Goal: Task Accomplishment & Management: Manage account settings

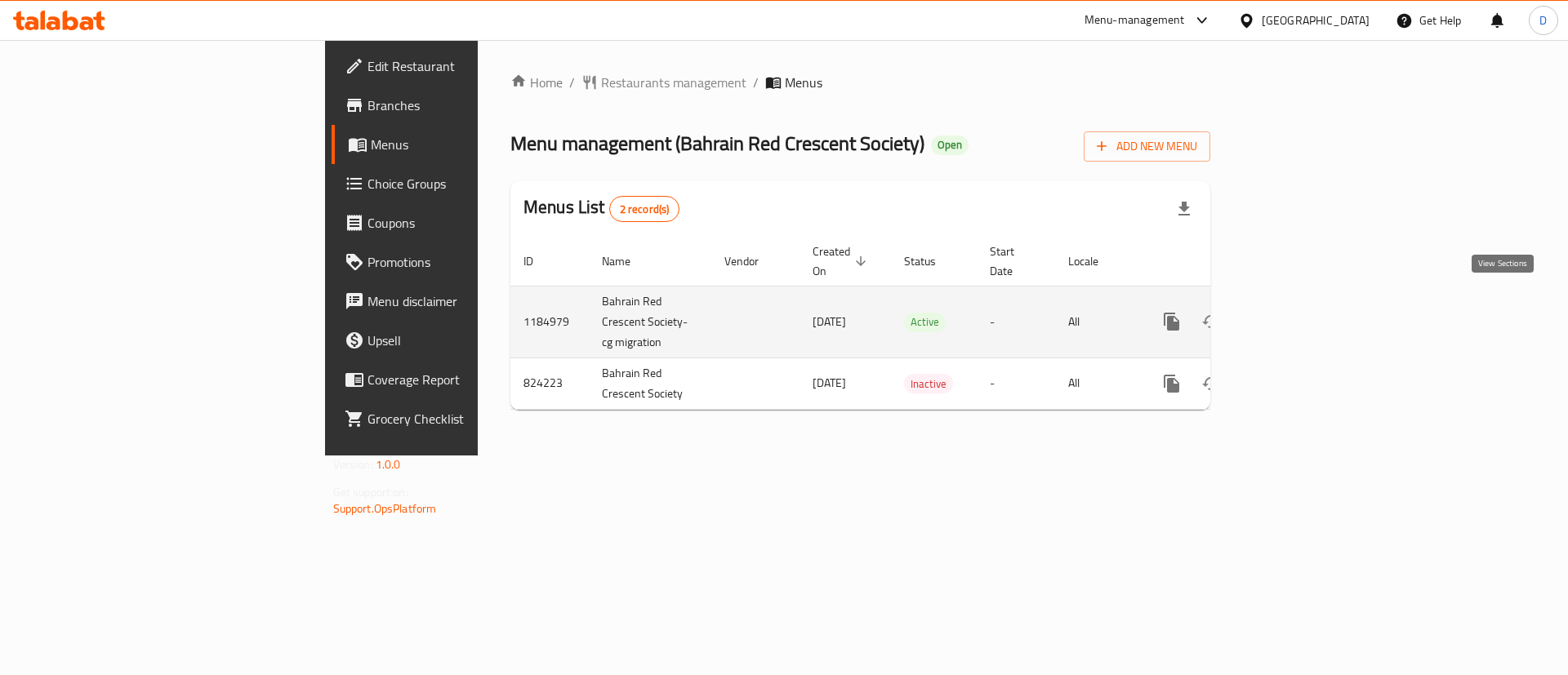
click at [1309, 310] on link "enhanced table" at bounding box center [1289, 321] width 39 height 39
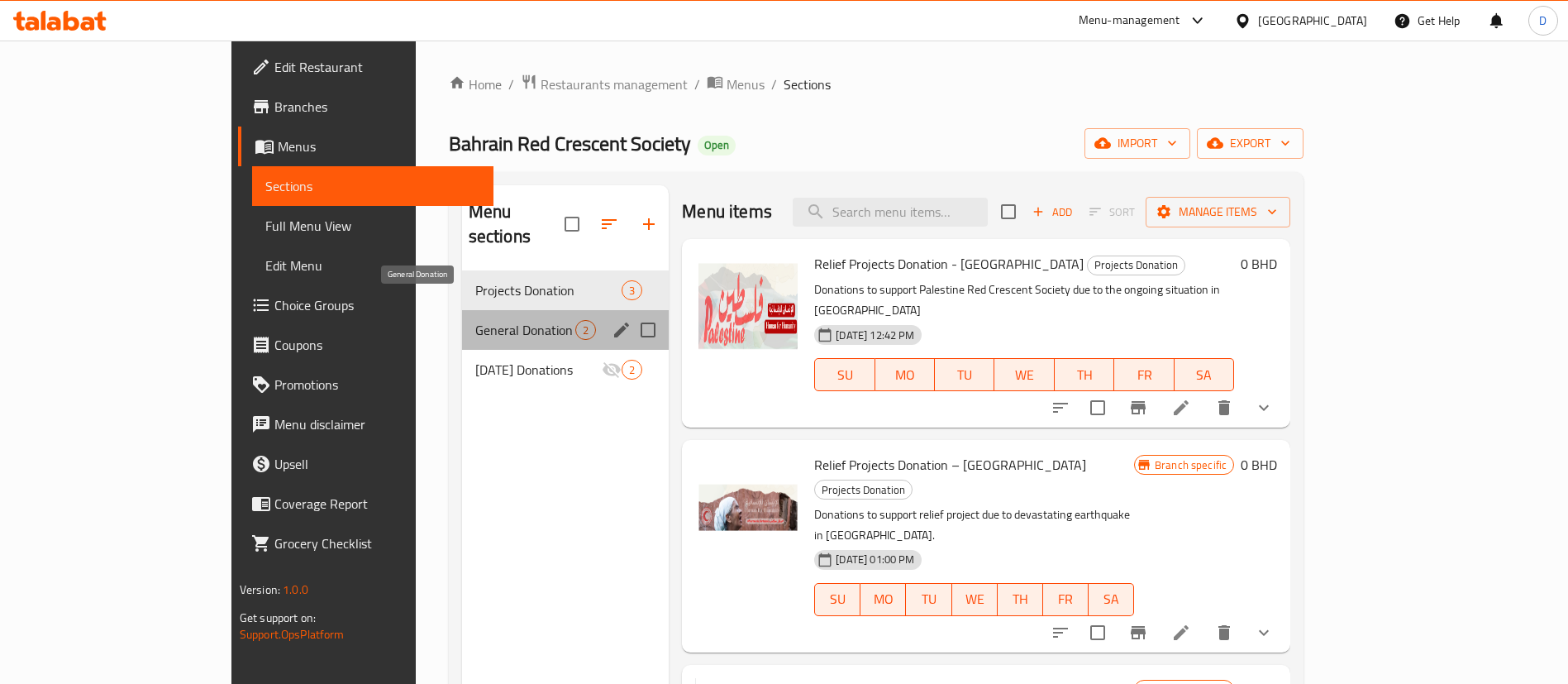
click at [476, 320] on span "General Donation" at bounding box center [525, 330] width 100 height 20
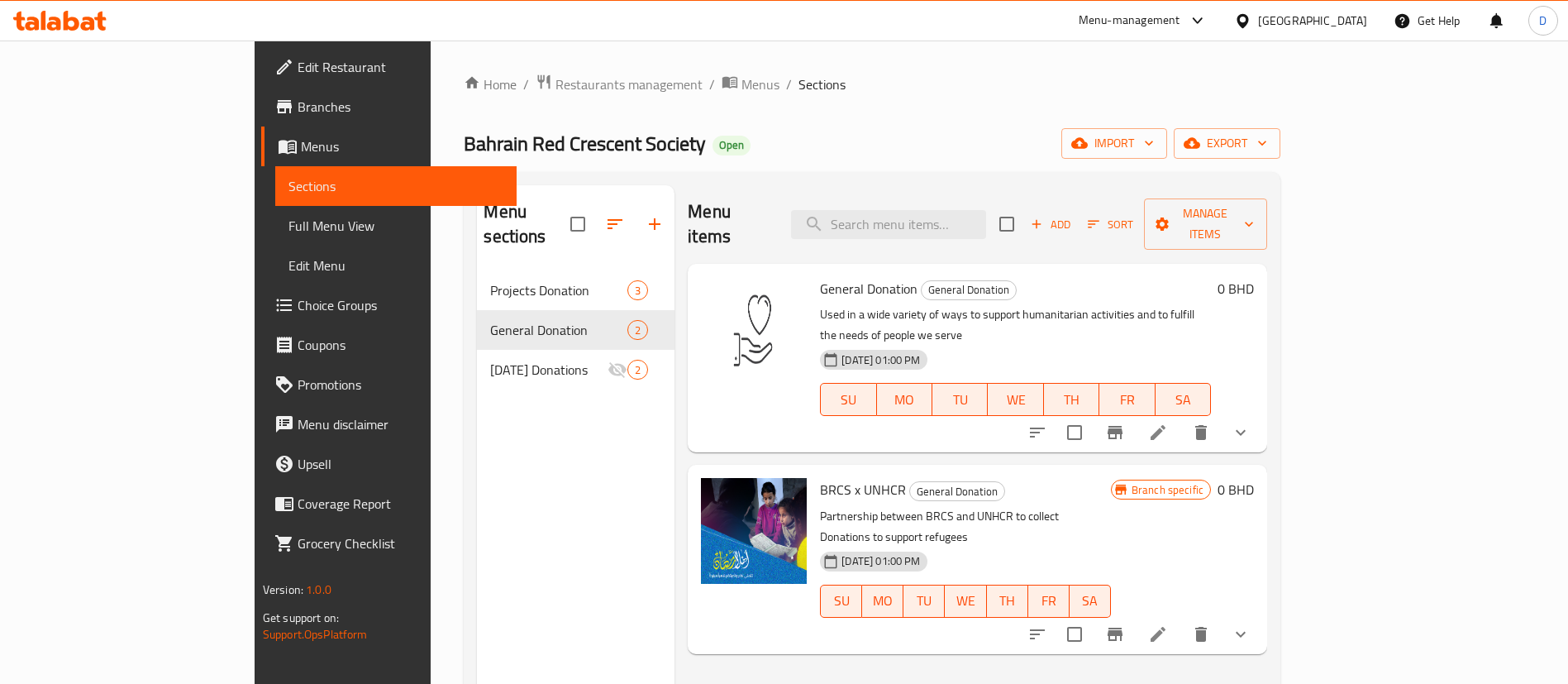
scroll to position [124, 0]
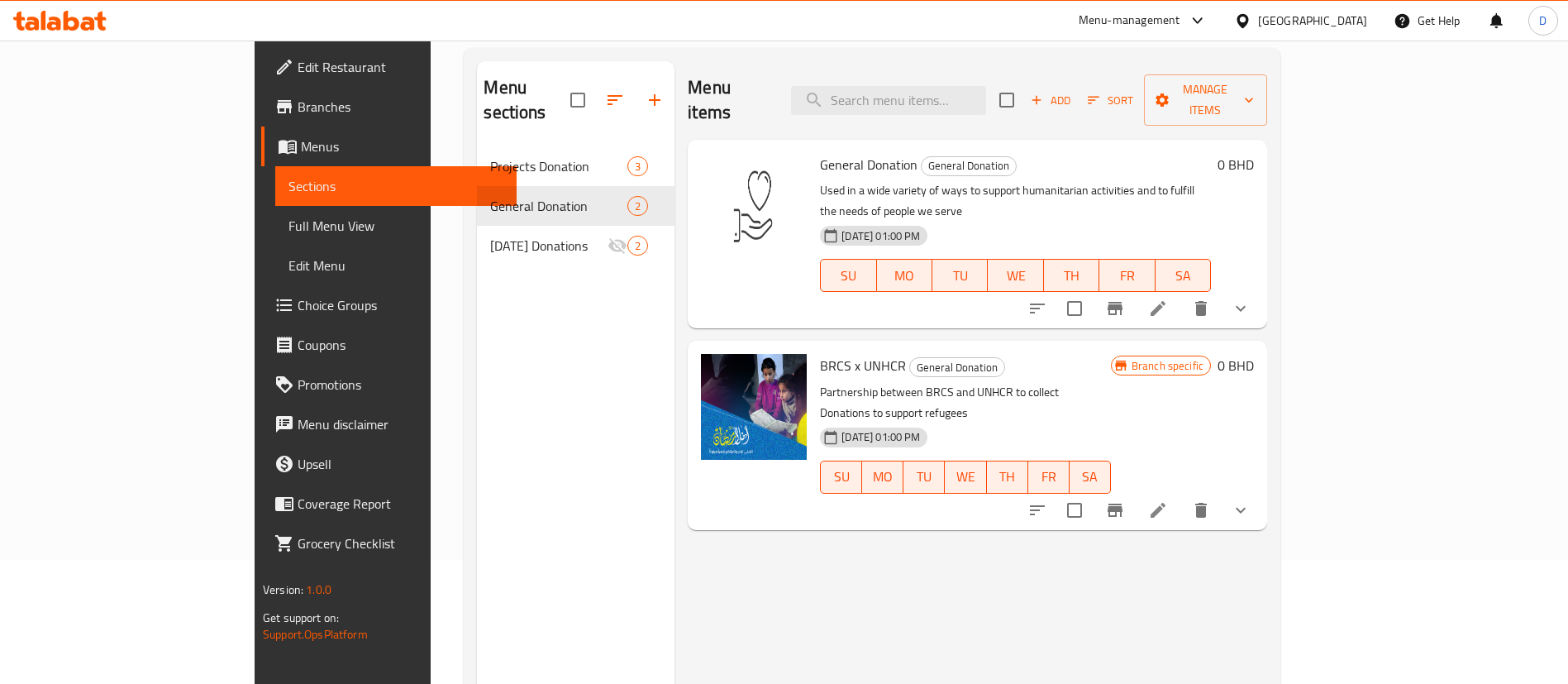
click at [1251, 299] on icon "show more" at bounding box center [1241, 309] width 20 height 20
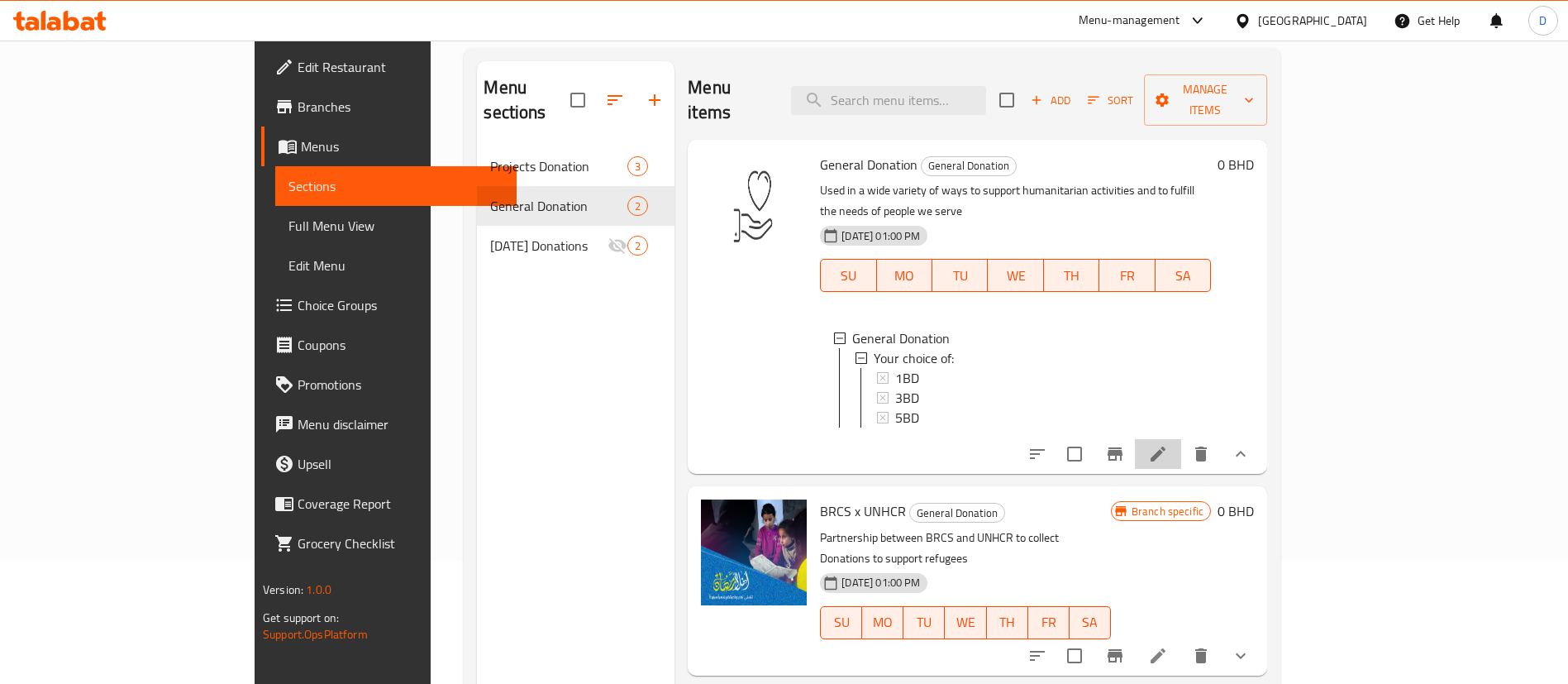
click at [1181, 439] on li at bounding box center [1157, 454] width 47 height 29
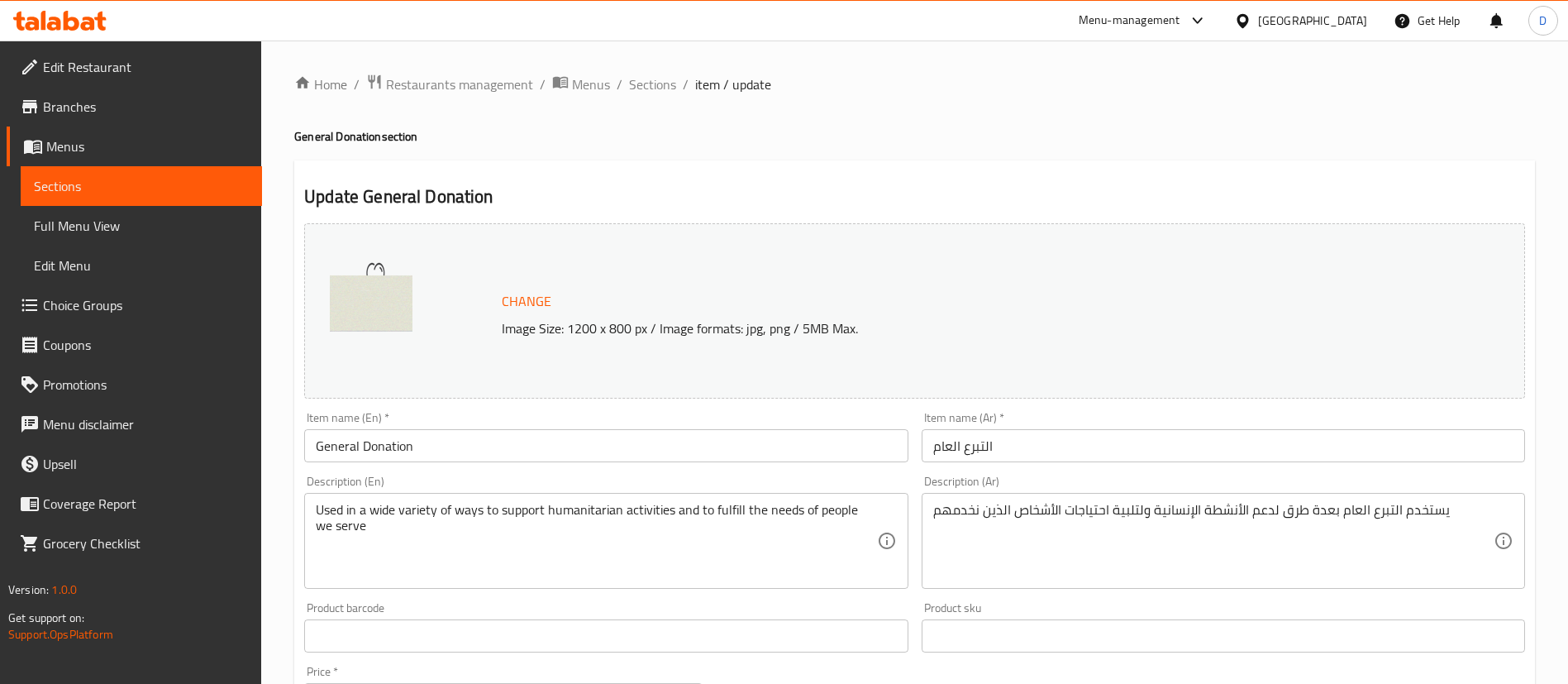
click at [482, 446] on input "General Donation" at bounding box center [606, 446] width 603 height 33
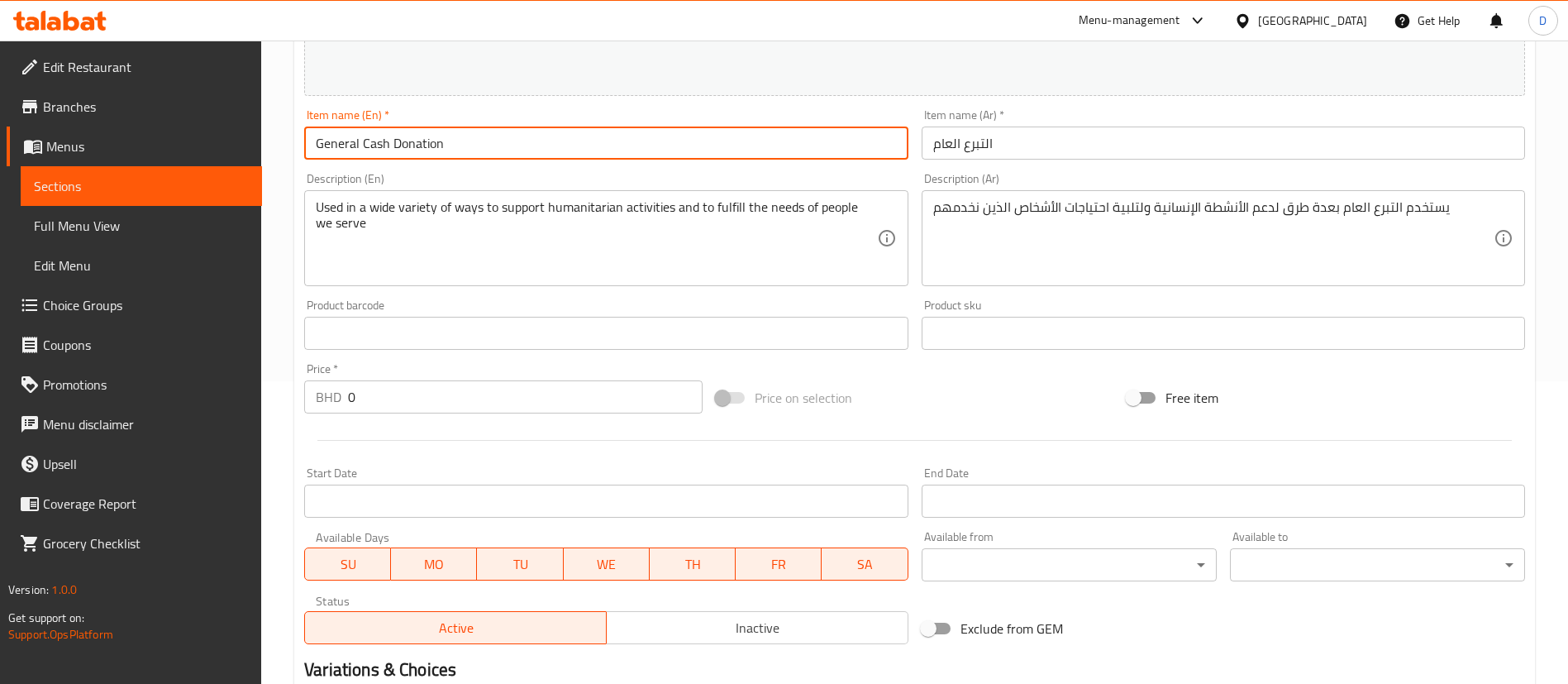
scroll to position [594, 0]
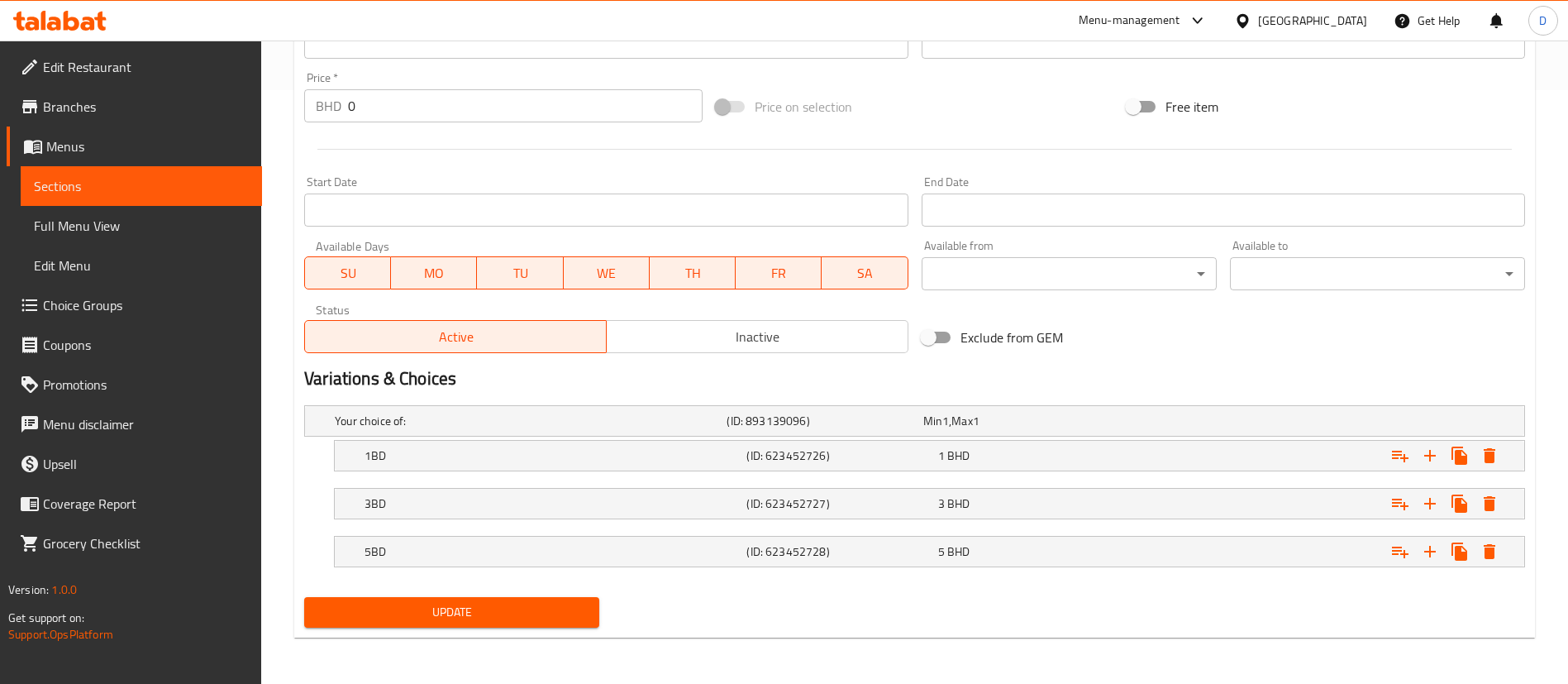
type input "General Cash Donation"
click at [481, 604] on span "Update" at bounding box center [451, 612] width 269 height 21
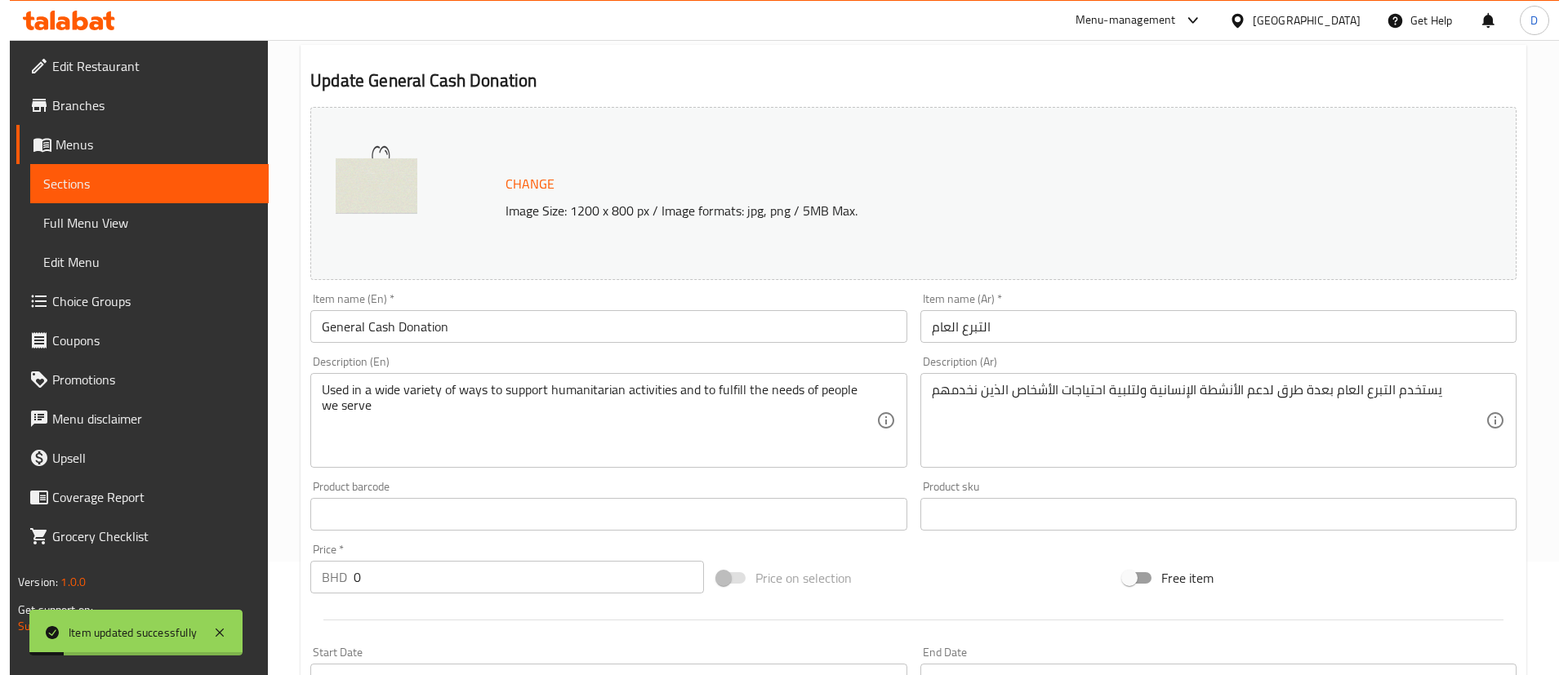
scroll to position [0, 0]
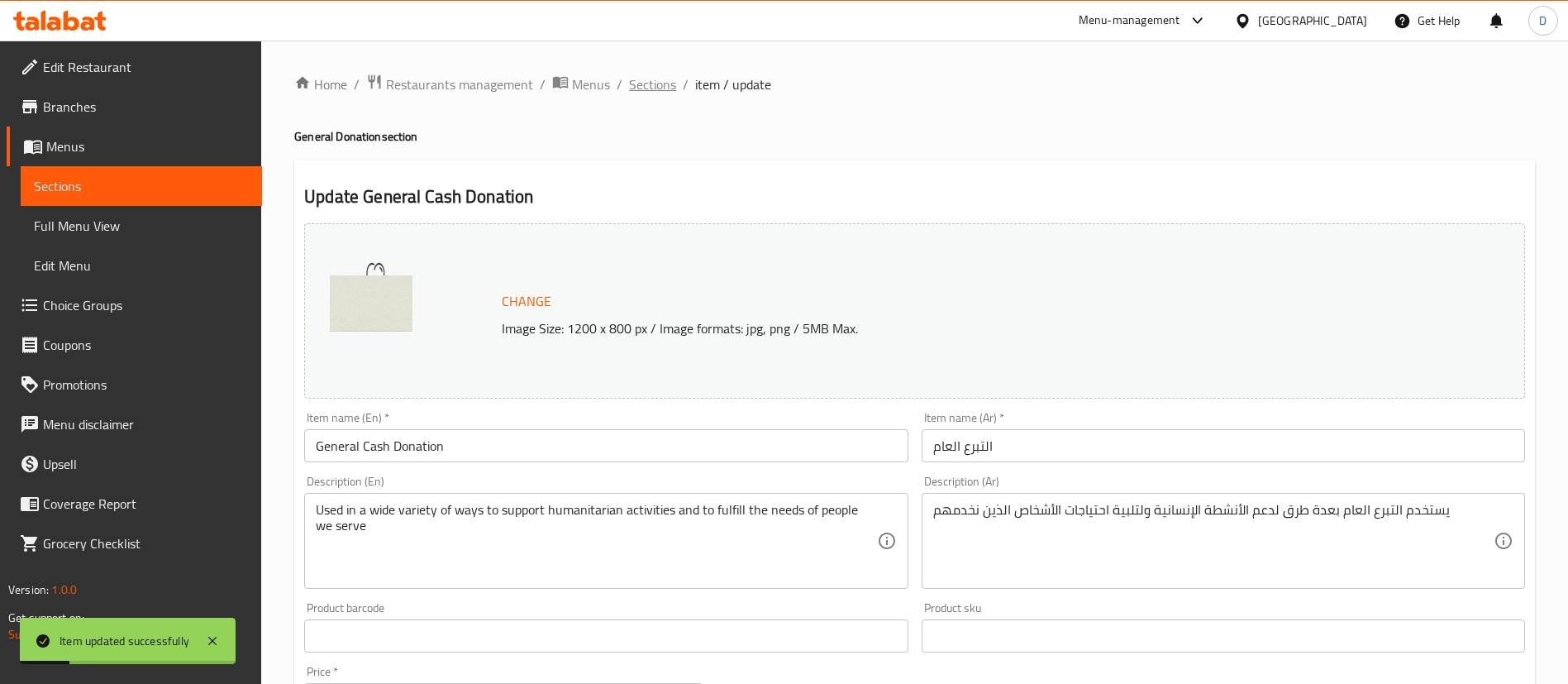
click at [653, 83] on span "Sections" at bounding box center [652, 84] width 47 height 20
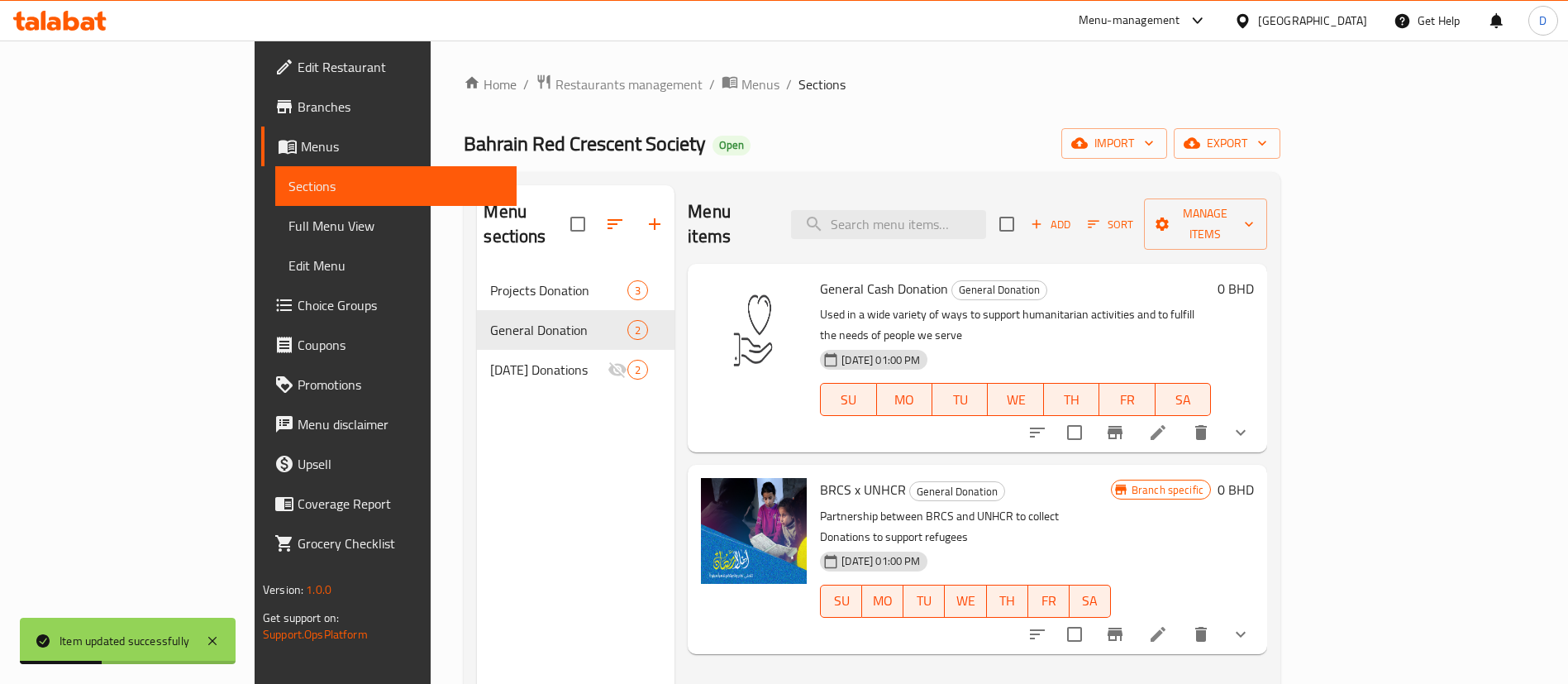
click at [1168, 423] on icon at bounding box center [1158, 433] width 20 height 20
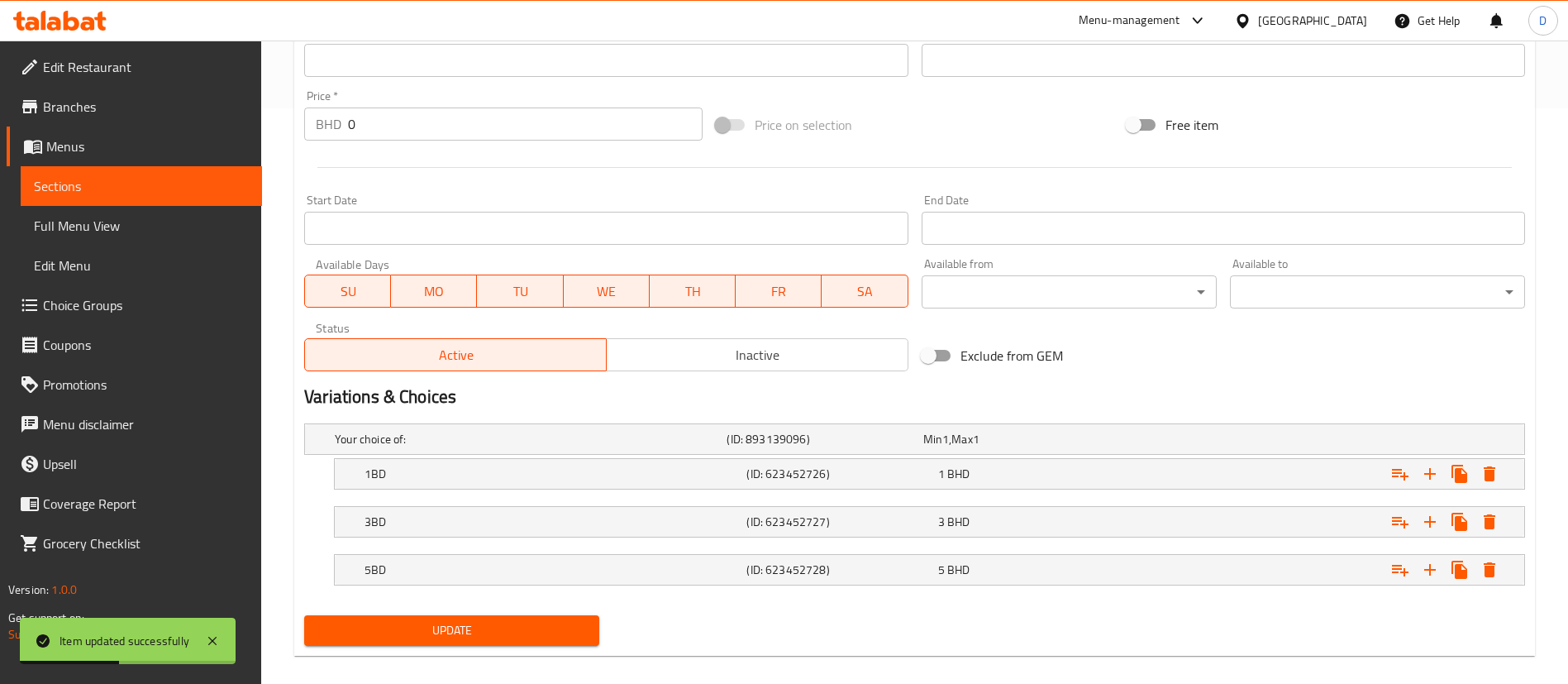
scroll to position [594, 0]
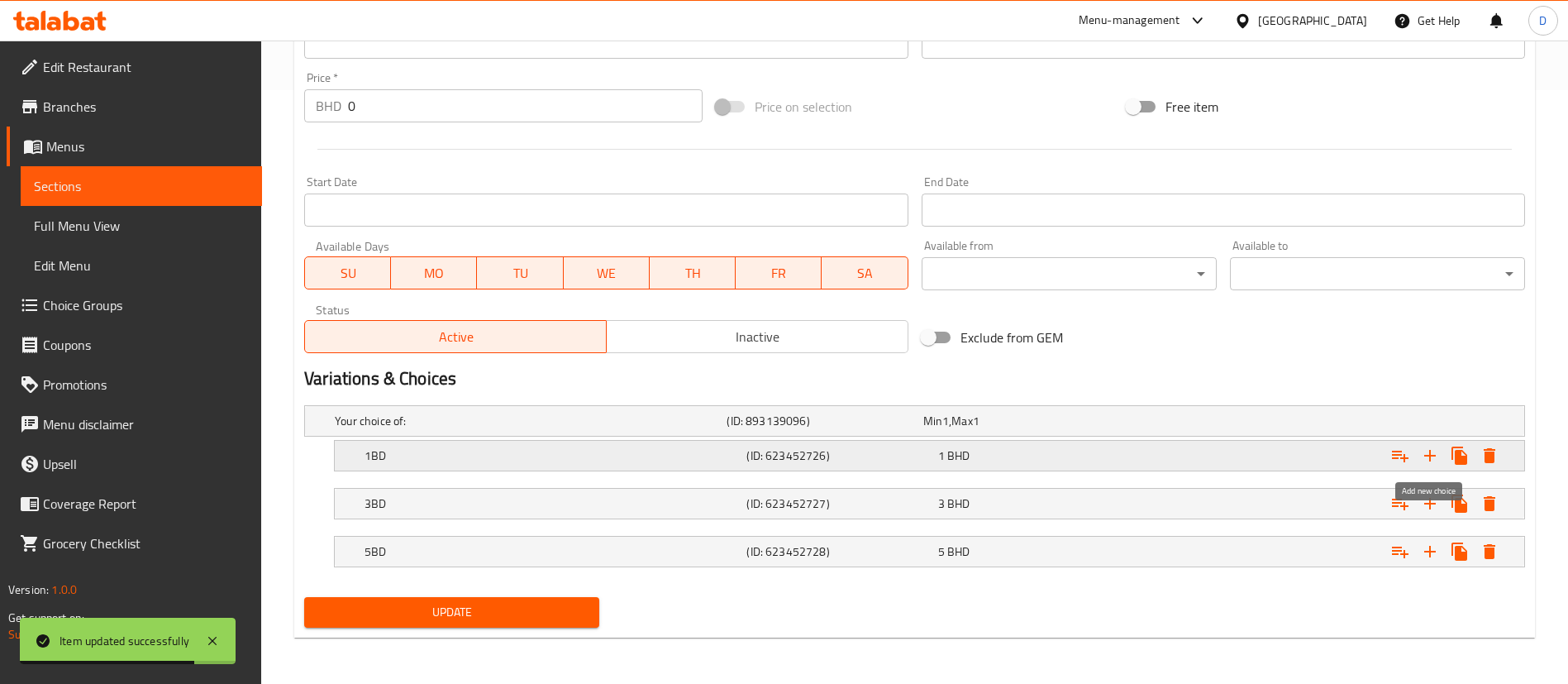
click at [1434, 456] on icon "Expand" at bounding box center [1430, 456] width 12 height 12
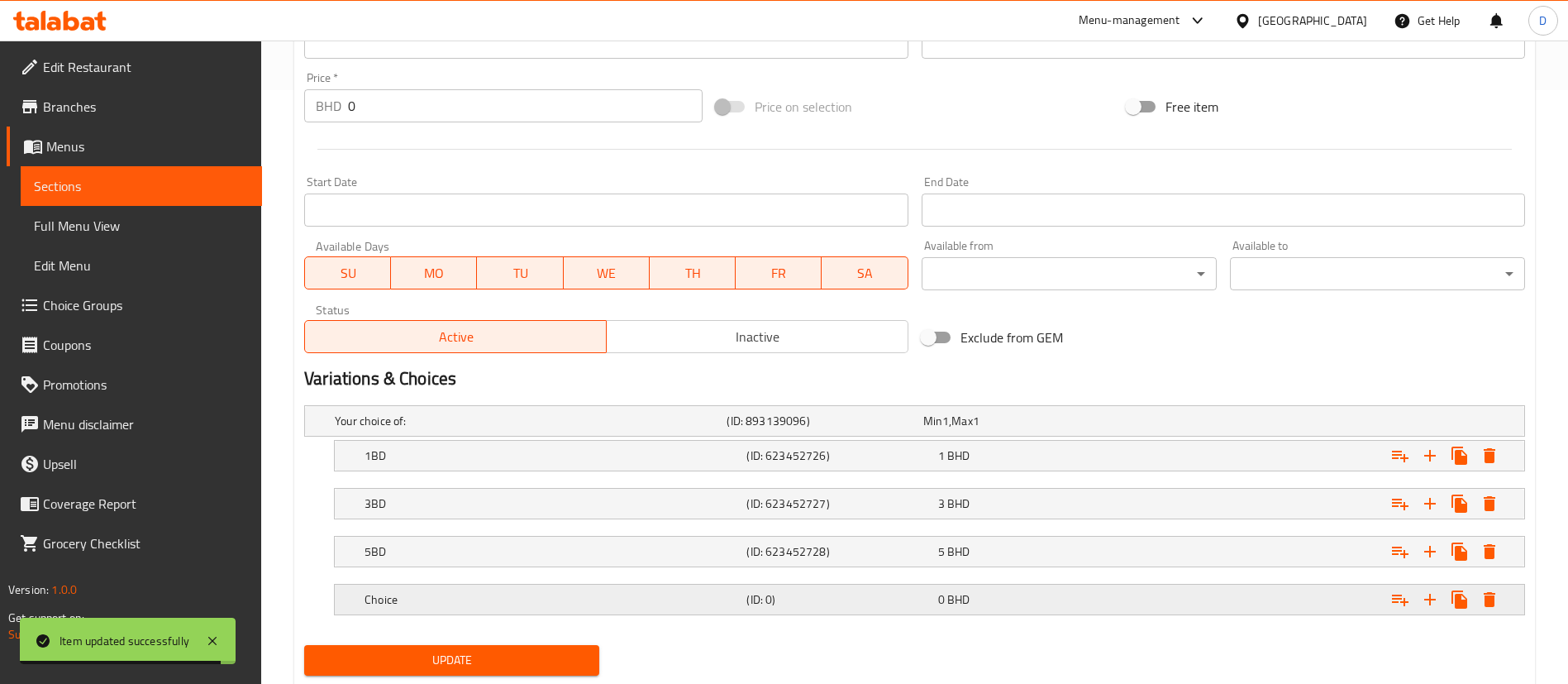
click at [823, 429] on h5 "(ID: 0)" at bounding box center [821, 421] width 190 height 17
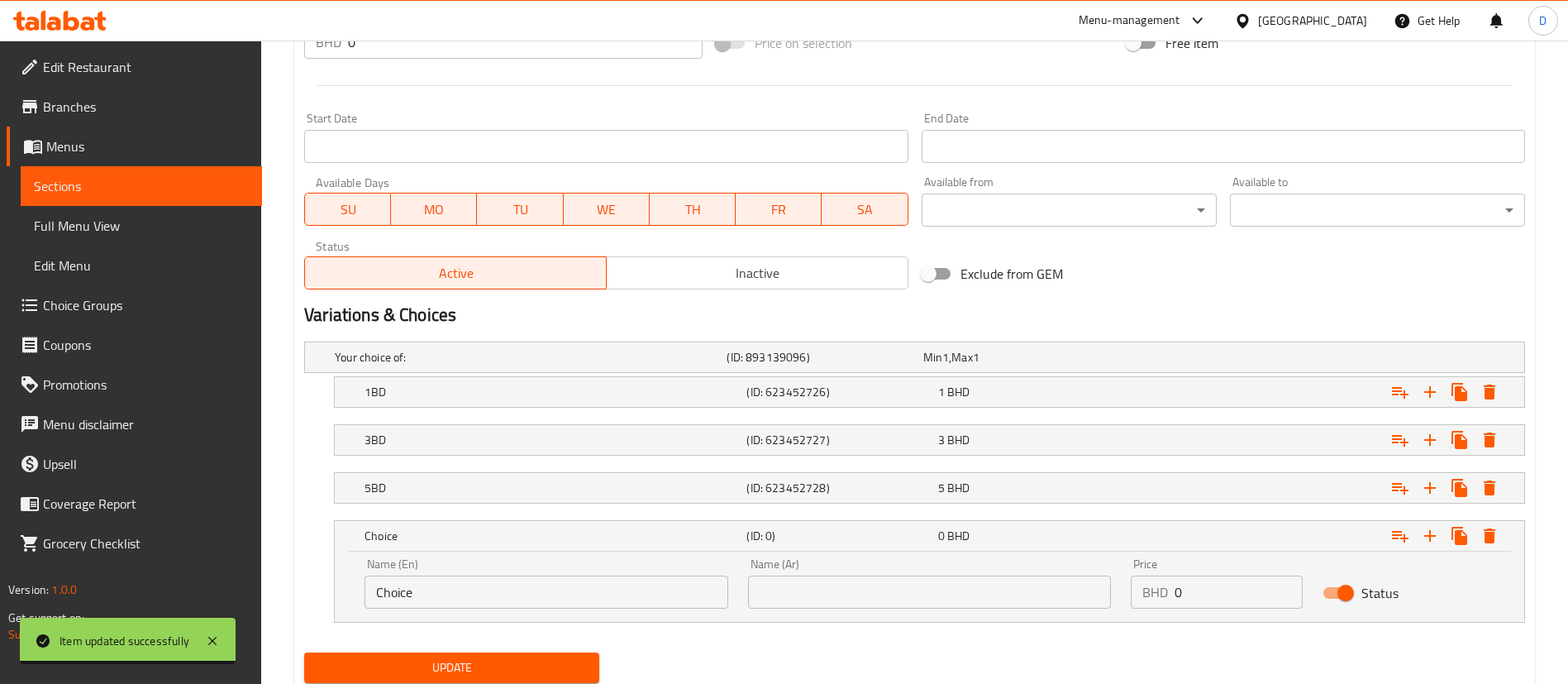
scroll to position [713, 0]
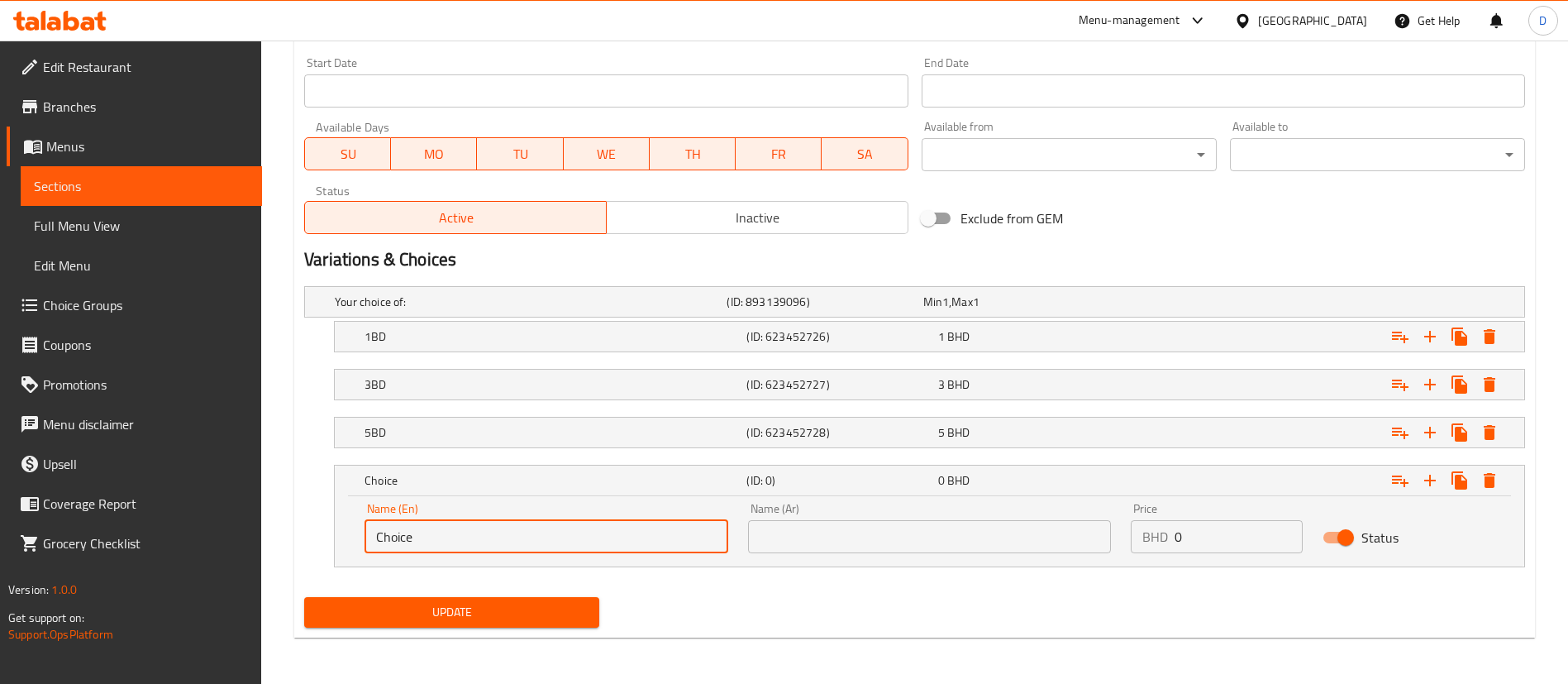
click at [521, 536] on input "Choice" at bounding box center [546, 536] width 364 height 33
click at [521, 536] on input "Choice" at bounding box center [546, 536] width 364 height 33
type input "0.5"
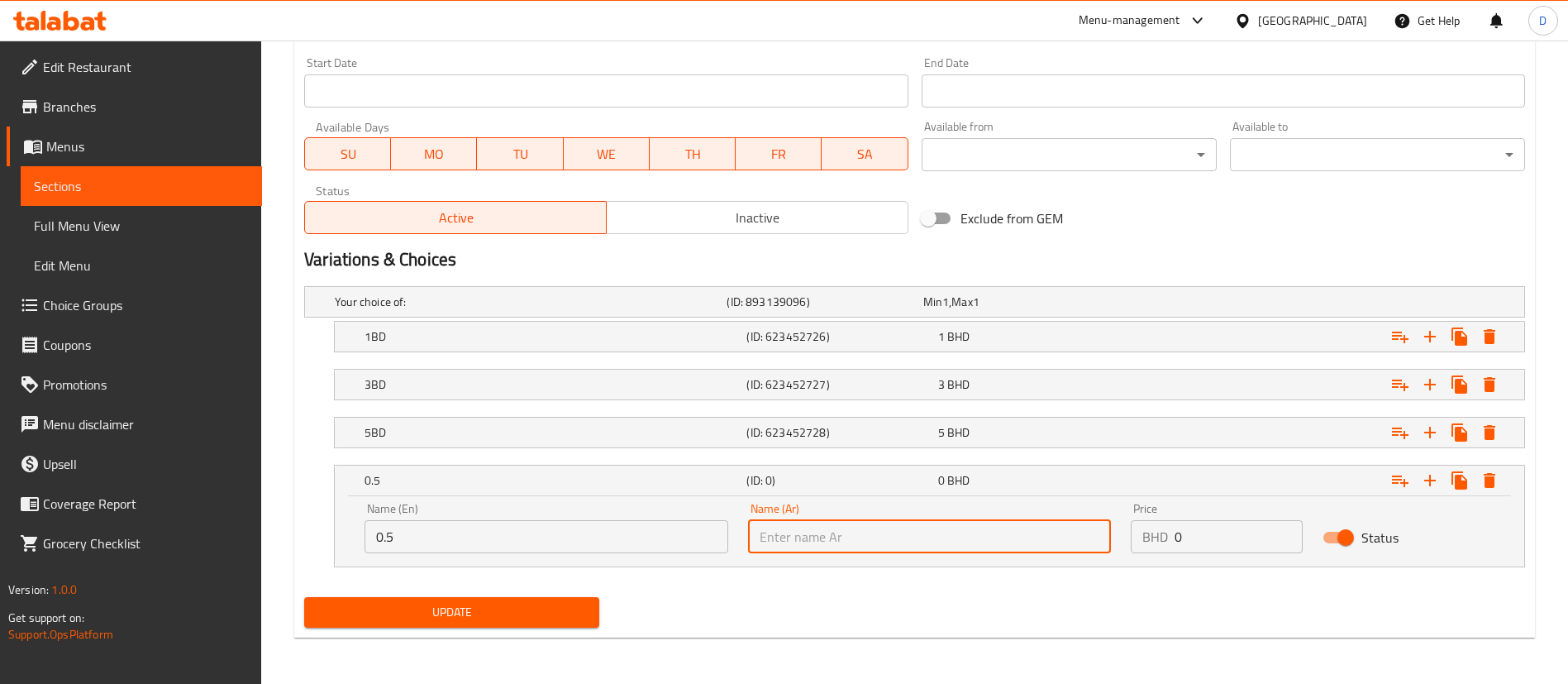
click at [817, 540] on input "text" at bounding box center [929, 536] width 364 height 33
type input "0.500"
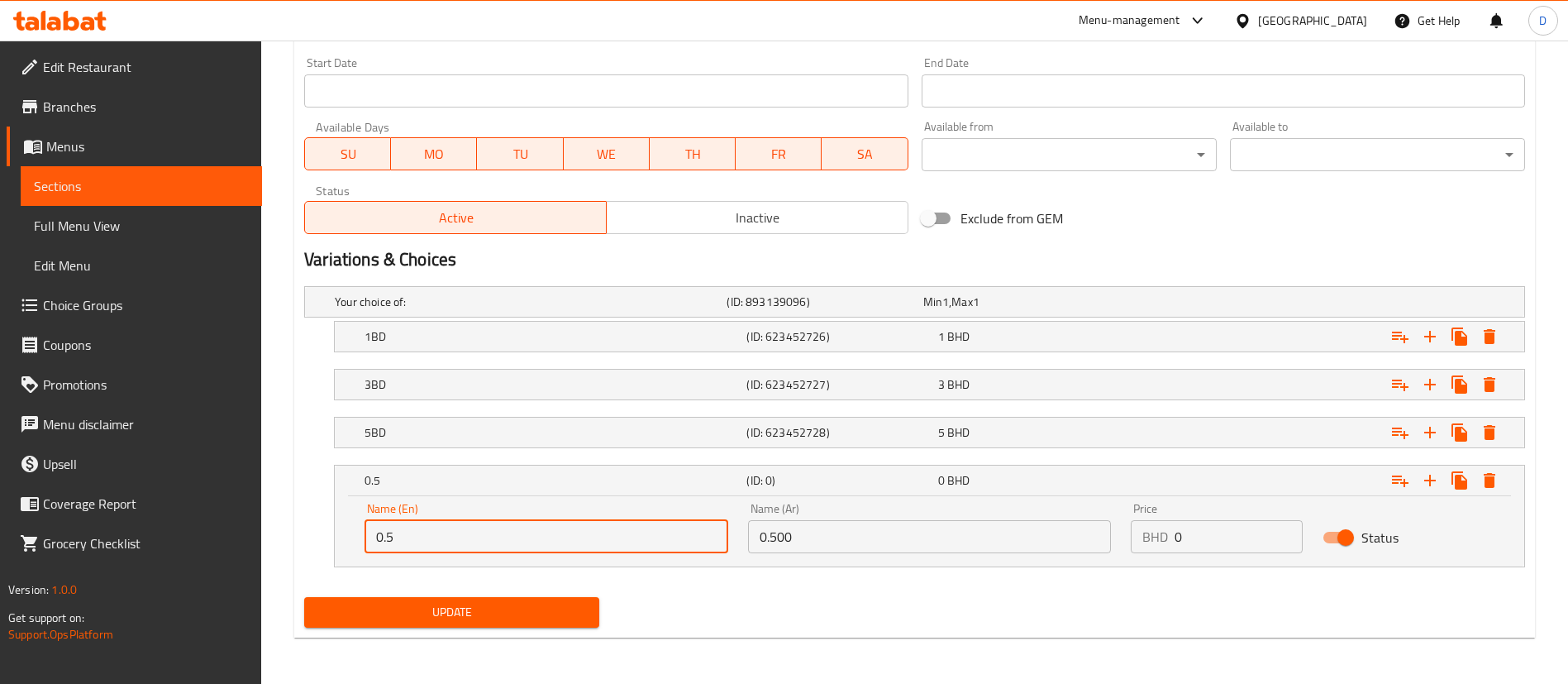
click at [629, 552] on input "0.5" at bounding box center [546, 536] width 364 height 33
type input "0.500"
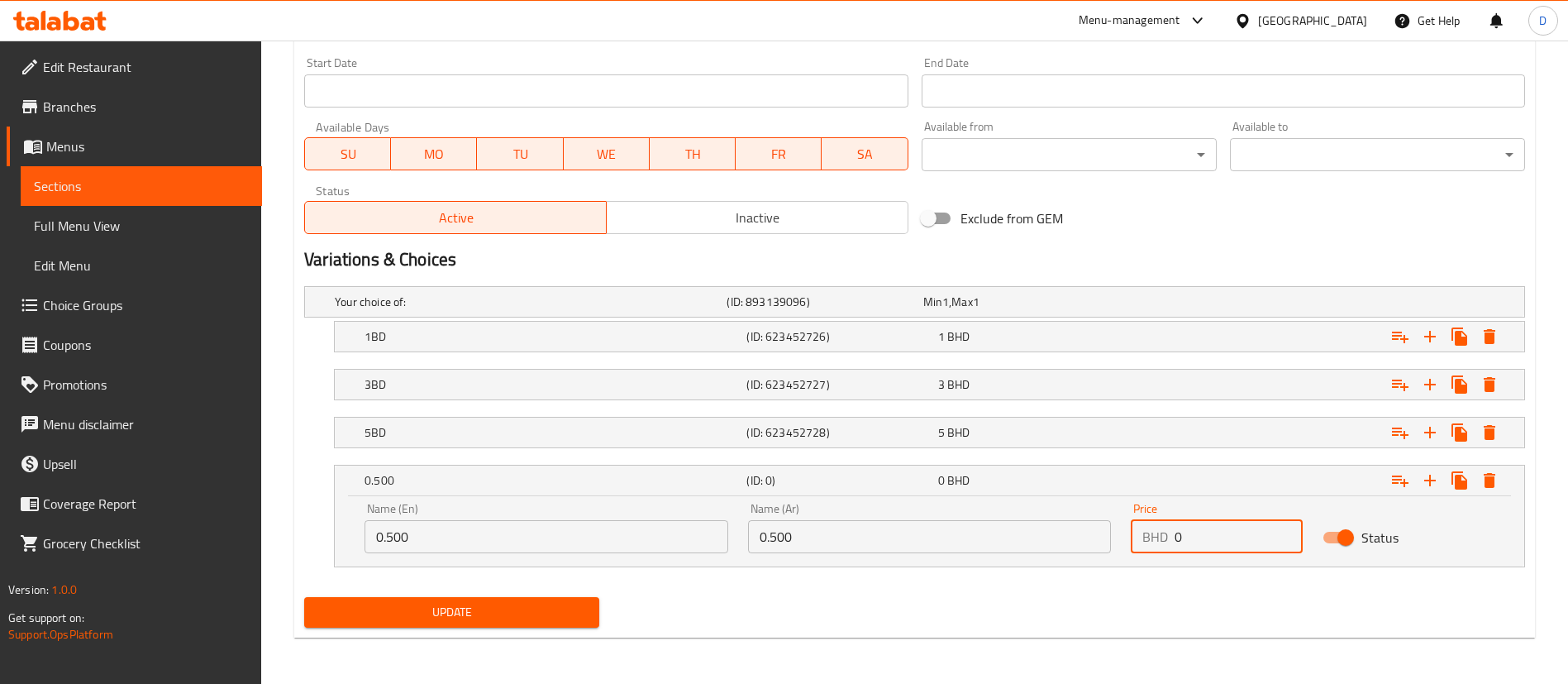
click at [1191, 531] on input "0" at bounding box center [1239, 536] width 128 height 33
type input "0.500"
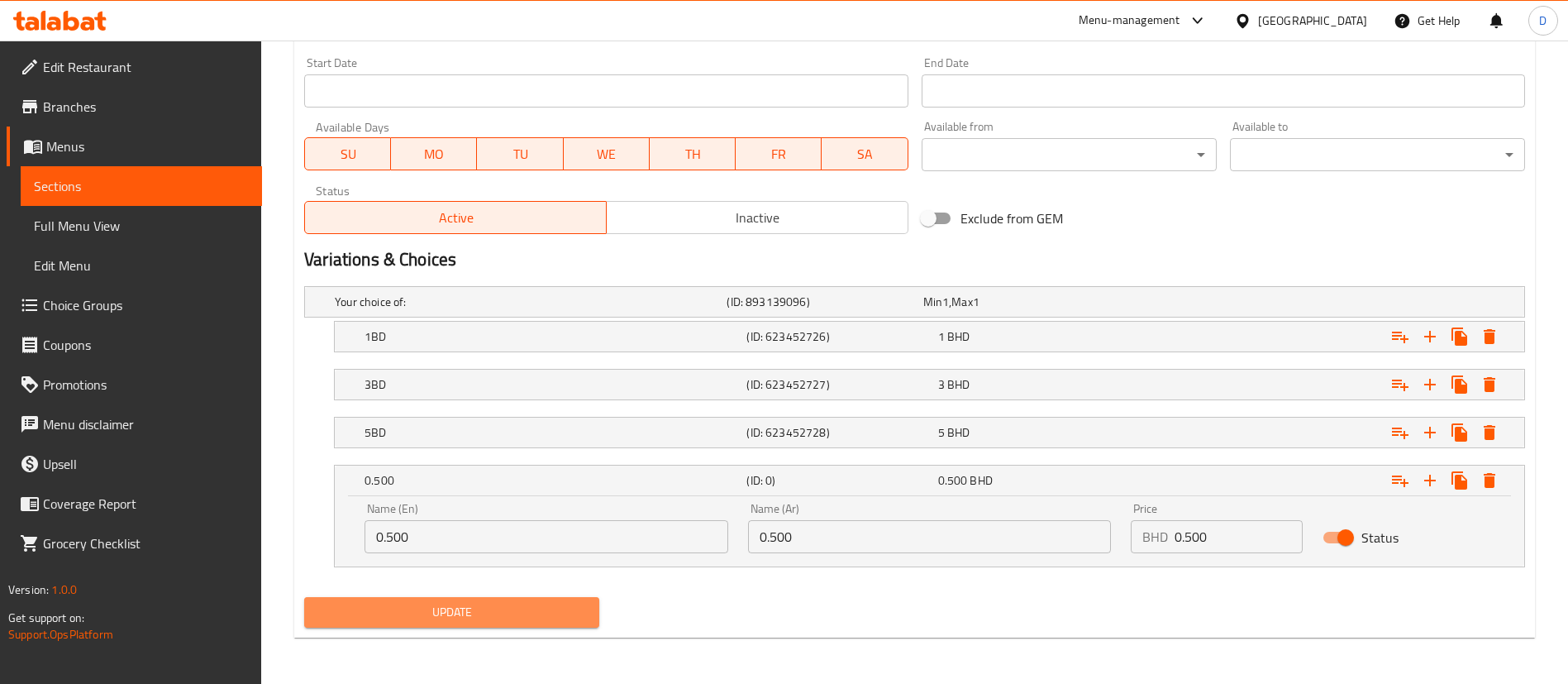
click at [412, 606] on span "Update" at bounding box center [451, 612] width 269 height 21
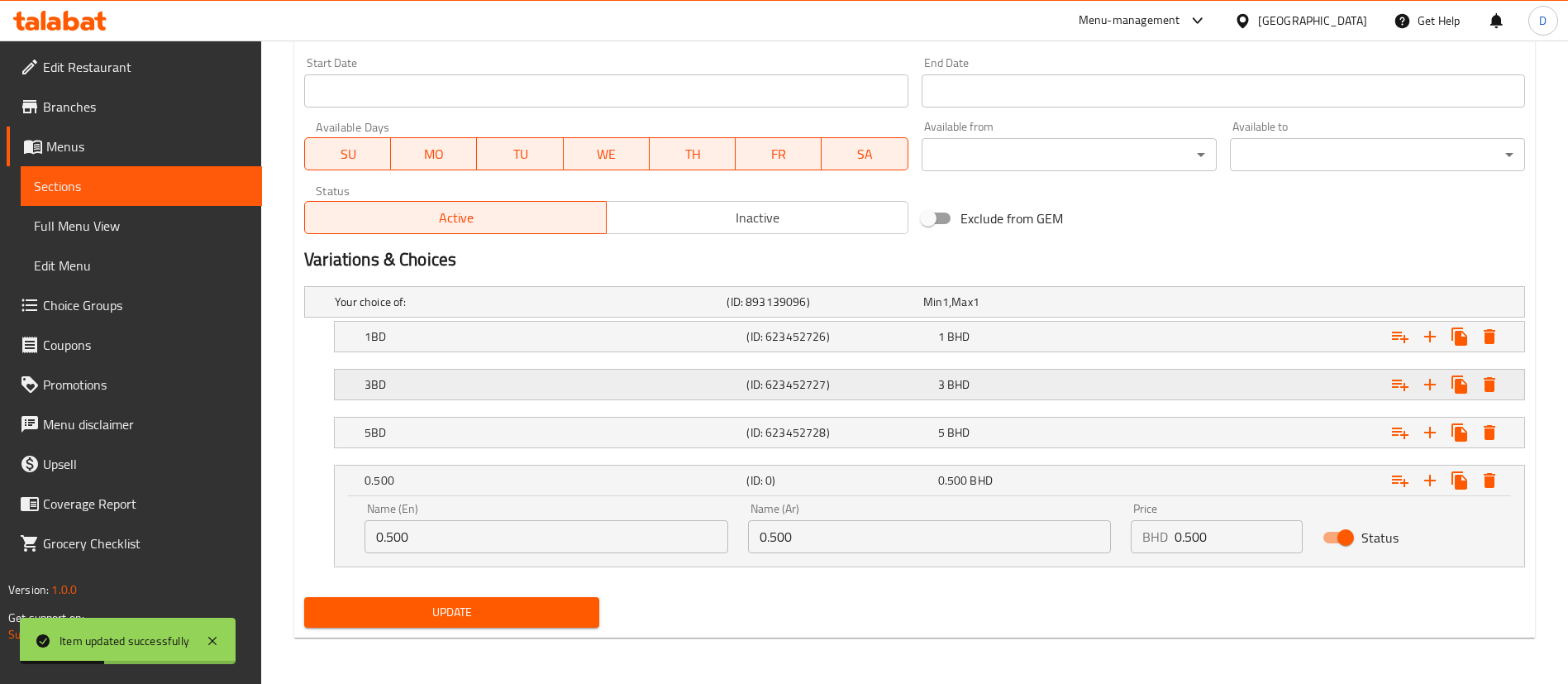
click at [1271, 305] on div "Expand" at bounding box center [1312, 302] width 392 height 6
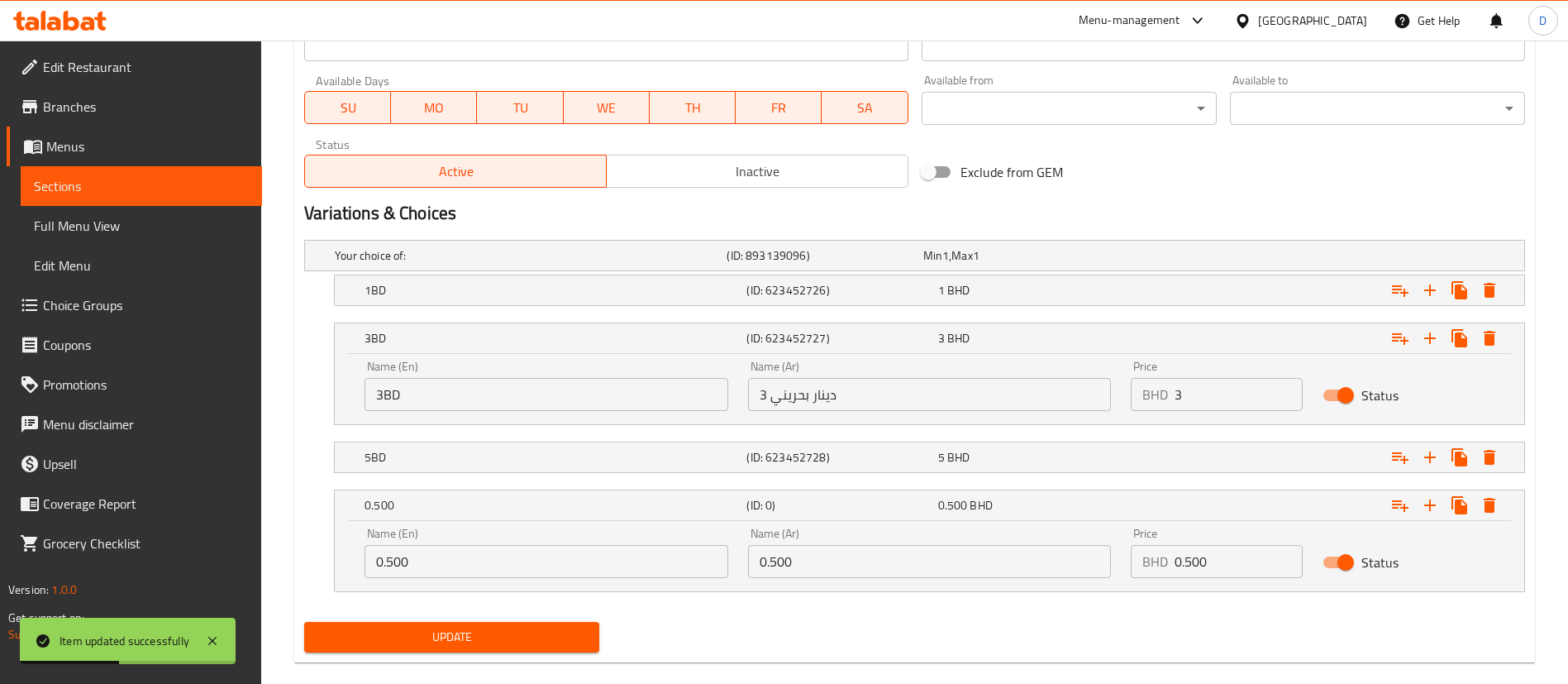
scroll to position [784, 0]
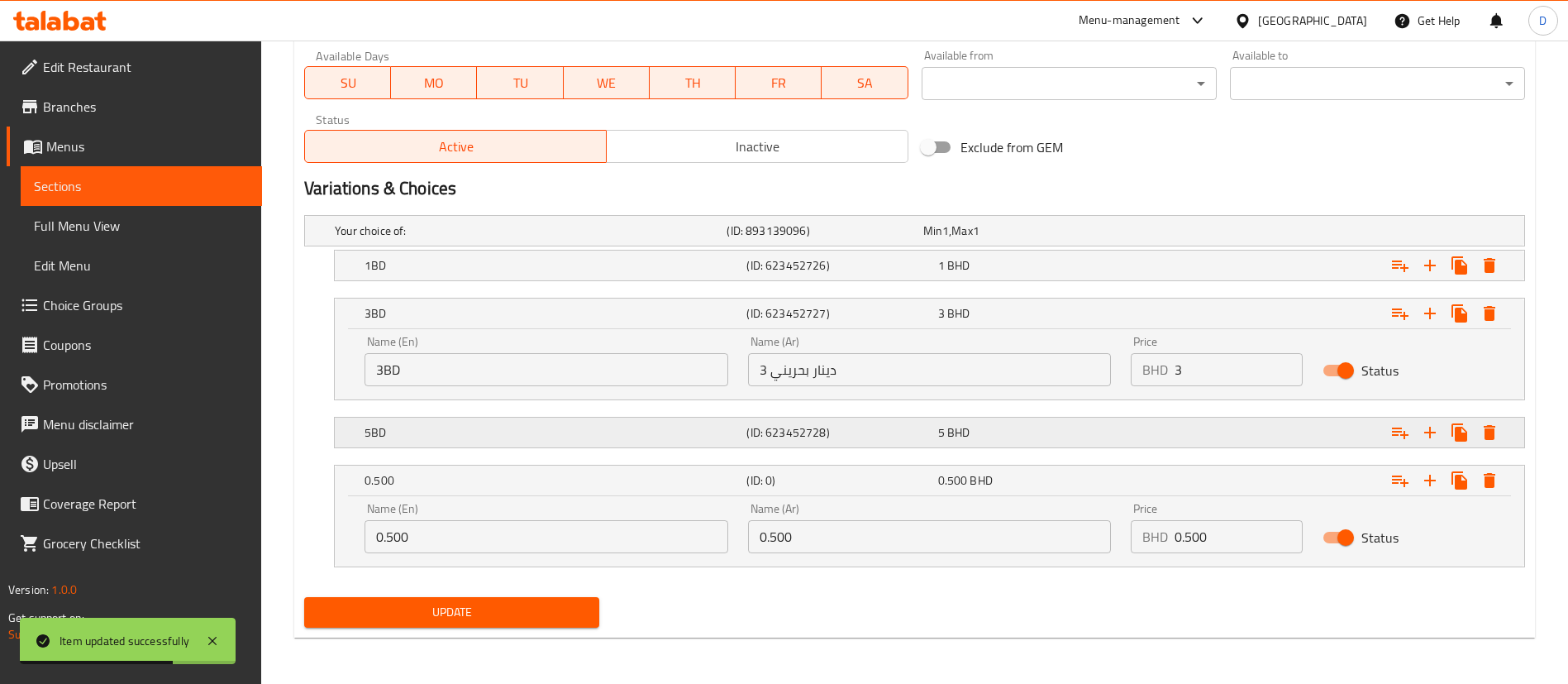
click at [603, 239] on h5 "5BD" at bounding box center [527, 231] width 385 height 17
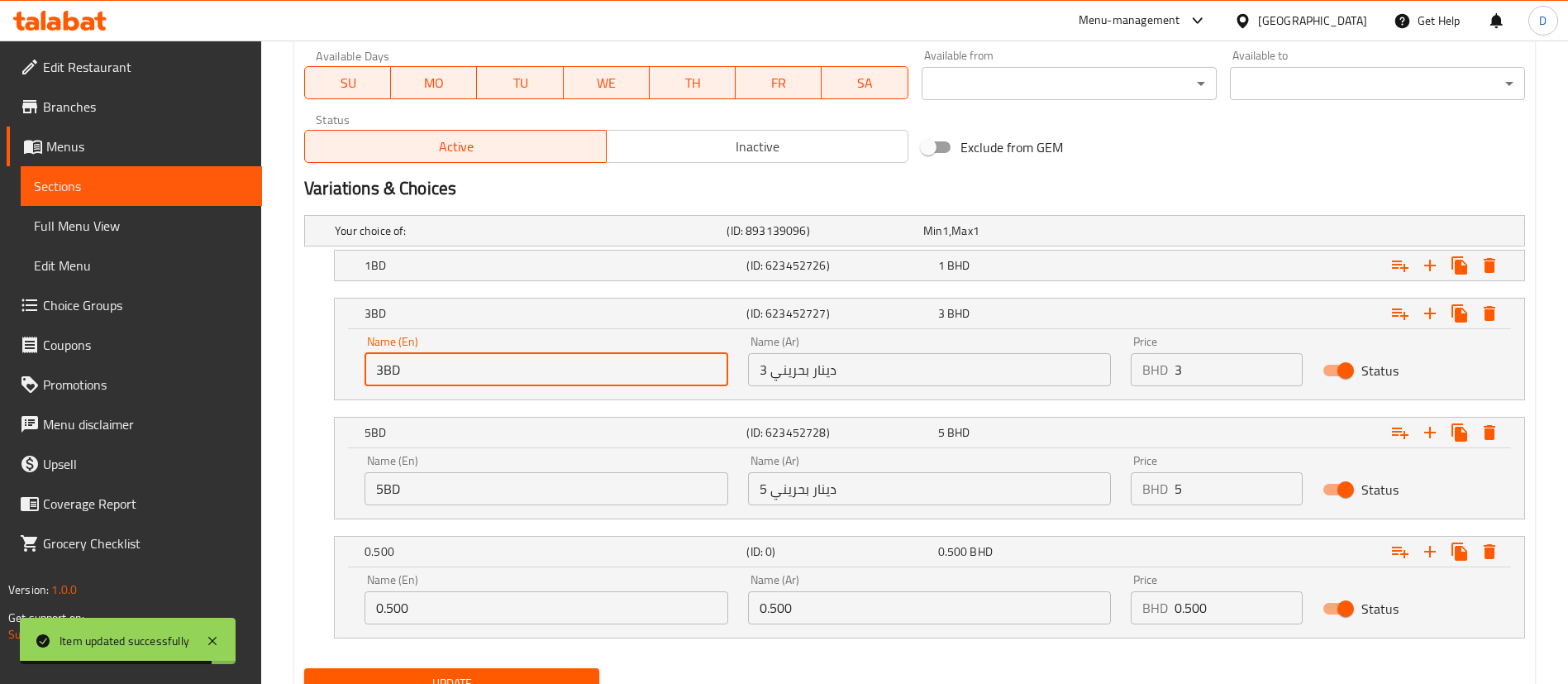
drag, startPoint x: 383, startPoint y: 365, endPoint x: 373, endPoint y: 363, distance: 10.2
click at [373, 363] on input "3BD" at bounding box center [546, 370] width 364 height 33
type input "10BD"
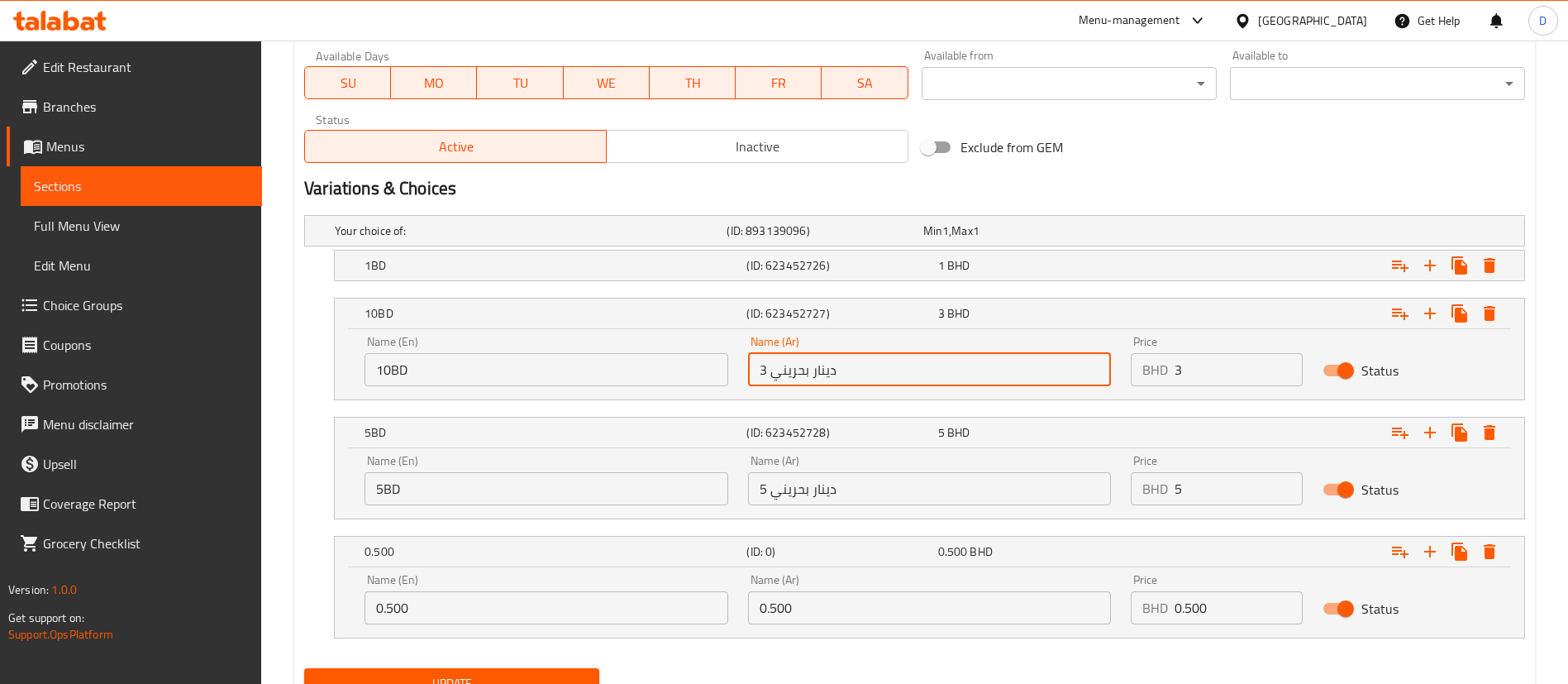
drag, startPoint x: 768, startPoint y: 372, endPoint x: 755, endPoint y: 372, distance: 13.0
click at [755, 372] on input "3 دينار بحريني" at bounding box center [929, 370] width 364 height 33
type input "10 دينار بحريني"
click at [1190, 368] on input "3" at bounding box center [1239, 370] width 128 height 33
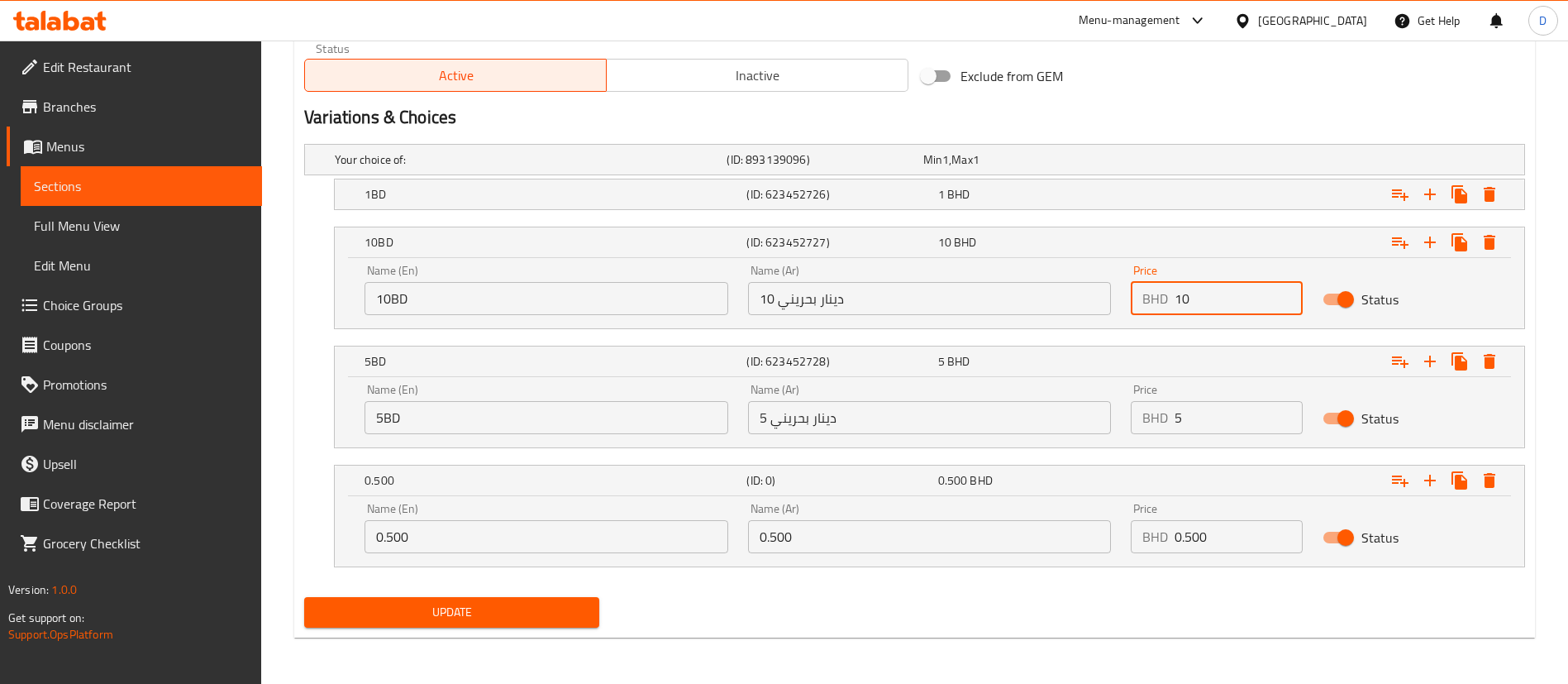
type input "10"
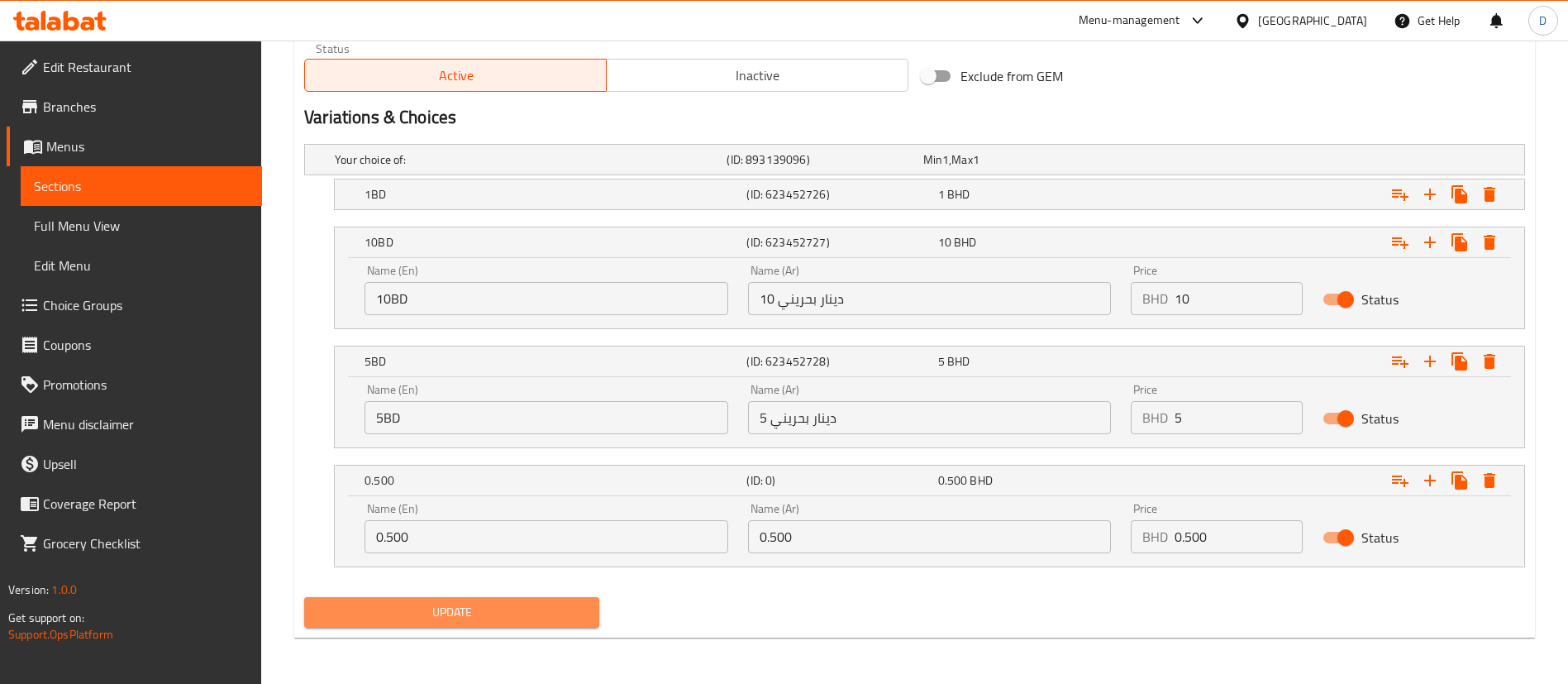
drag, startPoint x: 465, startPoint y: 601, endPoint x: 535, endPoint y: 502, distance: 121.2
click at [466, 602] on span "Update" at bounding box center [451, 612] width 269 height 21
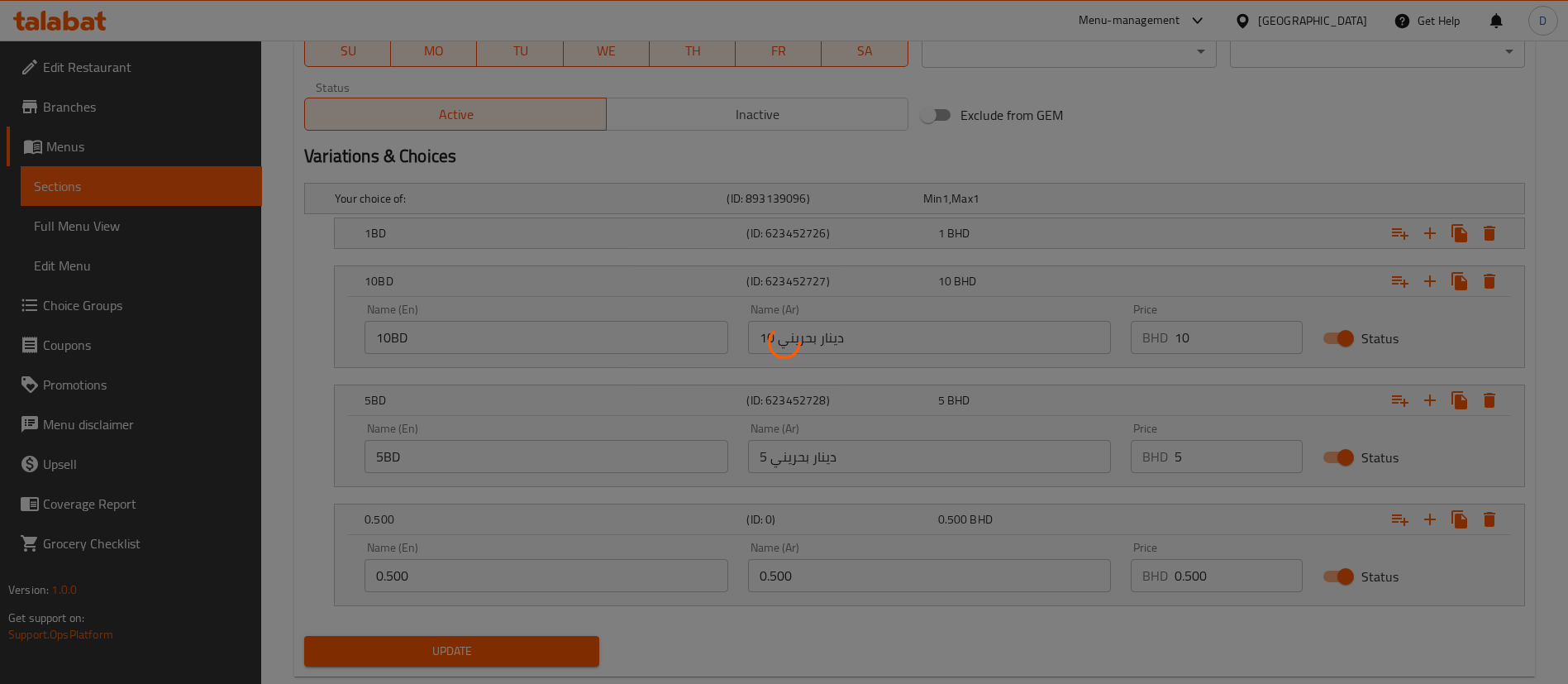
scroll to position [855, 0]
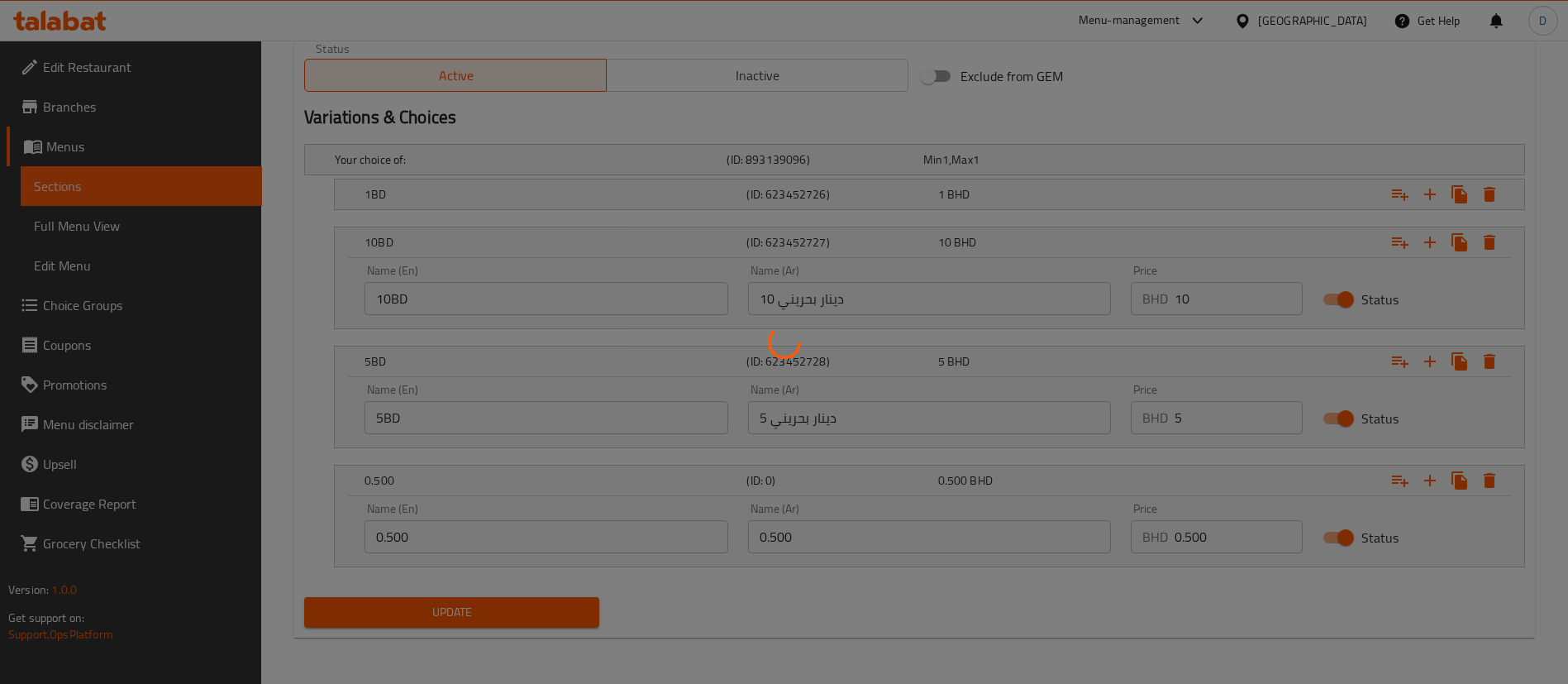
click at [508, 534] on div at bounding box center [784, 342] width 1568 height 684
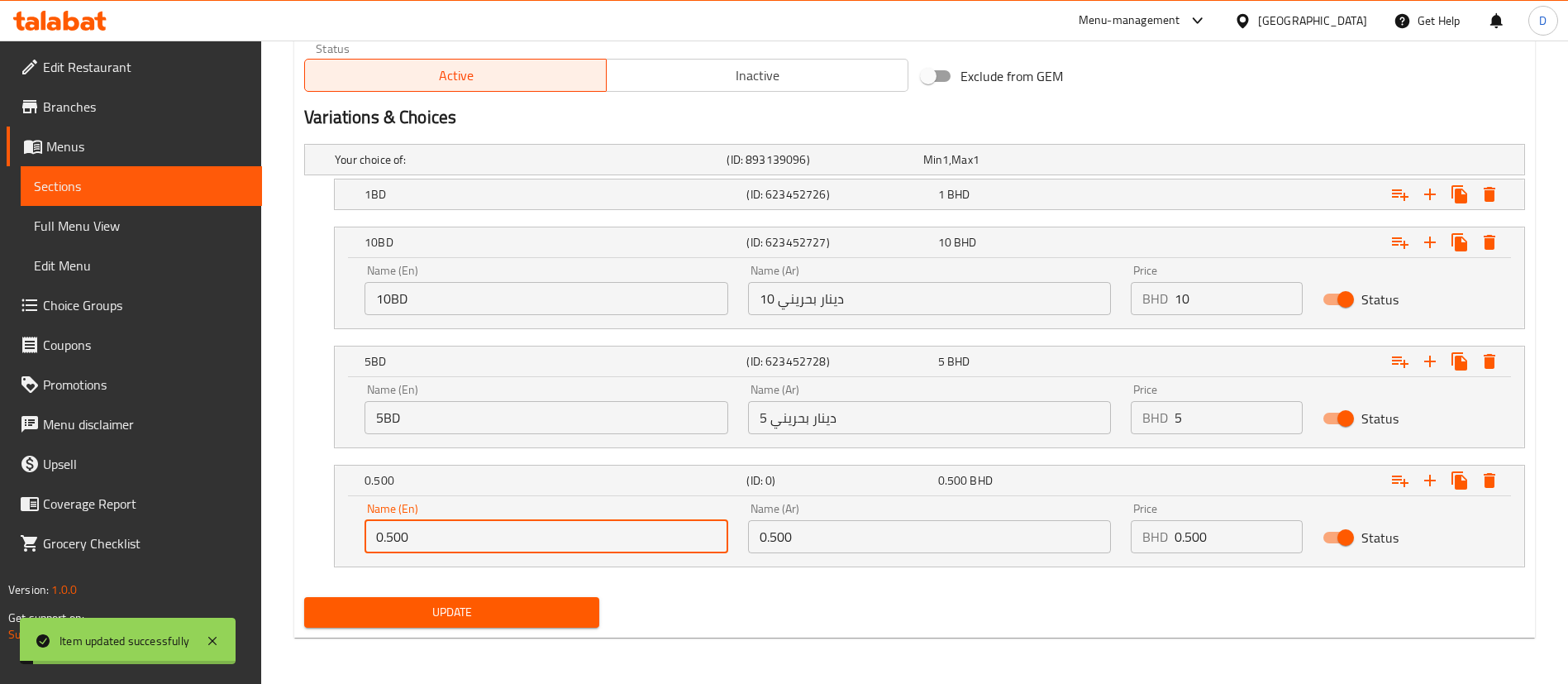
click at [519, 532] on input "0.500" at bounding box center [546, 536] width 364 height 33
drag, startPoint x: 603, startPoint y: 536, endPoint x: 251, endPoint y: 531, distance: 352.0
type input "0.500 fils"
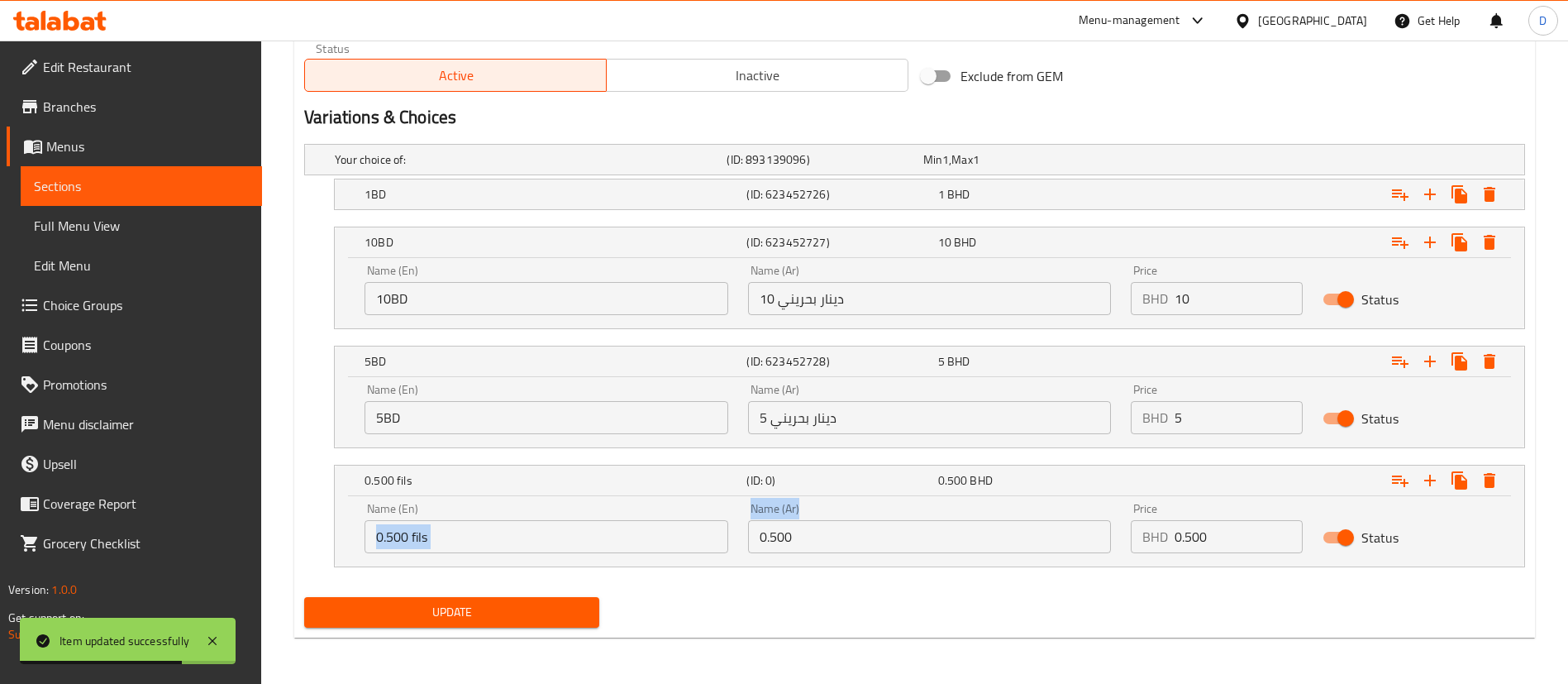
drag, startPoint x: 850, startPoint y: 555, endPoint x: 729, endPoint y: 535, distance: 122.6
click at [729, 535] on div "Name (En) 0.500 fils Name (En) Name (Ar) 0.500 Name (Ar) Price BHD 0.500 Price …" at bounding box center [929, 528] width 1150 height 71
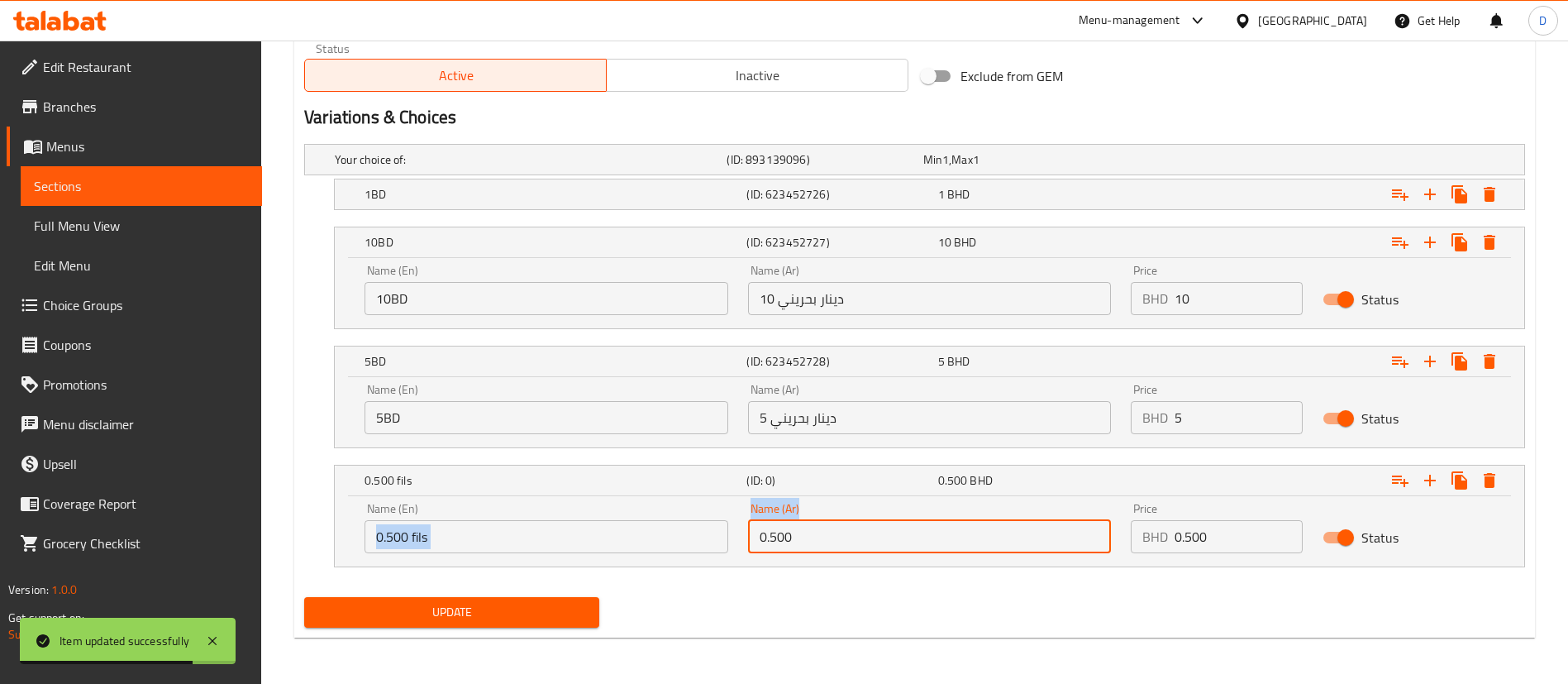
click at [789, 539] on input "0.500" at bounding box center [929, 536] width 364 height 33
click at [789, 537] on input "0.500" at bounding box center [929, 536] width 364 height 33
paste input "فلس"
type input "0.500 فلس"
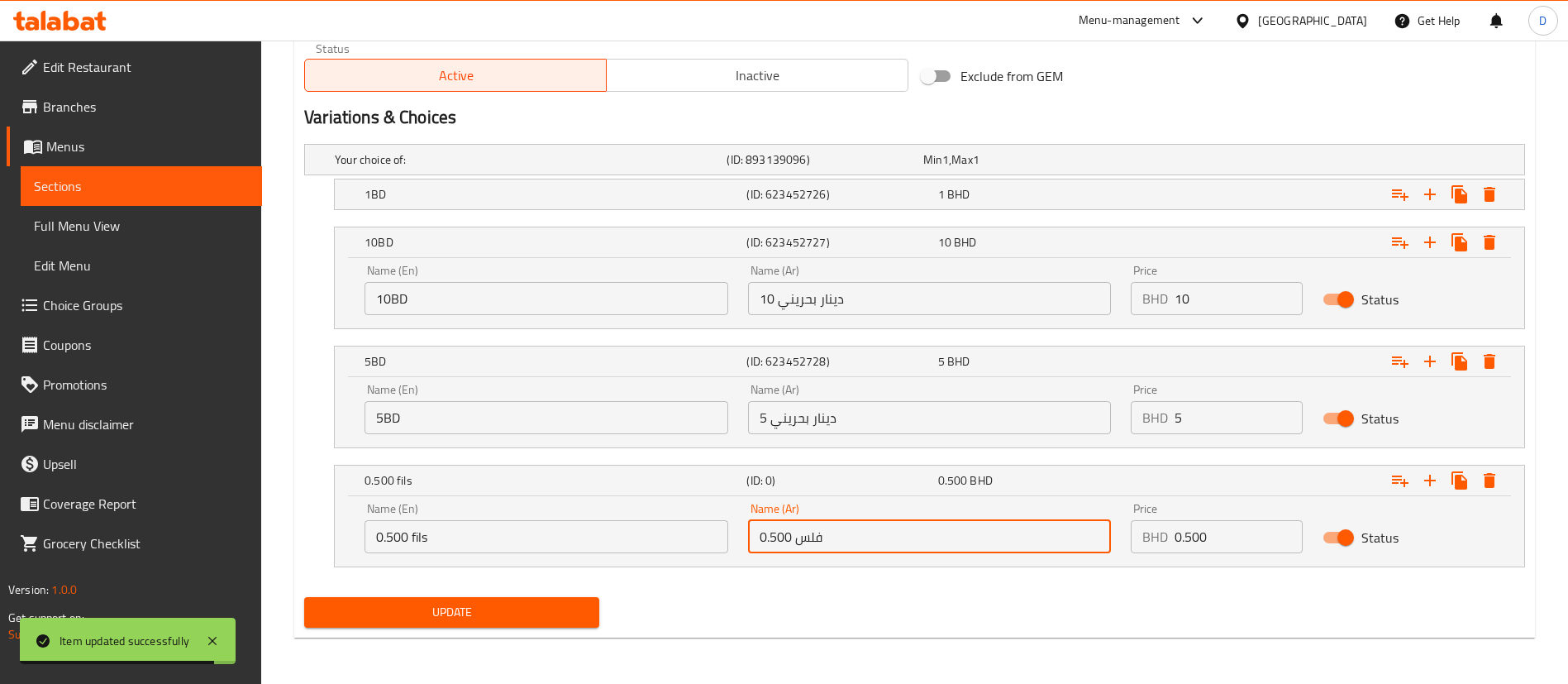
click at [521, 600] on button "Update" at bounding box center [452, 612] width 295 height 30
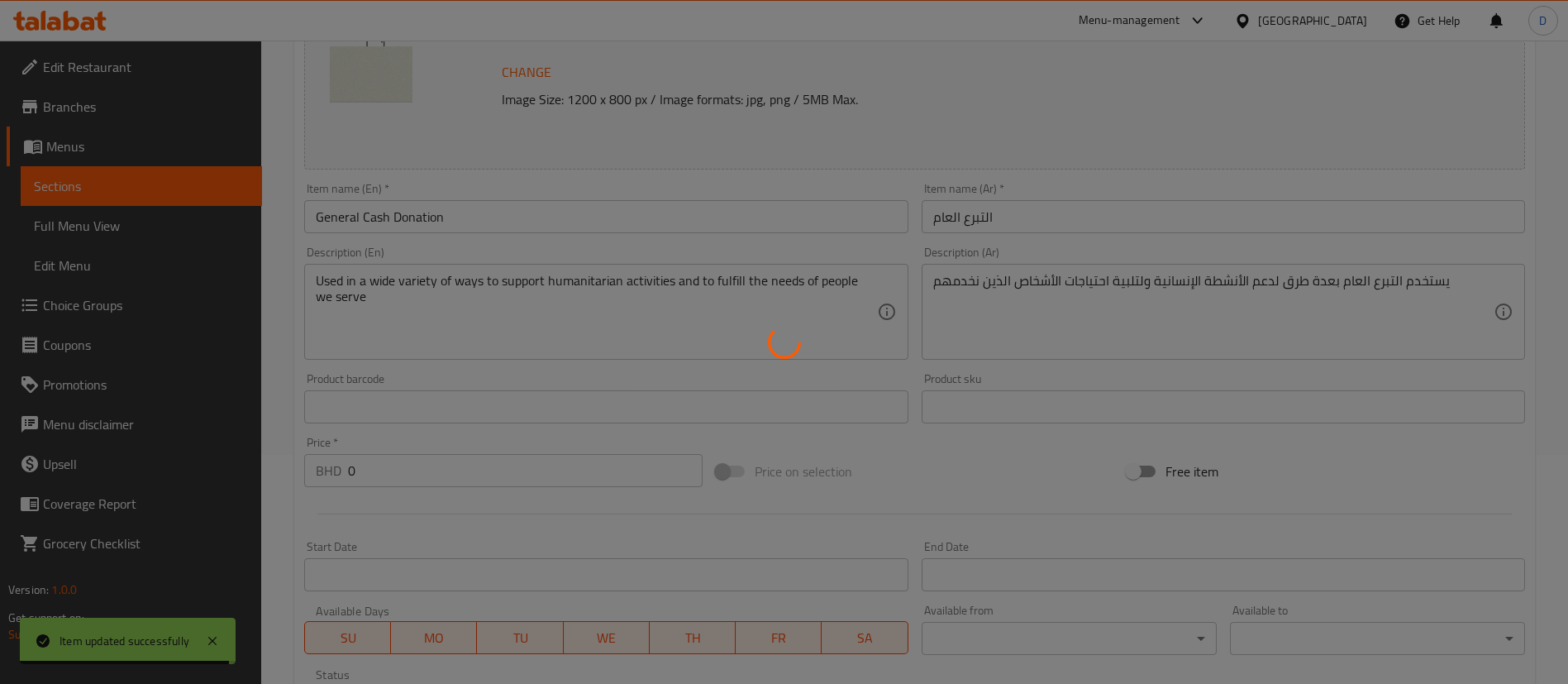
scroll to position [0, 0]
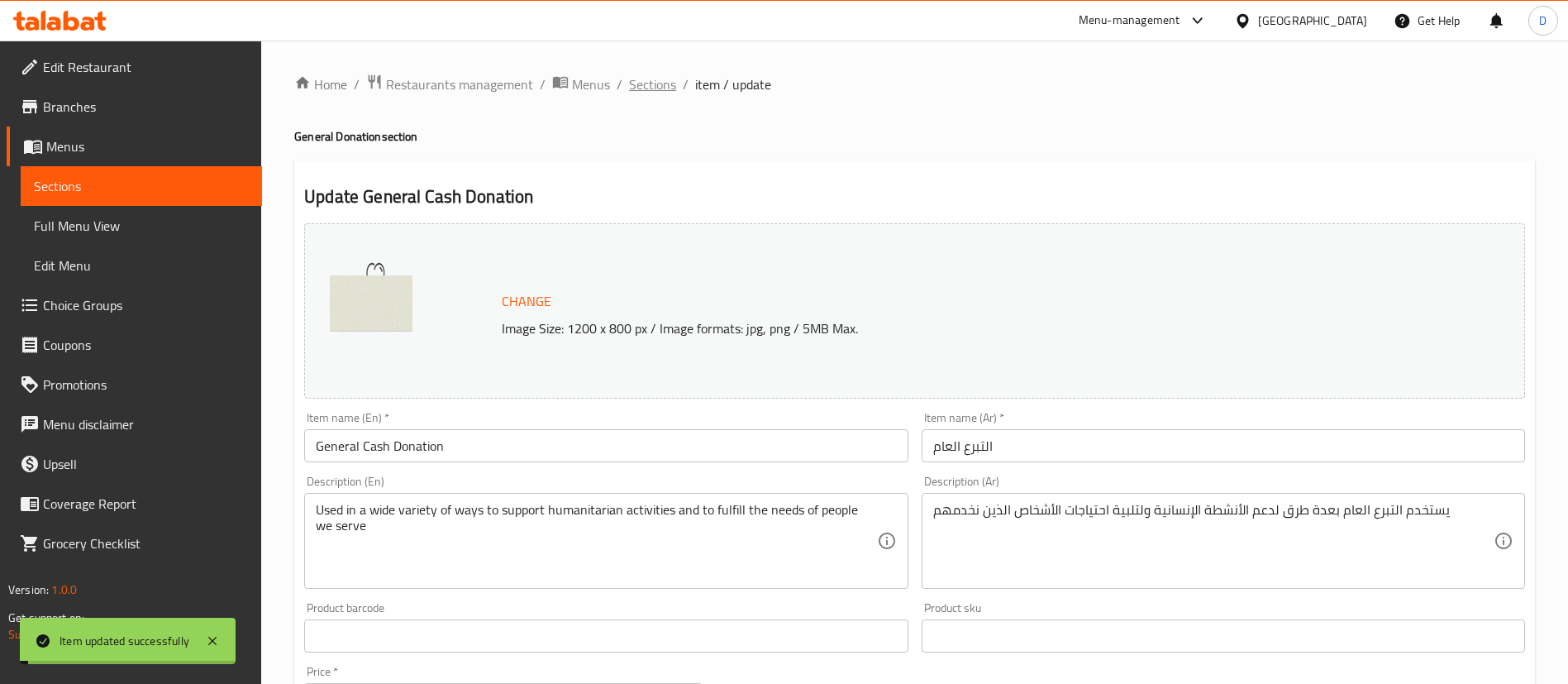
click at [637, 80] on span "Sections" at bounding box center [652, 84] width 47 height 20
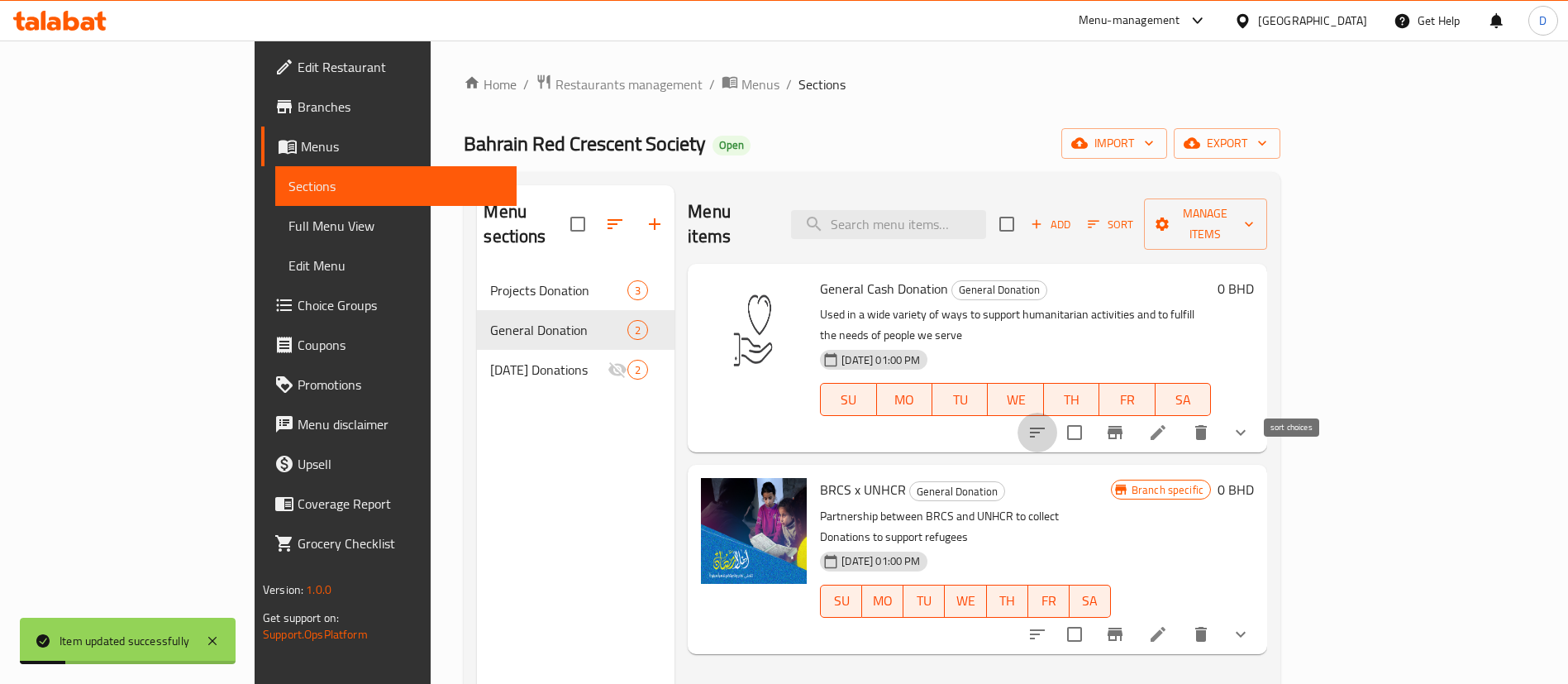
click at [1047, 423] on icon "sort-choices" at bounding box center [1037, 433] width 20 height 20
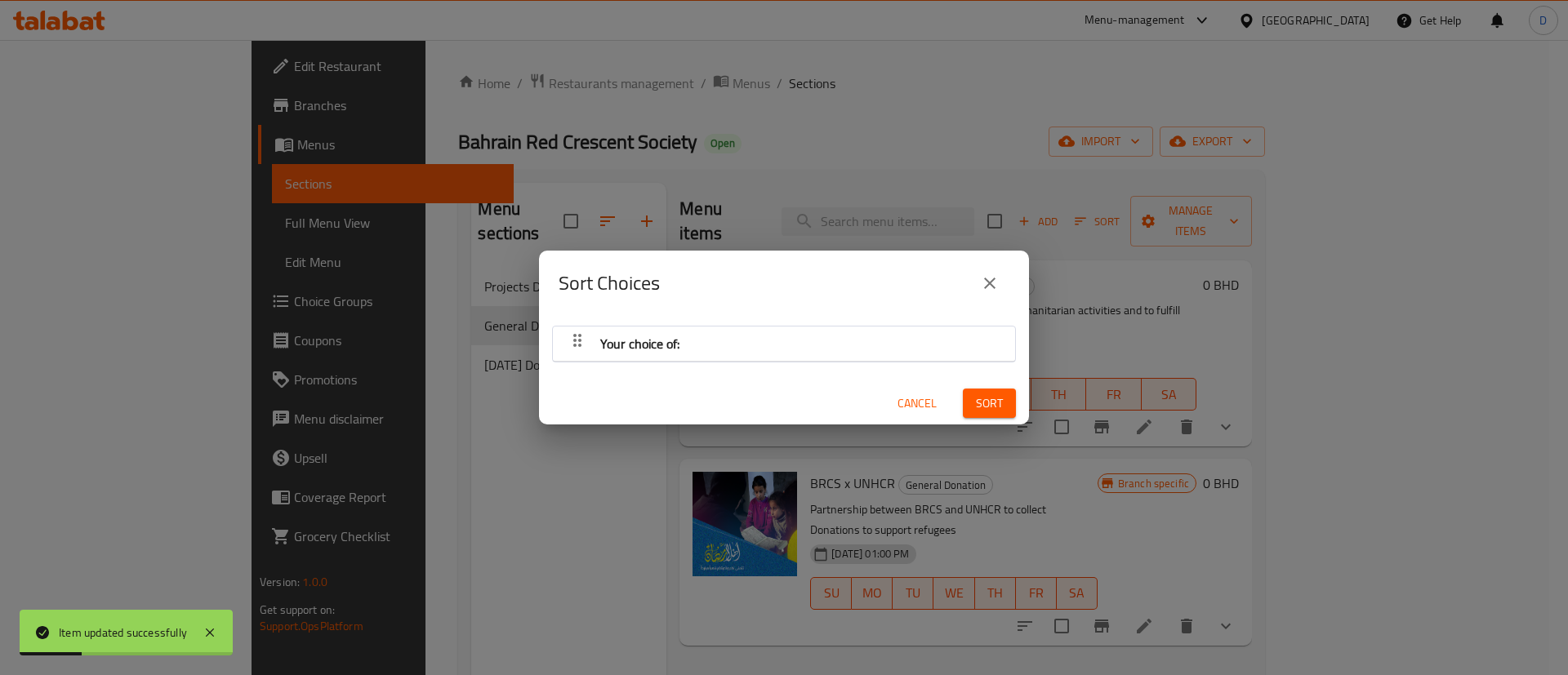
click at [712, 373] on div "Your choice of: Cancel Sort" at bounding box center [783, 370] width 490 height 109
click at [706, 345] on div "Your choice of:" at bounding box center [784, 343] width 446 height 39
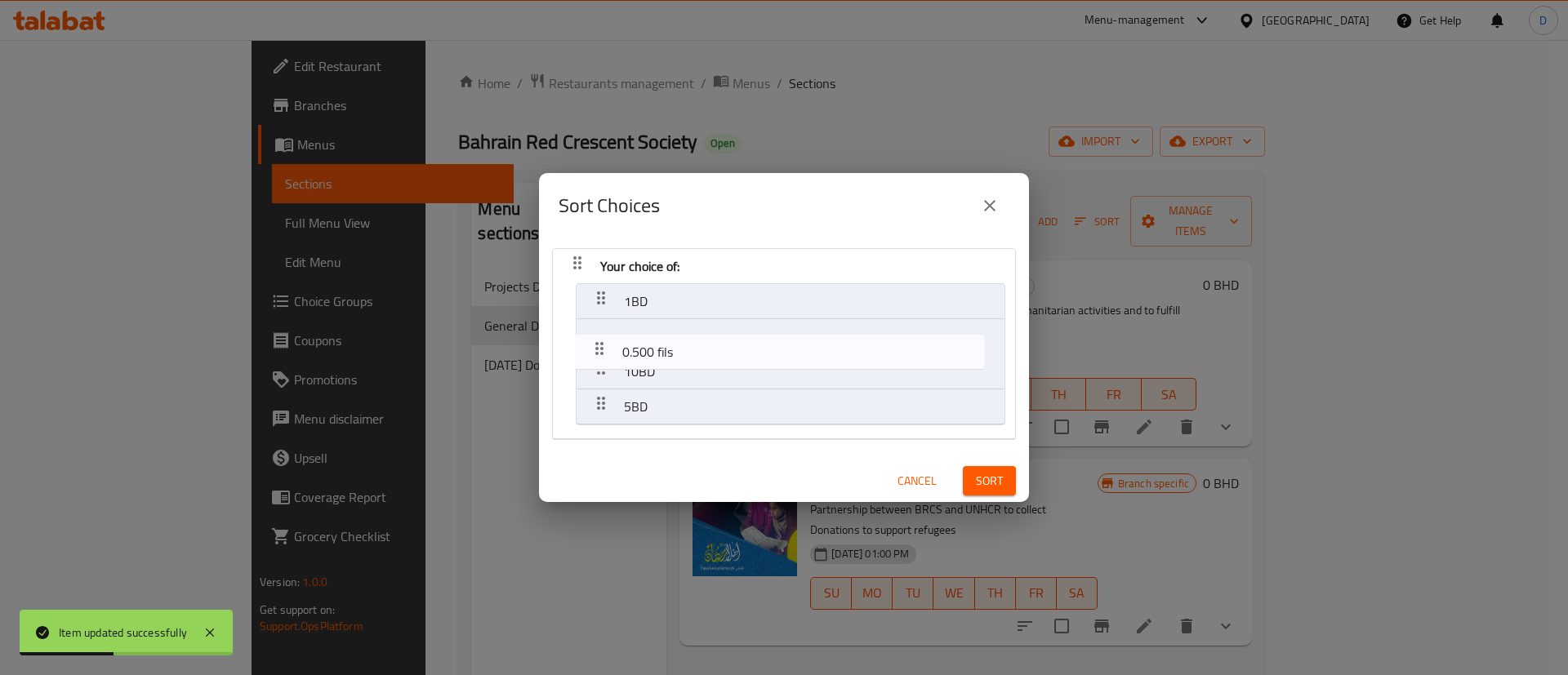
drag, startPoint x: 598, startPoint y: 376, endPoint x: 593, endPoint y: 299, distance: 77.2
click at [593, 301] on nav "Your choice of: 1BD 10BD 5BD 0.500 fils" at bounding box center [784, 344] width 464 height 192
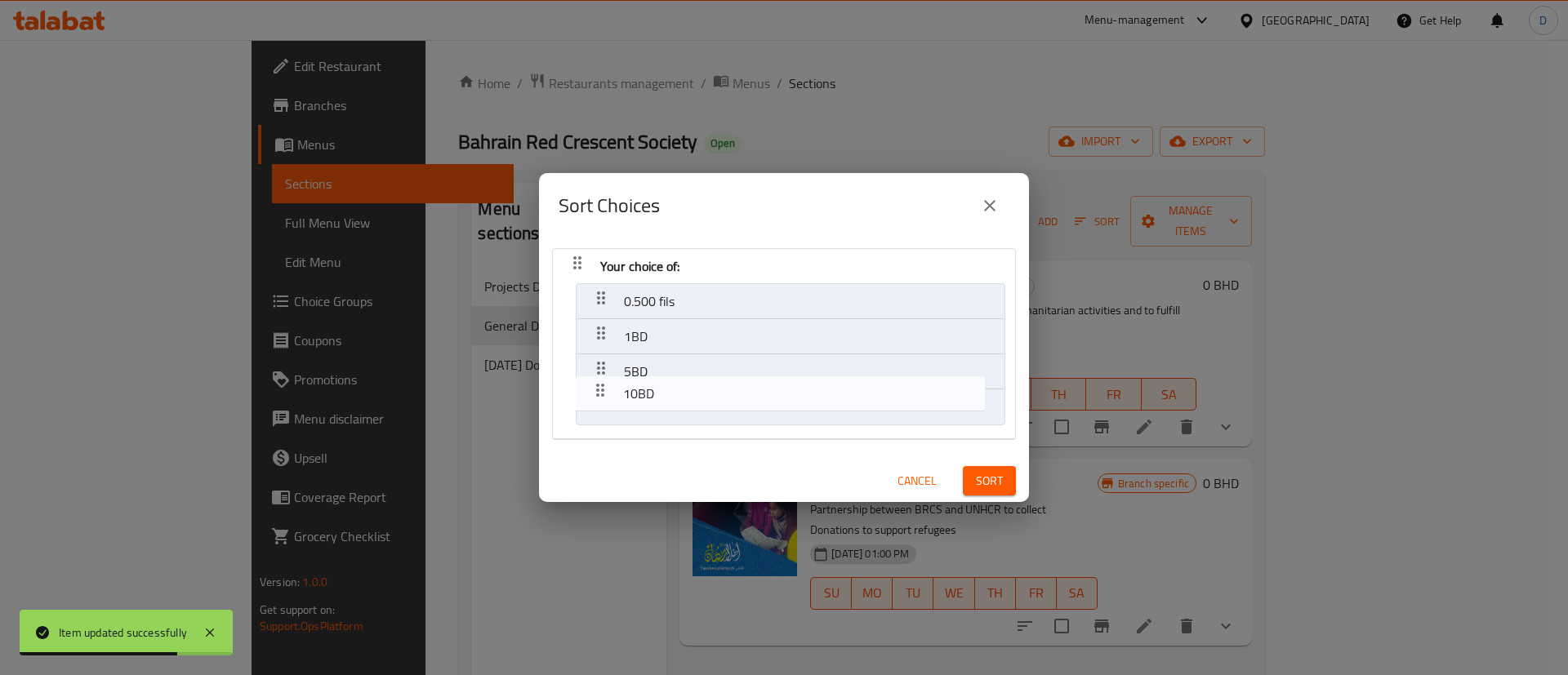
drag, startPoint x: 606, startPoint y: 371, endPoint x: 613, endPoint y: 386, distance: 16.6
click at [604, 403] on nav "Your choice of: 0.500 fils 1BD 10BD 5BD" at bounding box center [784, 344] width 464 height 192
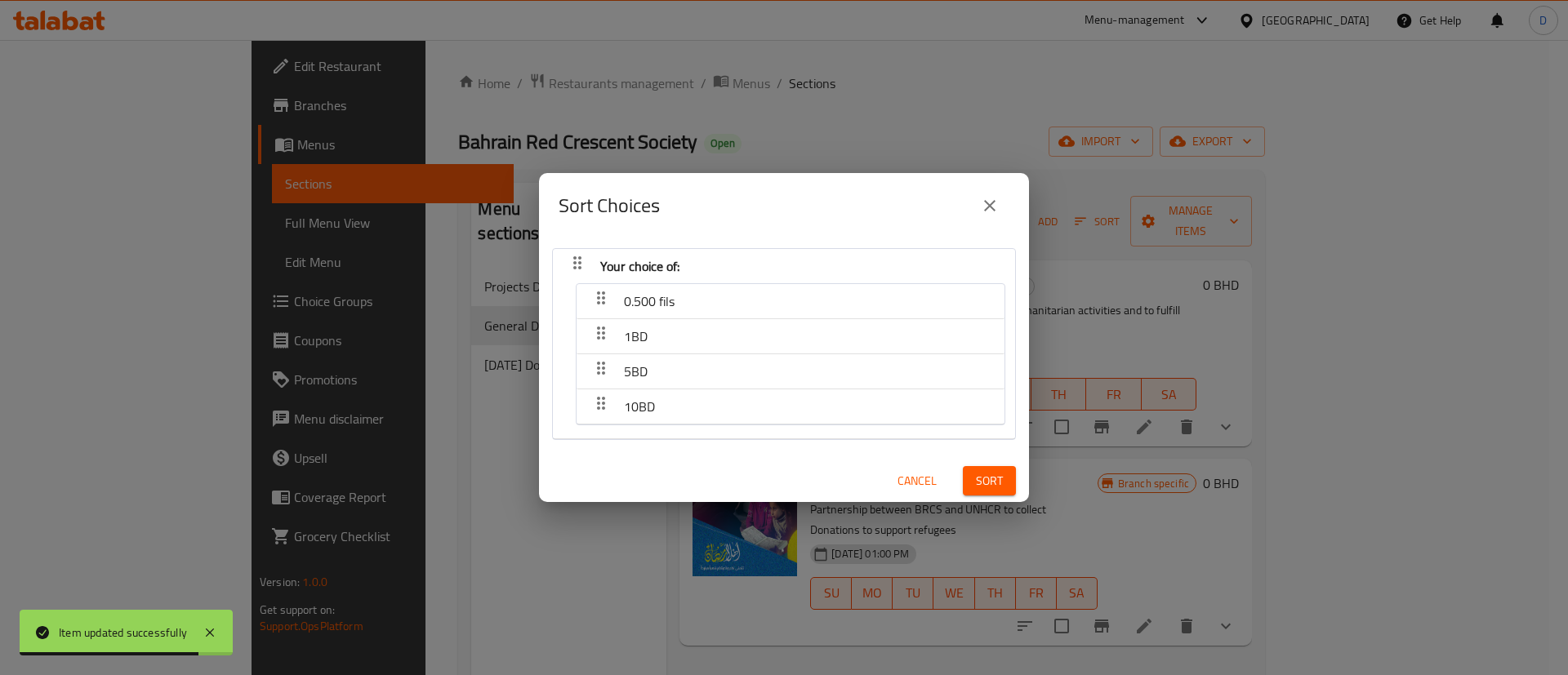
click at [976, 479] on span "Sort" at bounding box center [990, 480] width 27 height 21
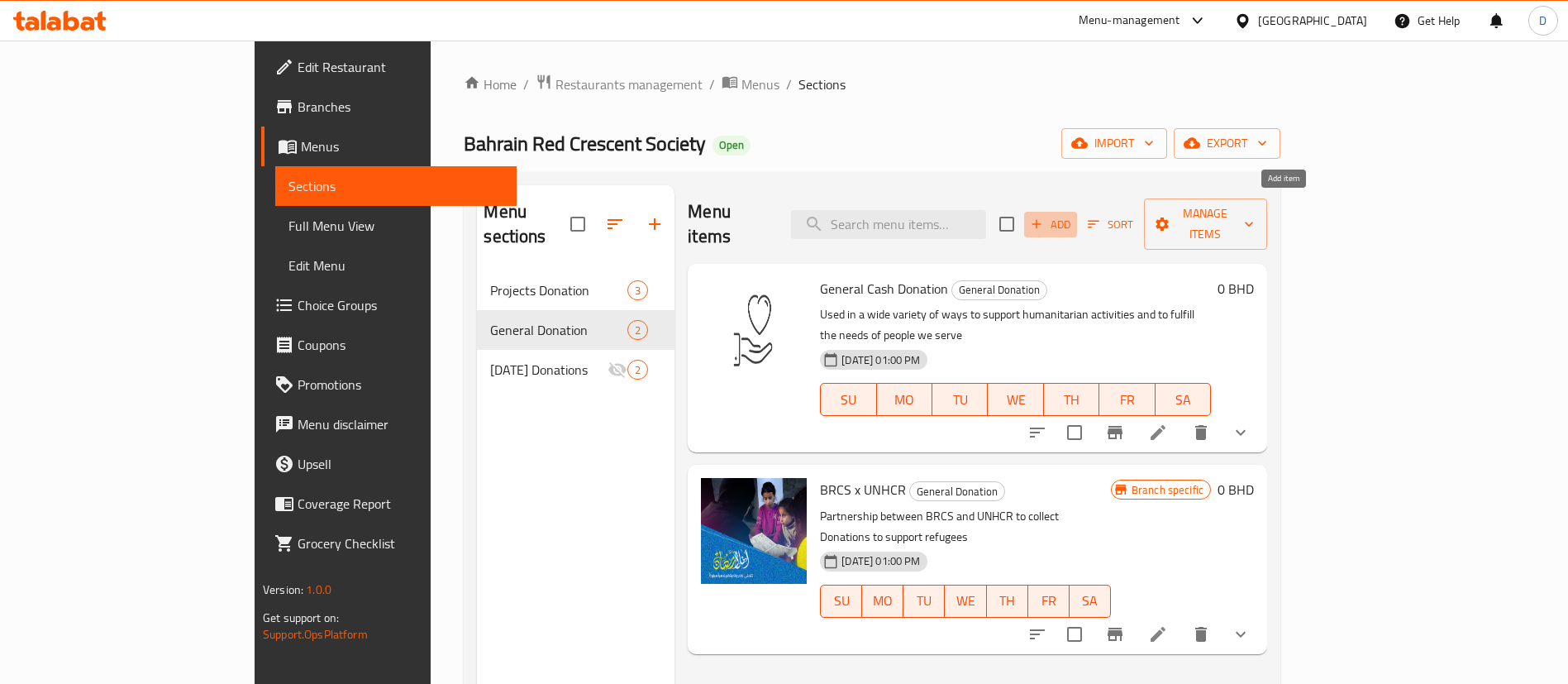
click at [1044, 216] on icon "button" at bounding box center [1036, 224] width 15 height 15
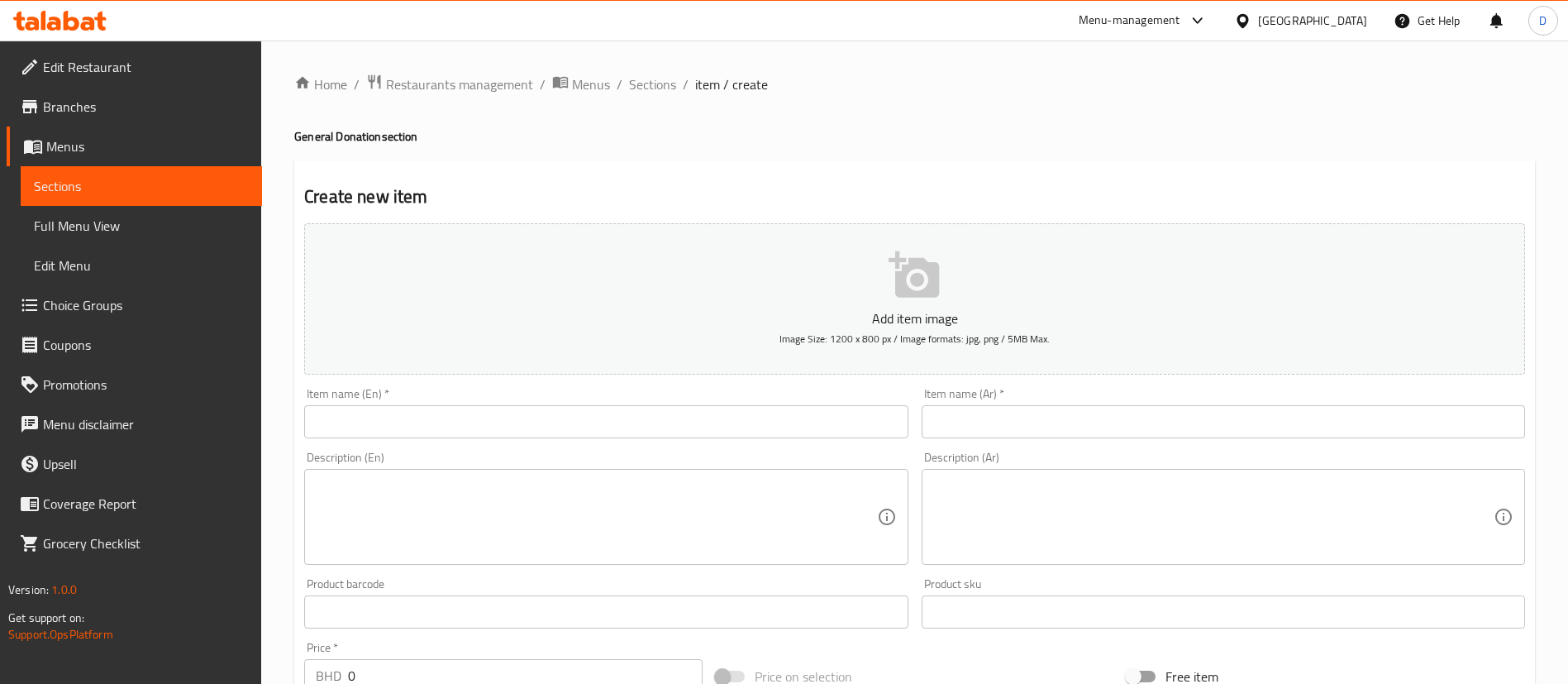
click at [729, 399] on div "Item name (En)   * Item name (En) *" at bounding box center [606, 413] width 603 height 50
click at [647, 87] on span "Sections" at bounding box center [652, 84] width 47 height 20
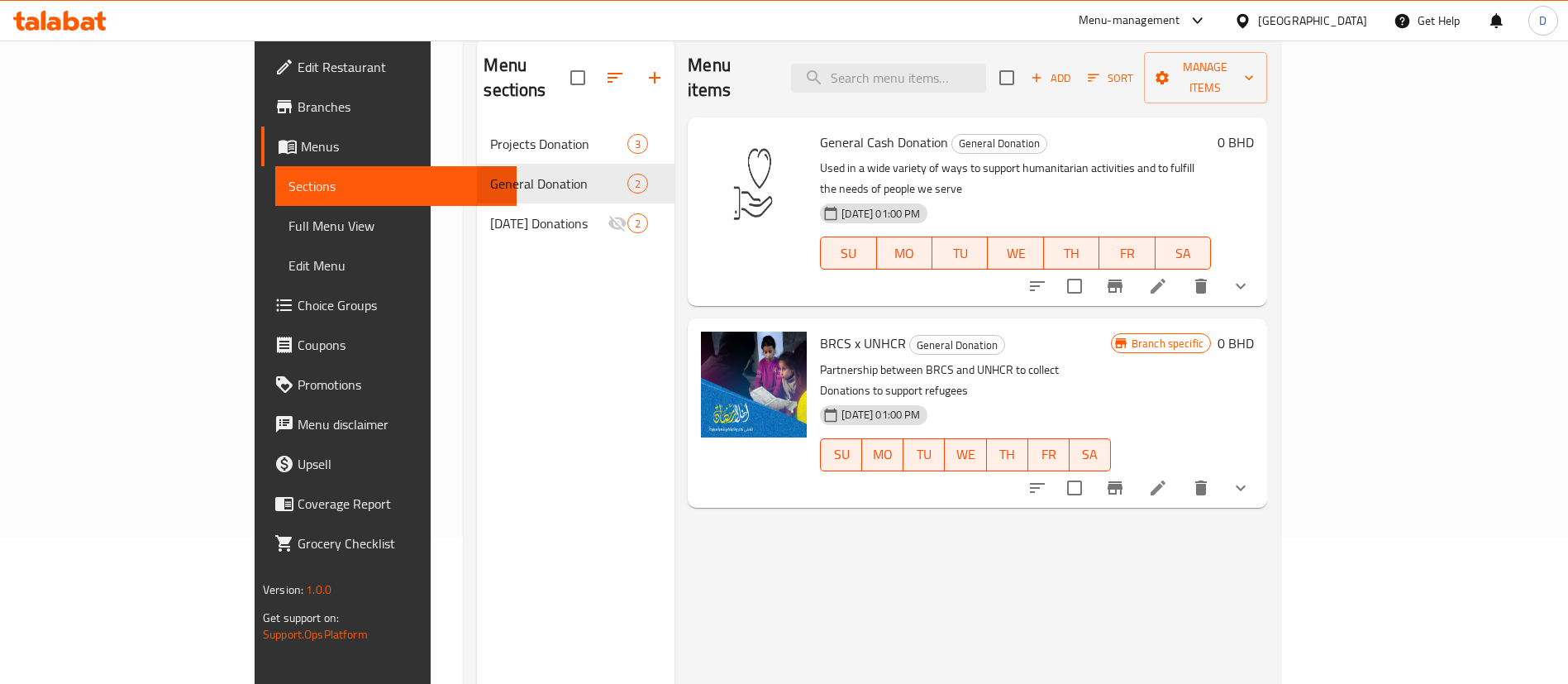
scroll to position [107, 0]
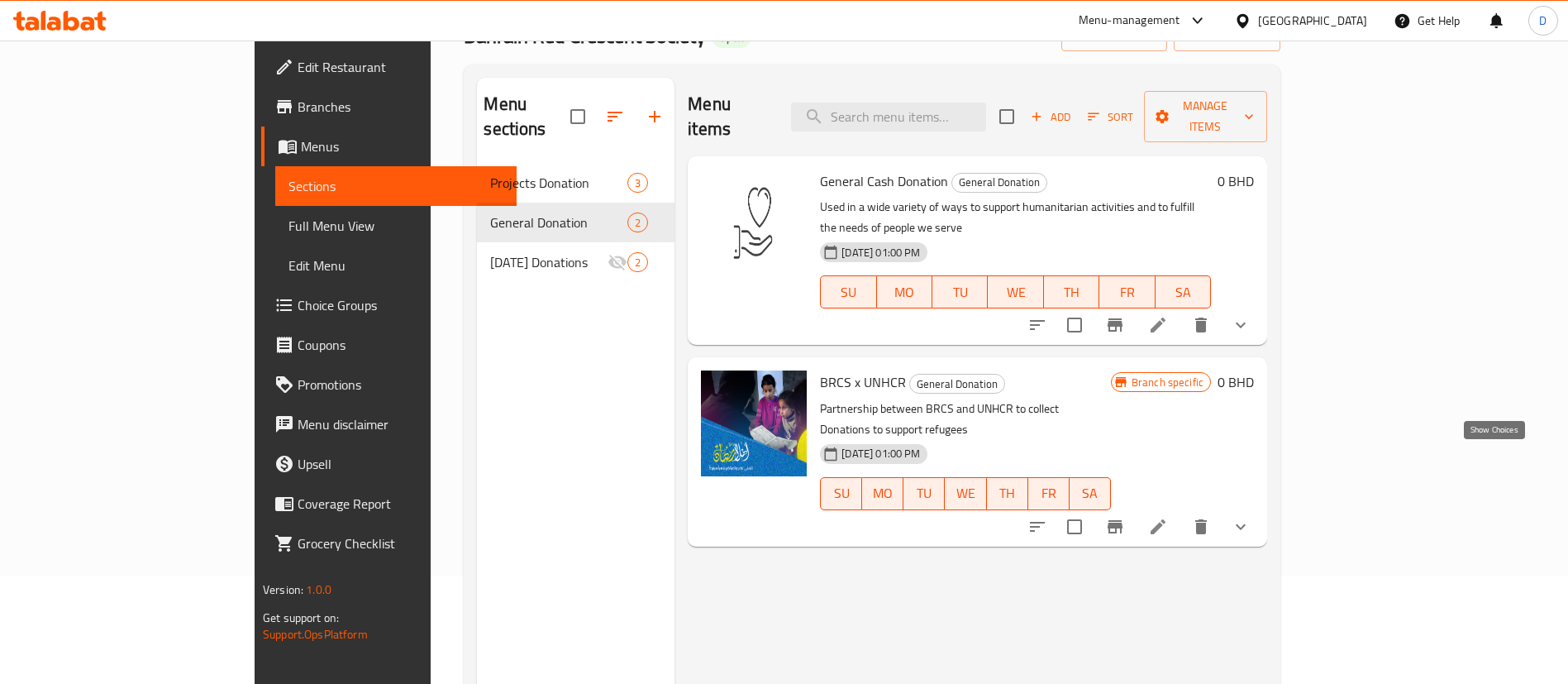
click at [1251, 517] on icon "show more" at bounding box center [1241, 527] width 20 height 20
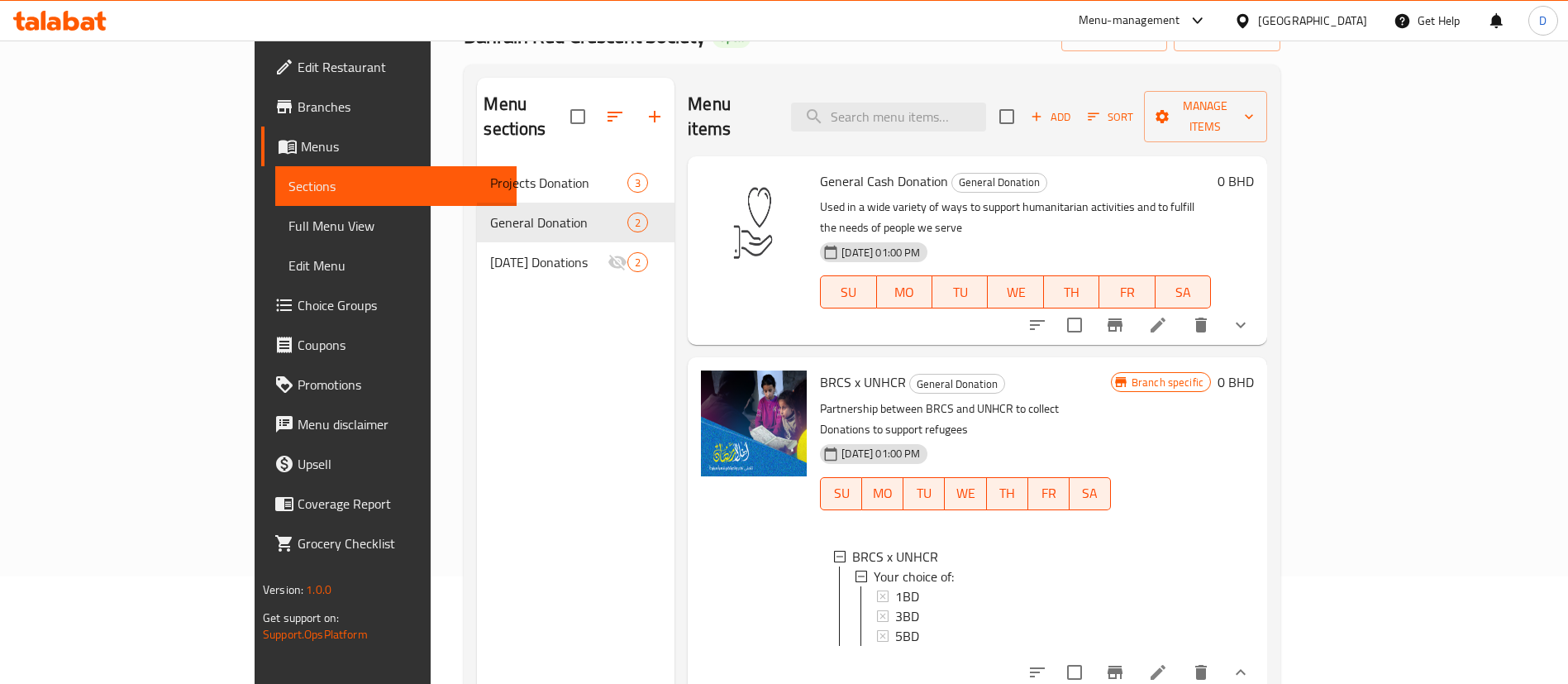
click at [820, 370] on span "BRCS x UNHCR" at bounding box center [863, 381] width 86 height 25
click at [1123, 666] on icon "Branch-specific-item" at bounding box center [1115, 672] width 15 height 13
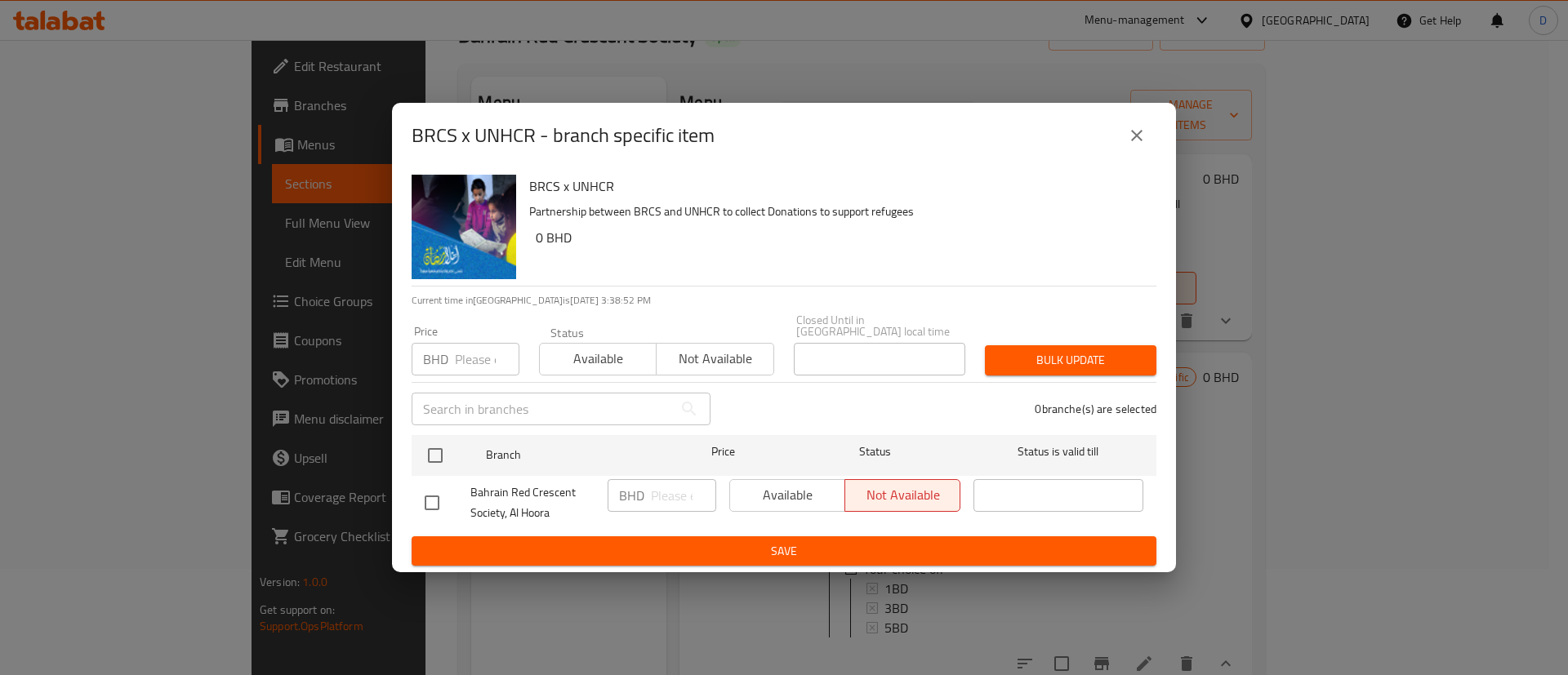
click at [1141, 134] on icon "close" at bounding box center [1137, 136] width 20 height 20
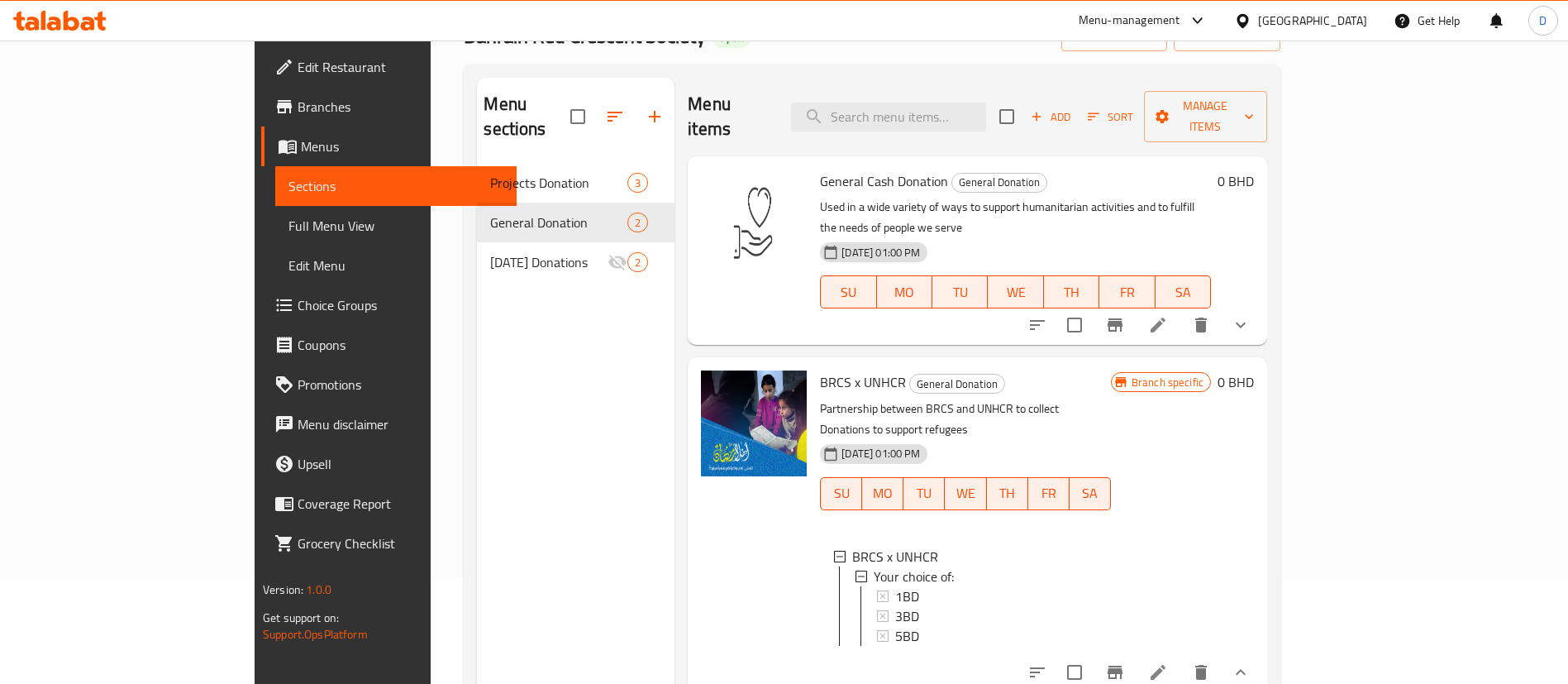
click at [1211, 170] on h6 "General Cash Donation General Donation" at bounding box center [1015, 181] width 391 height 23
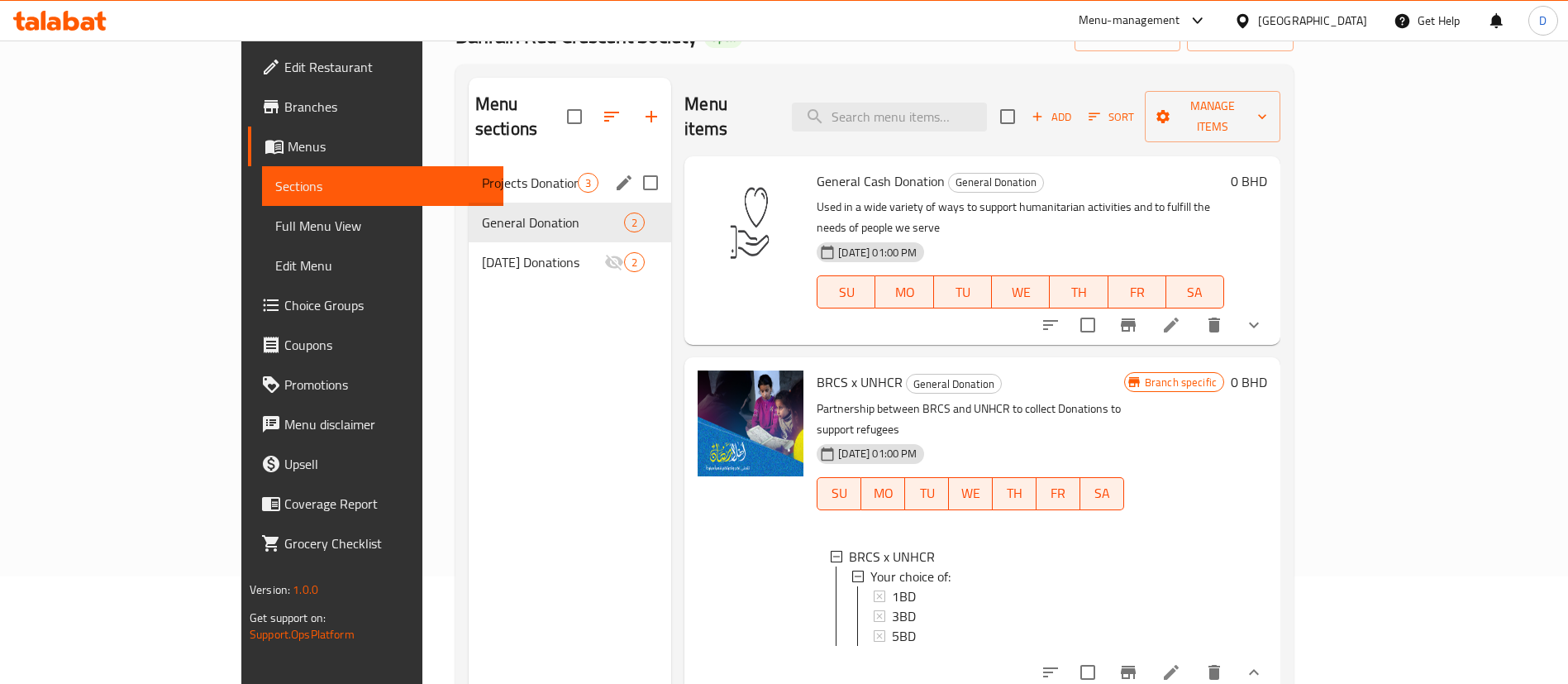
click at [483, 173] on span "Projects Donation" at bounding box center [530, 183] width 96 height 20
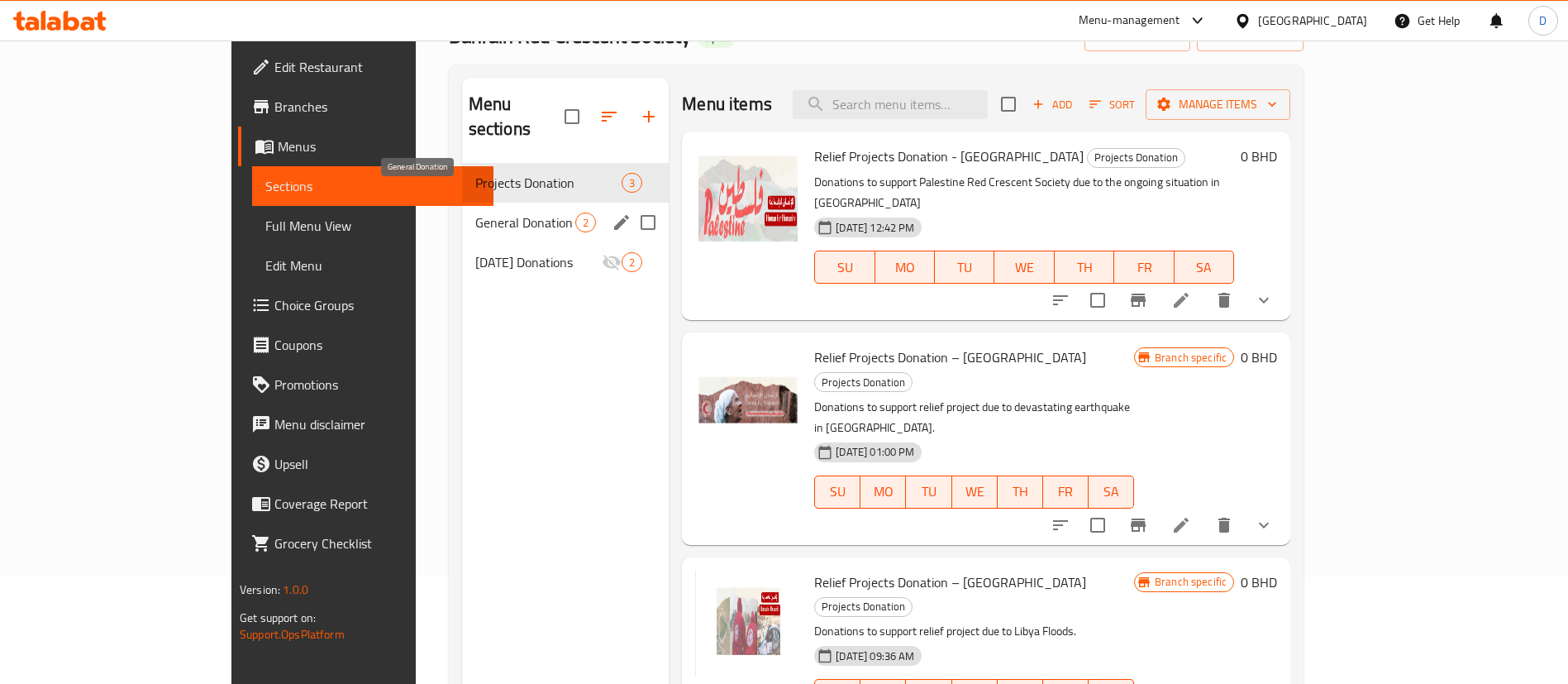
click at [462, 207] on div "General Donation 2" at bounding box center [565, 222] width 207 height 39
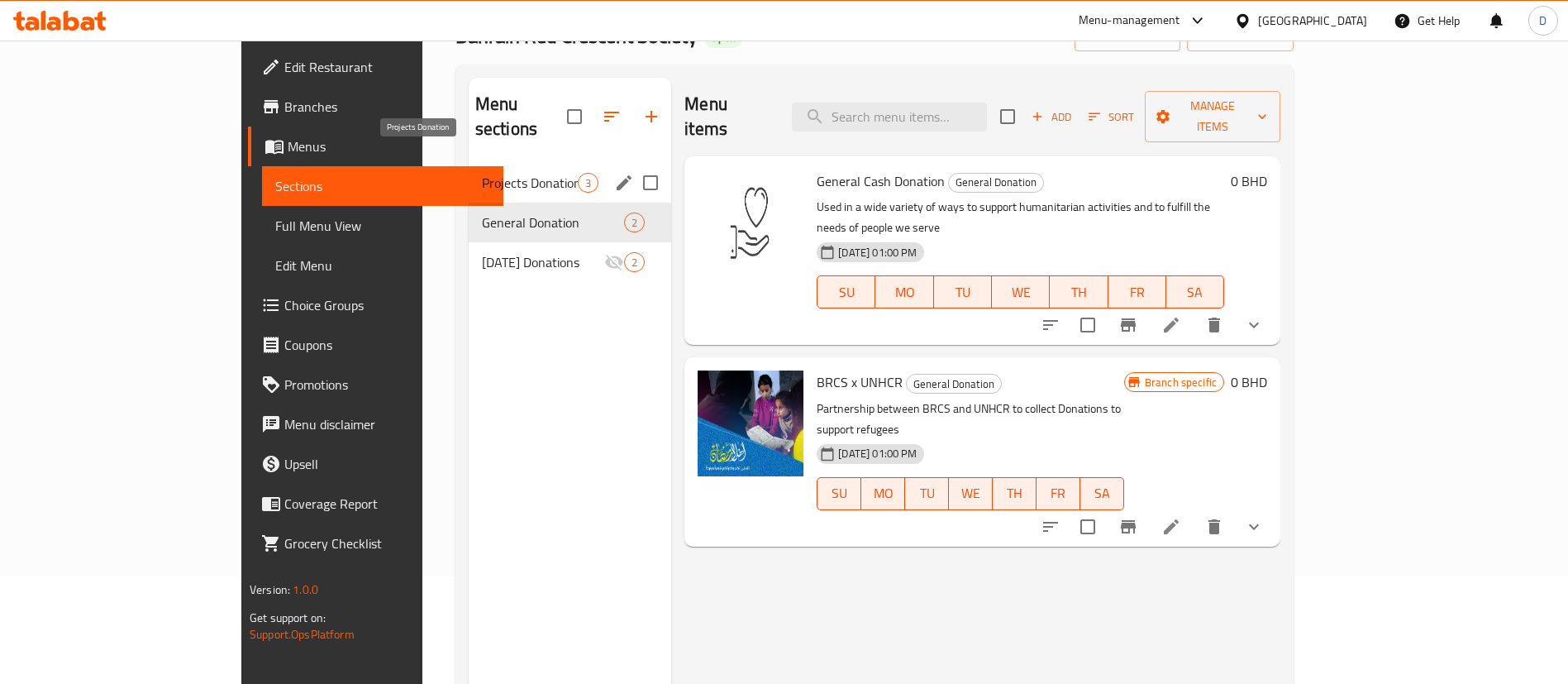
click at [482, 173] on span "Projects Donation" at bounding box center [530, 183] width 96 height 20
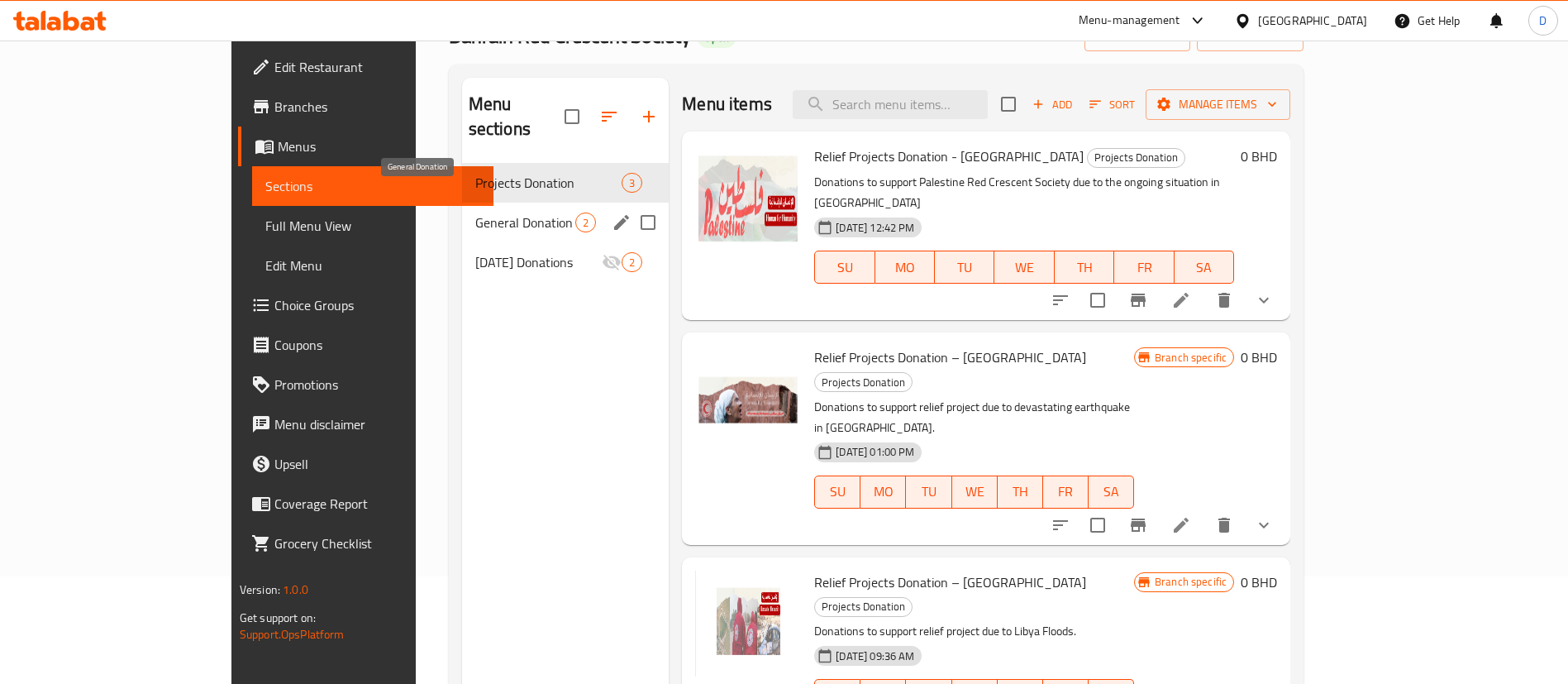
click at [476, 213] on span "General Donation" at bounding box center [525, 223] width 100 height 20
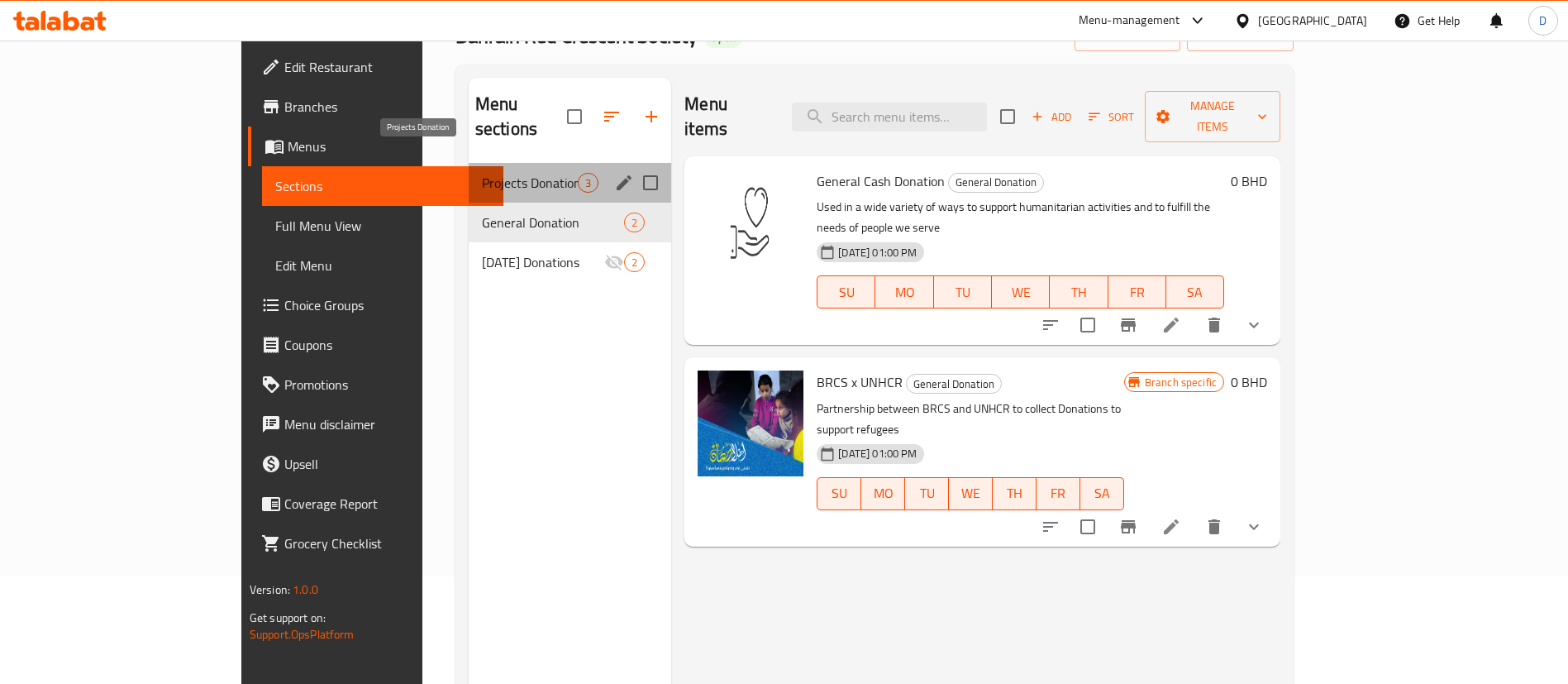
click at [482, 173] on span "Projects Donation" at bounding box center [530, 183] width 96 height 20
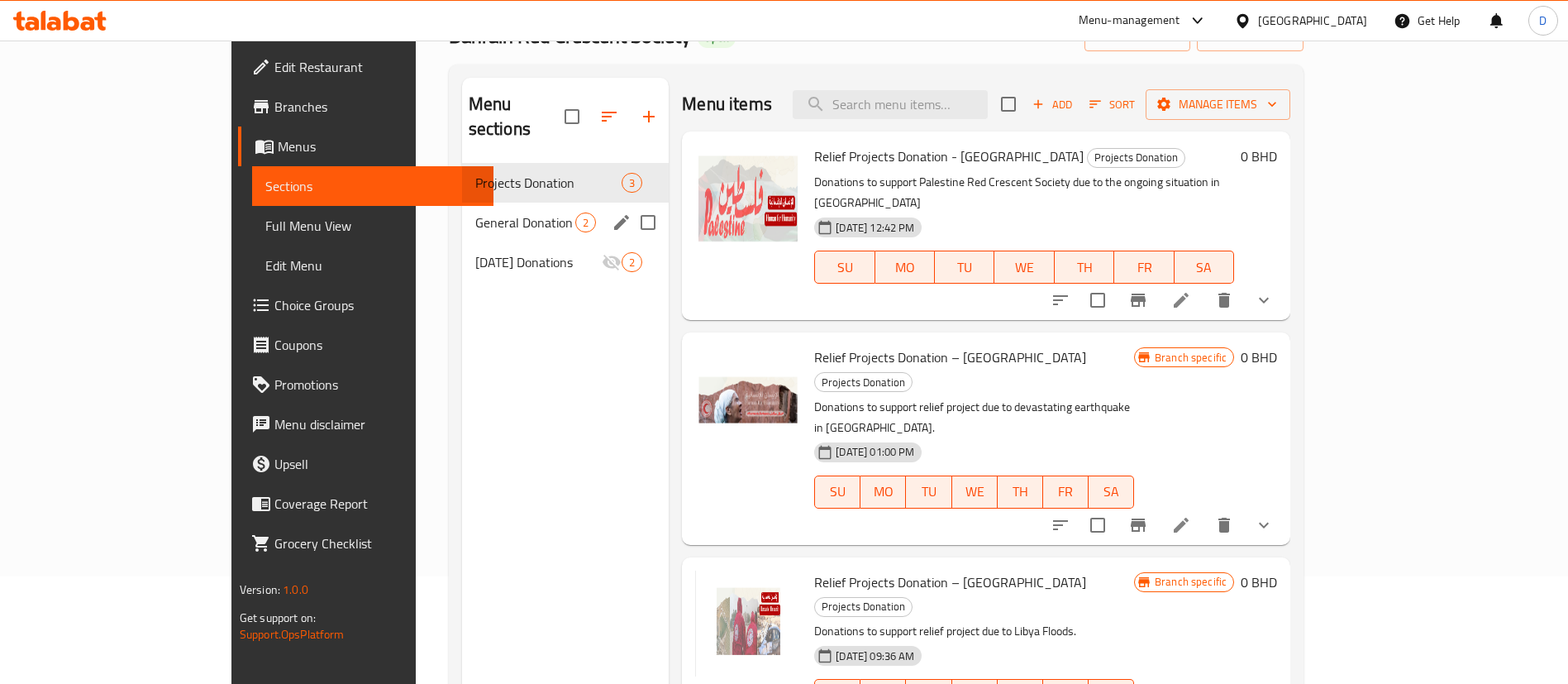
click at [476, 213] on span "General Donation" at bounding box center [525, 223] width 100 height 20
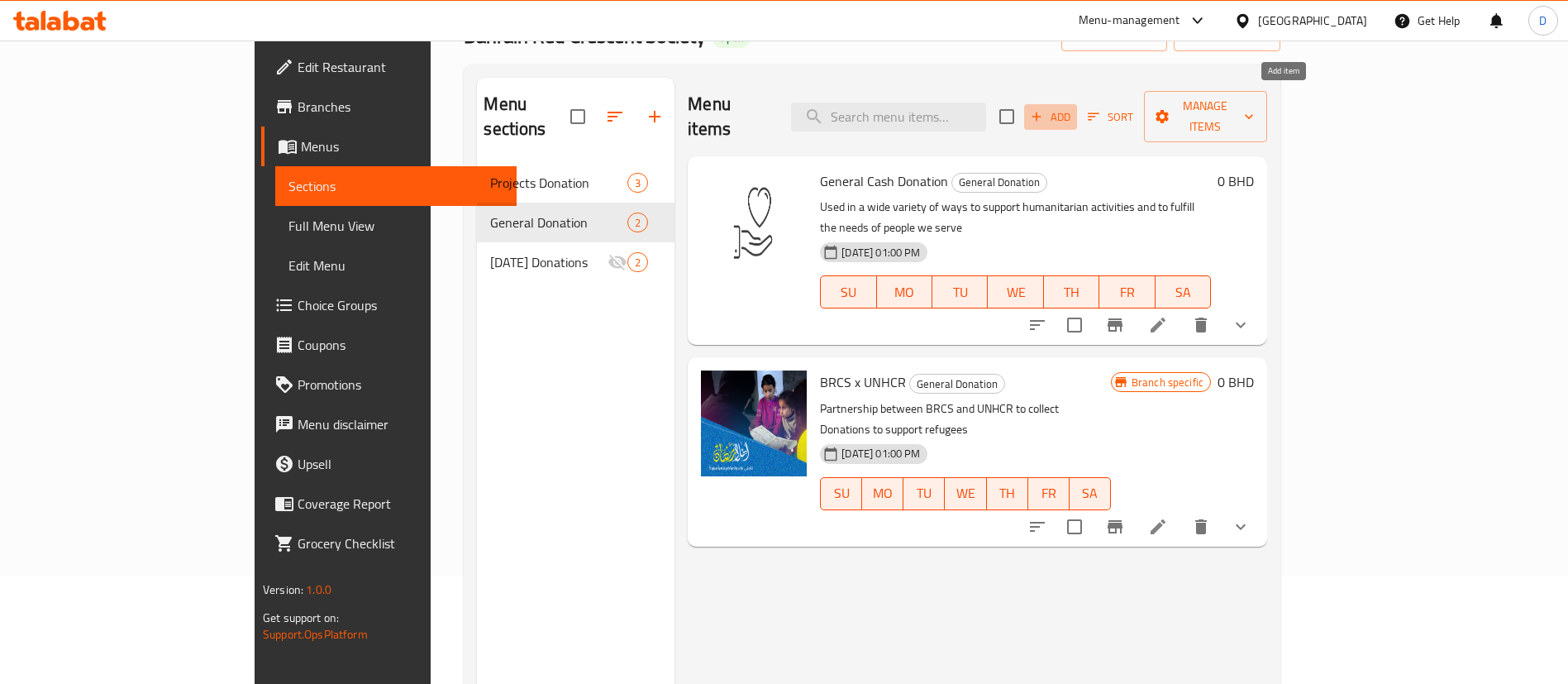
click at [1073, 107] on span "Add" at bounding box center [1050, 116] width 45 height 19
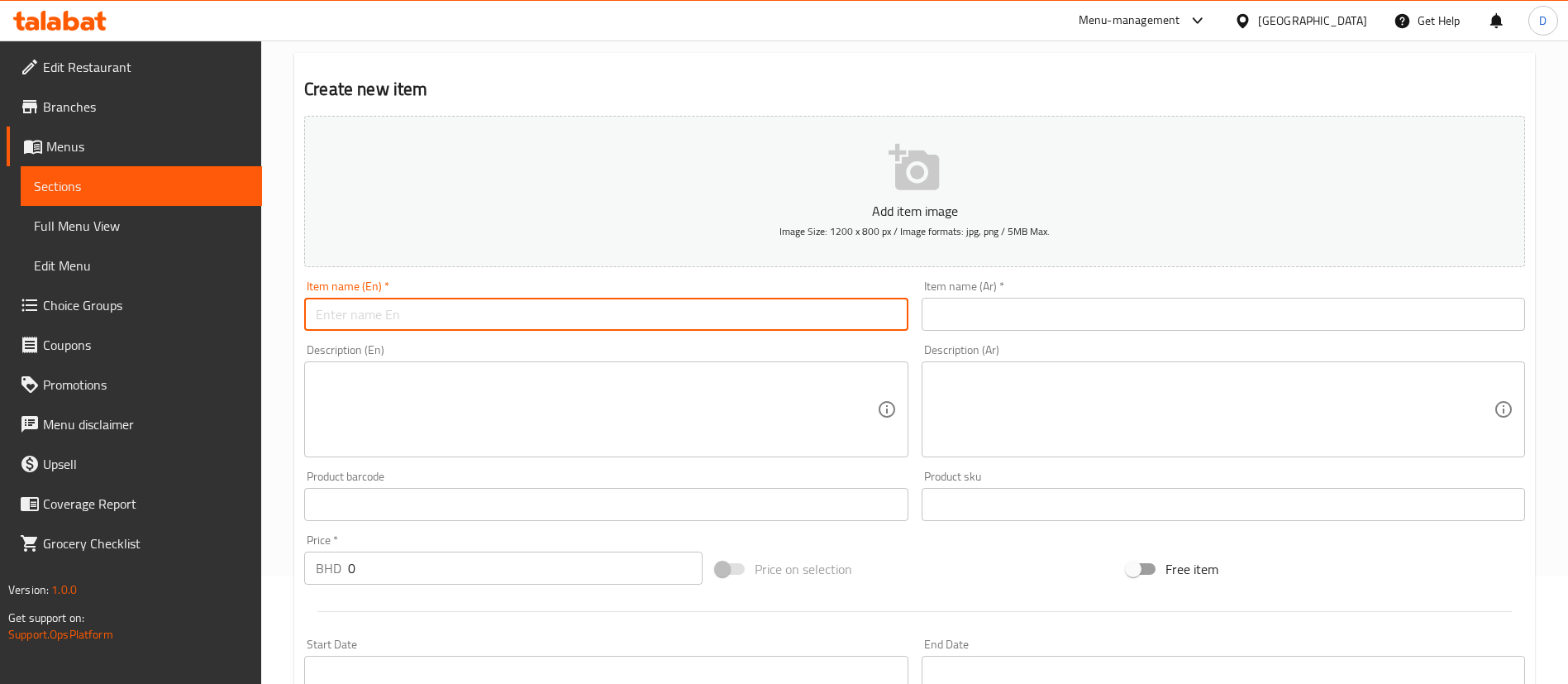
click at [642, 303] on input "text" at bounding box center [606, 314] width 603 height 33
drag, startPoint x: 479, startPoint y: 320, endPoint x: 270, endPoint y: 342, distance: 210.2
click at [270, 342] on div "Home / Restaurants management / Menus / Sections / item / create General Donati…" at bounding box center [915, 497] width 1307 height 1128
type input "Health Awareness Sponsorship"
click at [974, 317] on input "text" at bounding box center [1223, 314] width 603 height 33
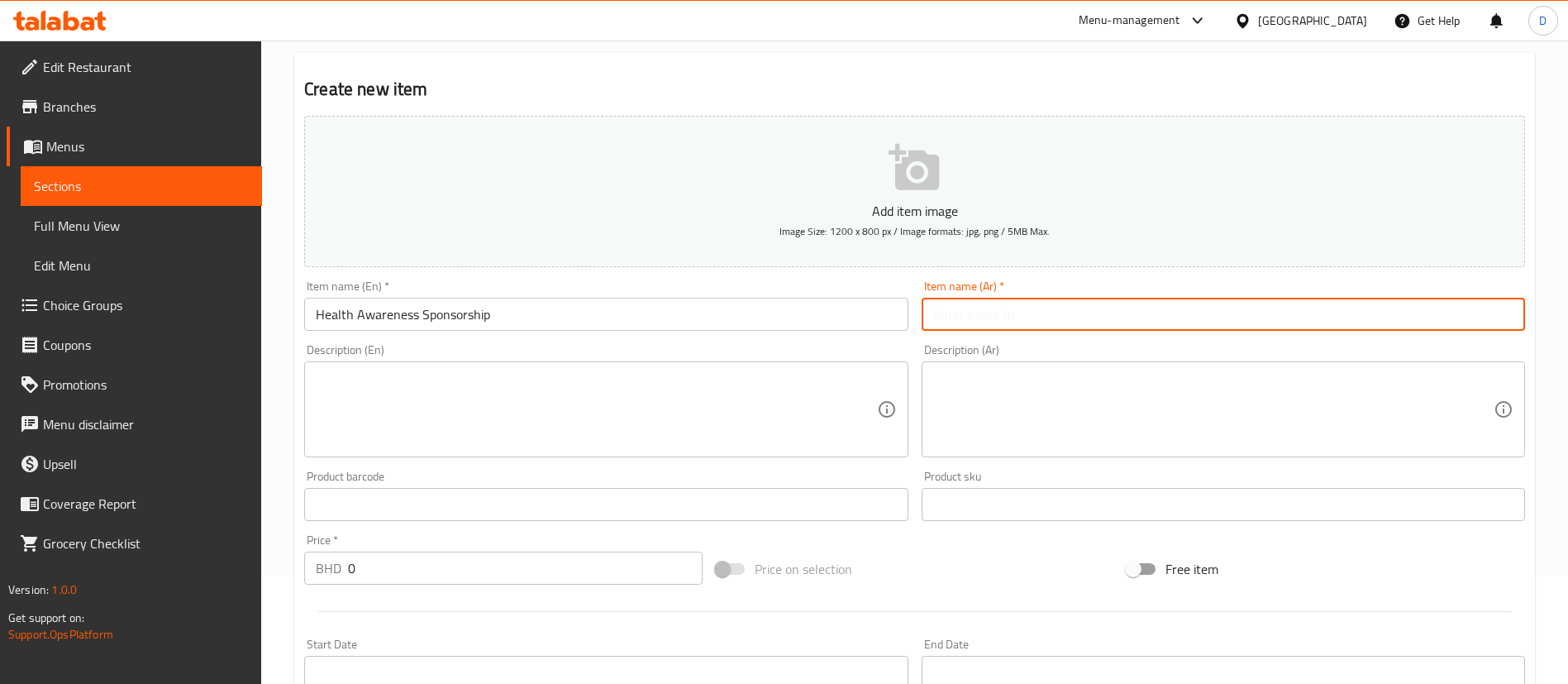
paste input "رعاية التوعية الصحية"
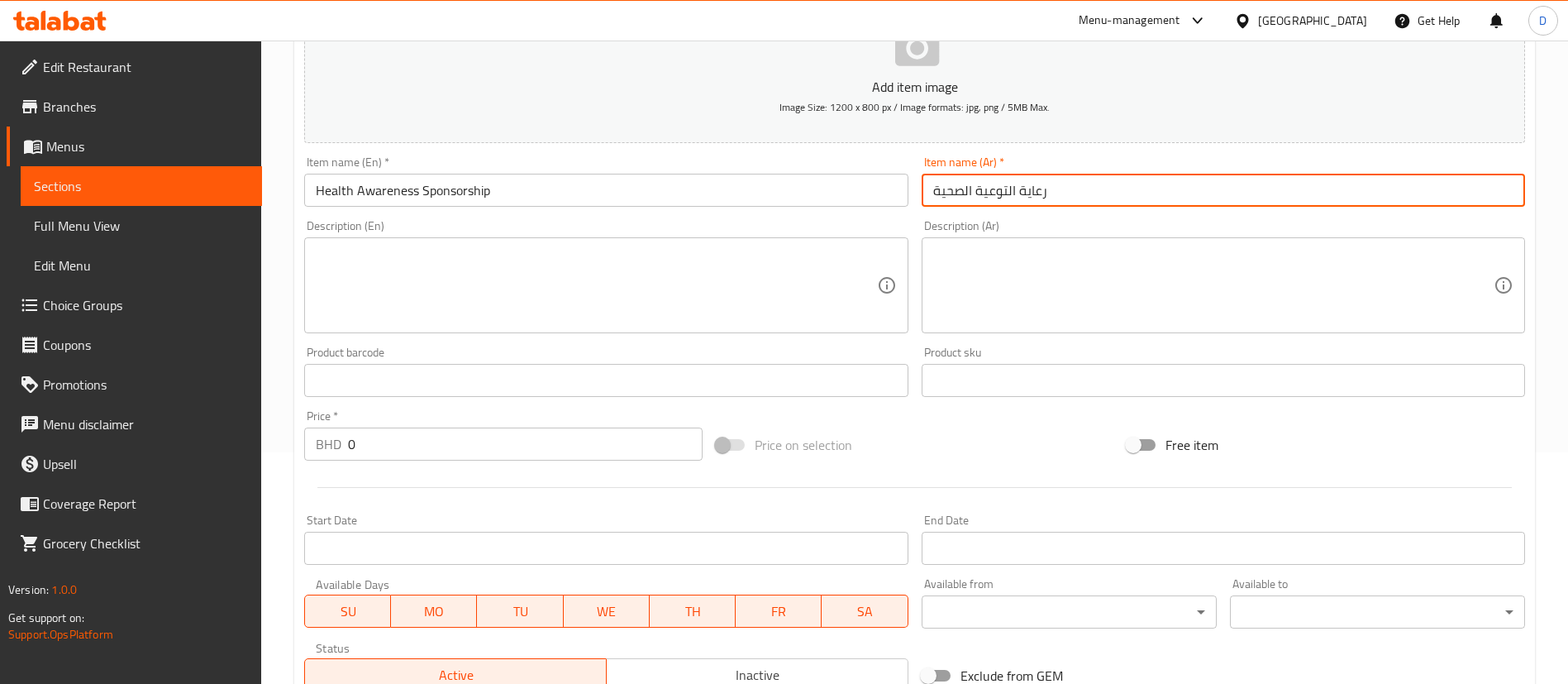
type input "رعاية التوعية الصحية"
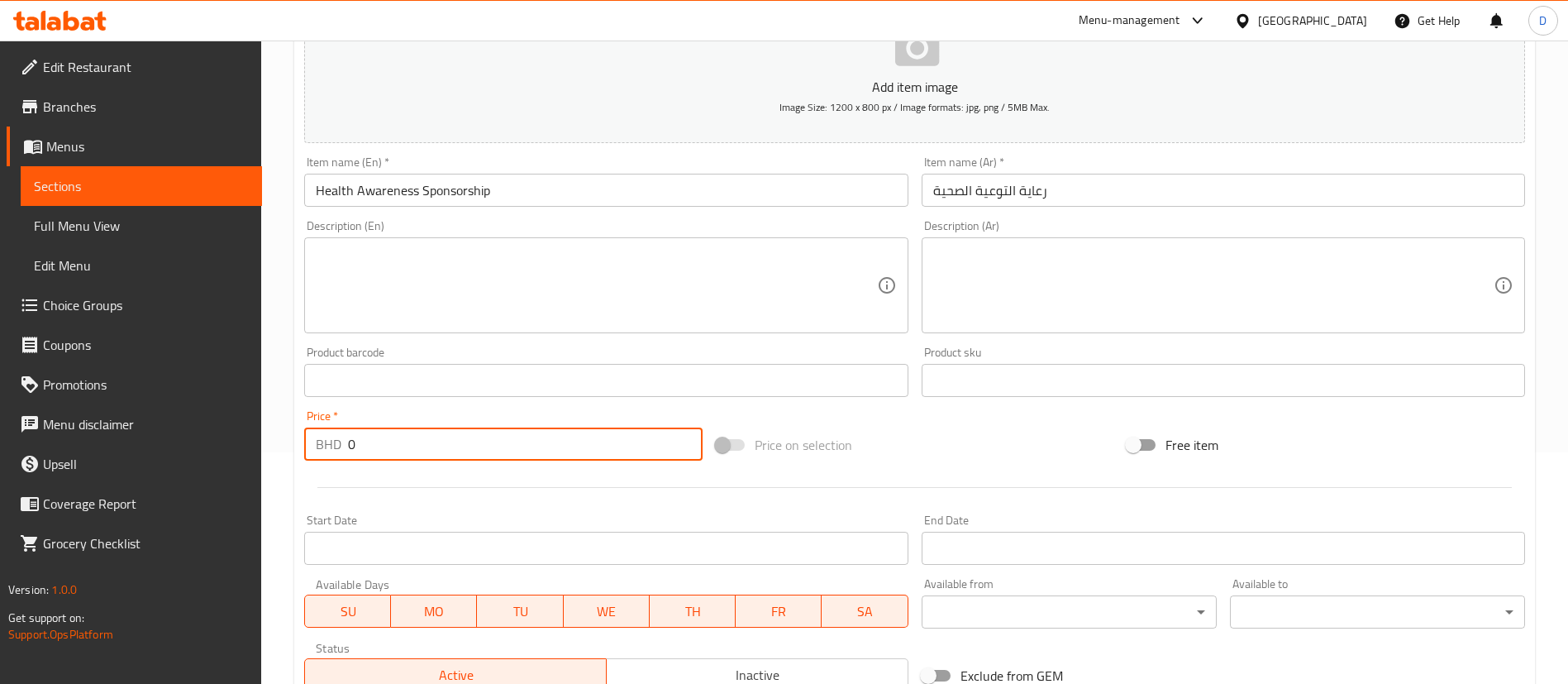
click at [408, 436] on input "0" at bounding box center [525, 444] width 355 height 33
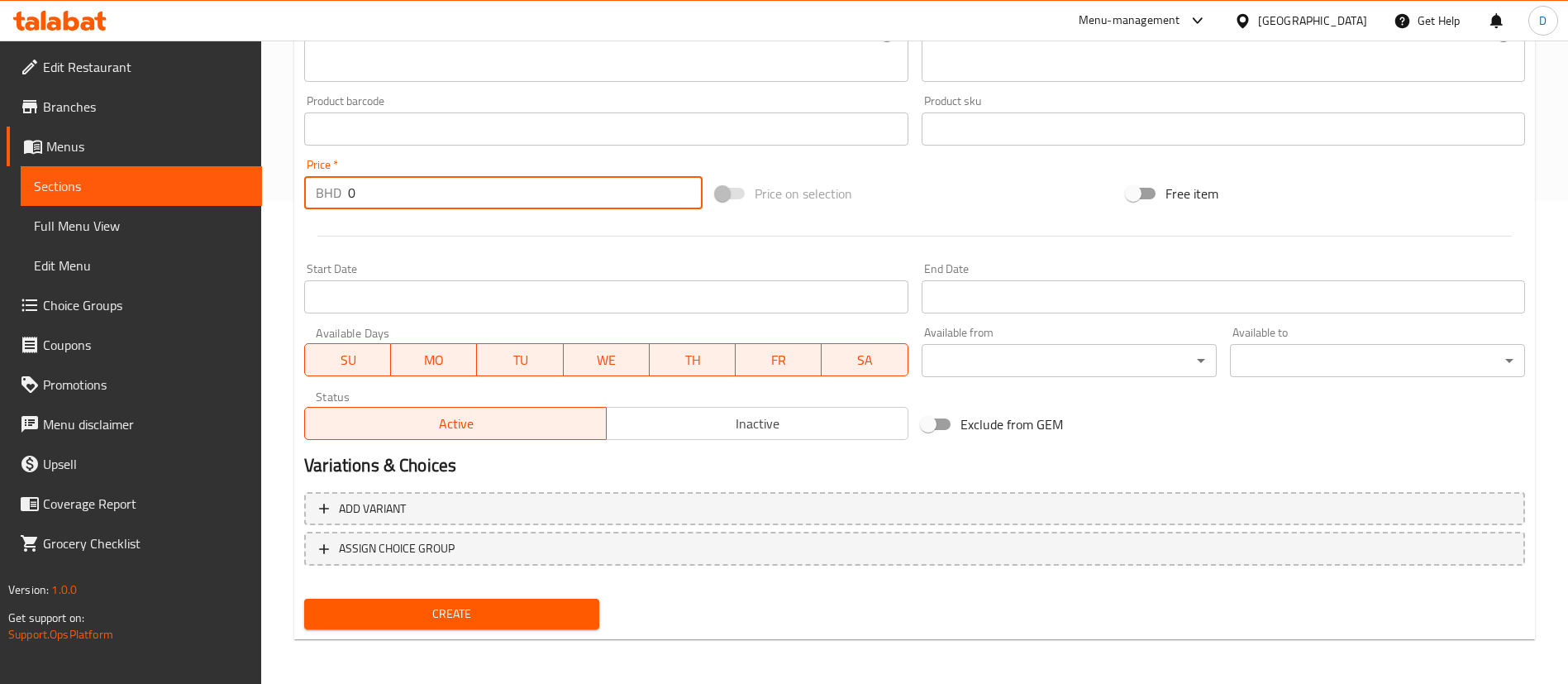
scroll to position [485, 0]
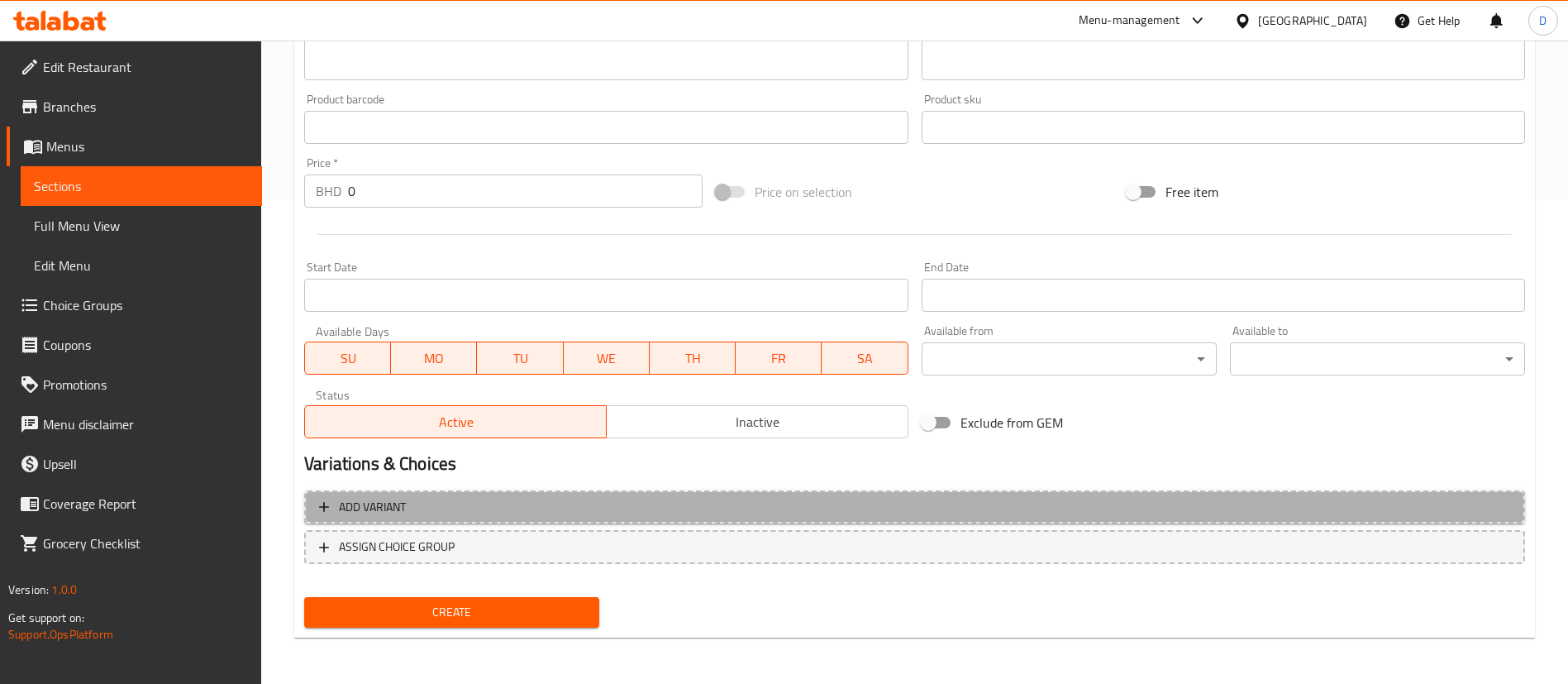
click at [484, 512] on span "Add variant" at bounding box center [915, 507] width 1191 height 21
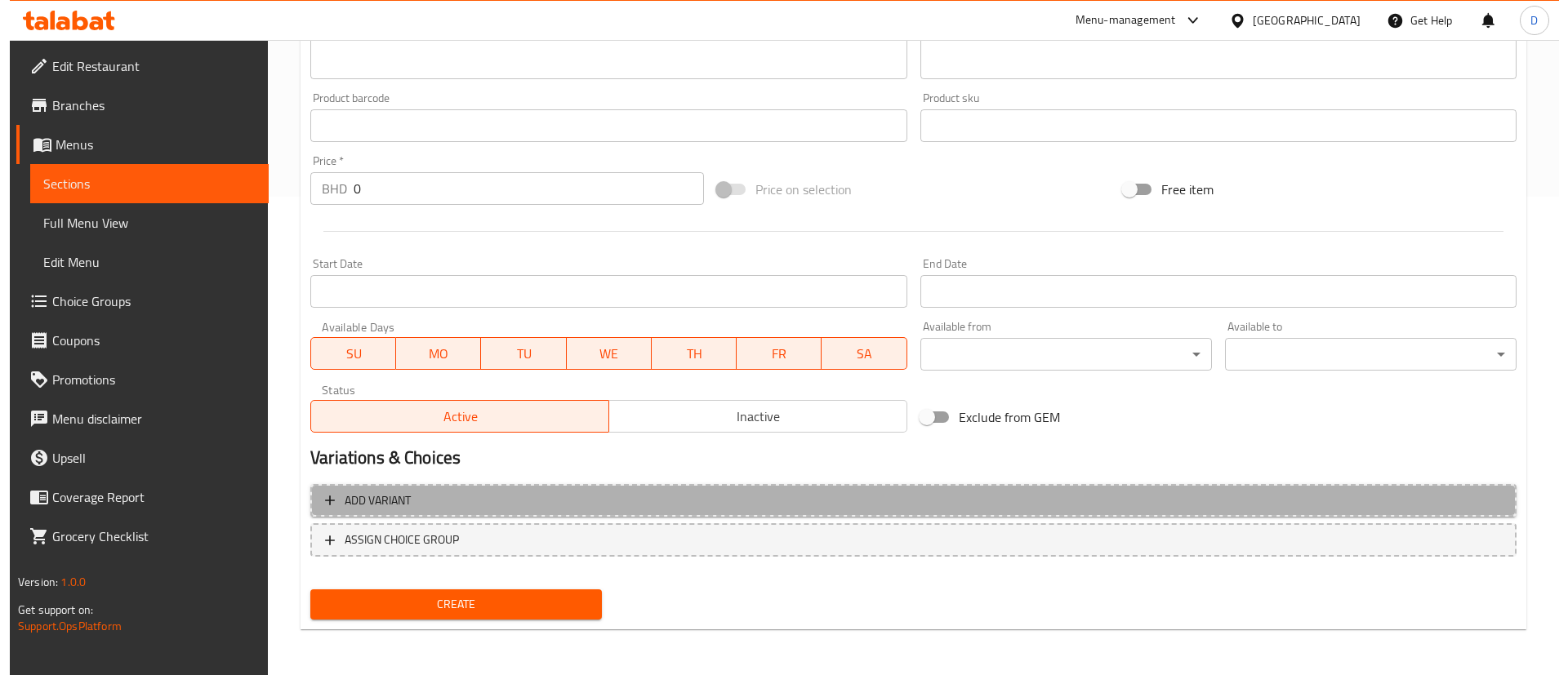
scroll to position [468, 0]
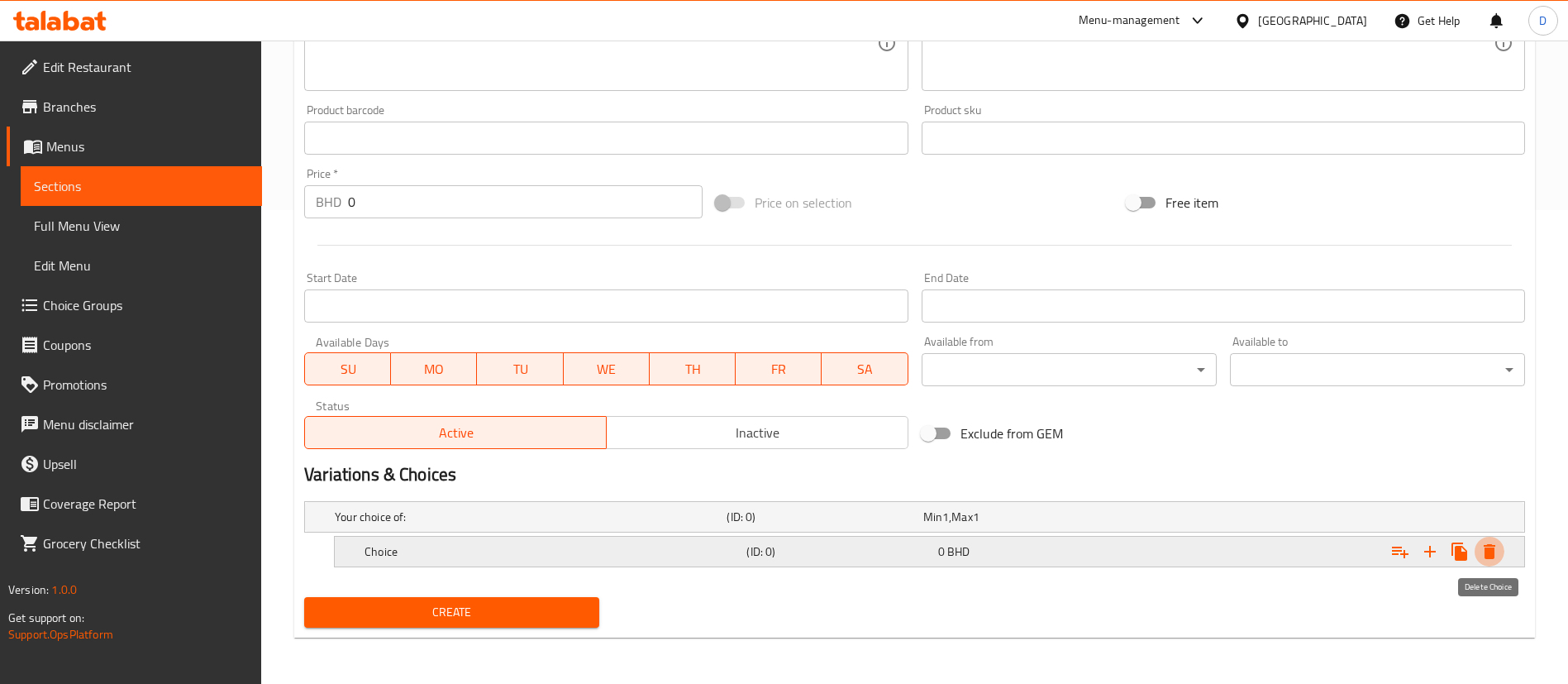
click at [1494, 559] on icon "Expand" at bounding box center [1490, 552] width 20 height 20
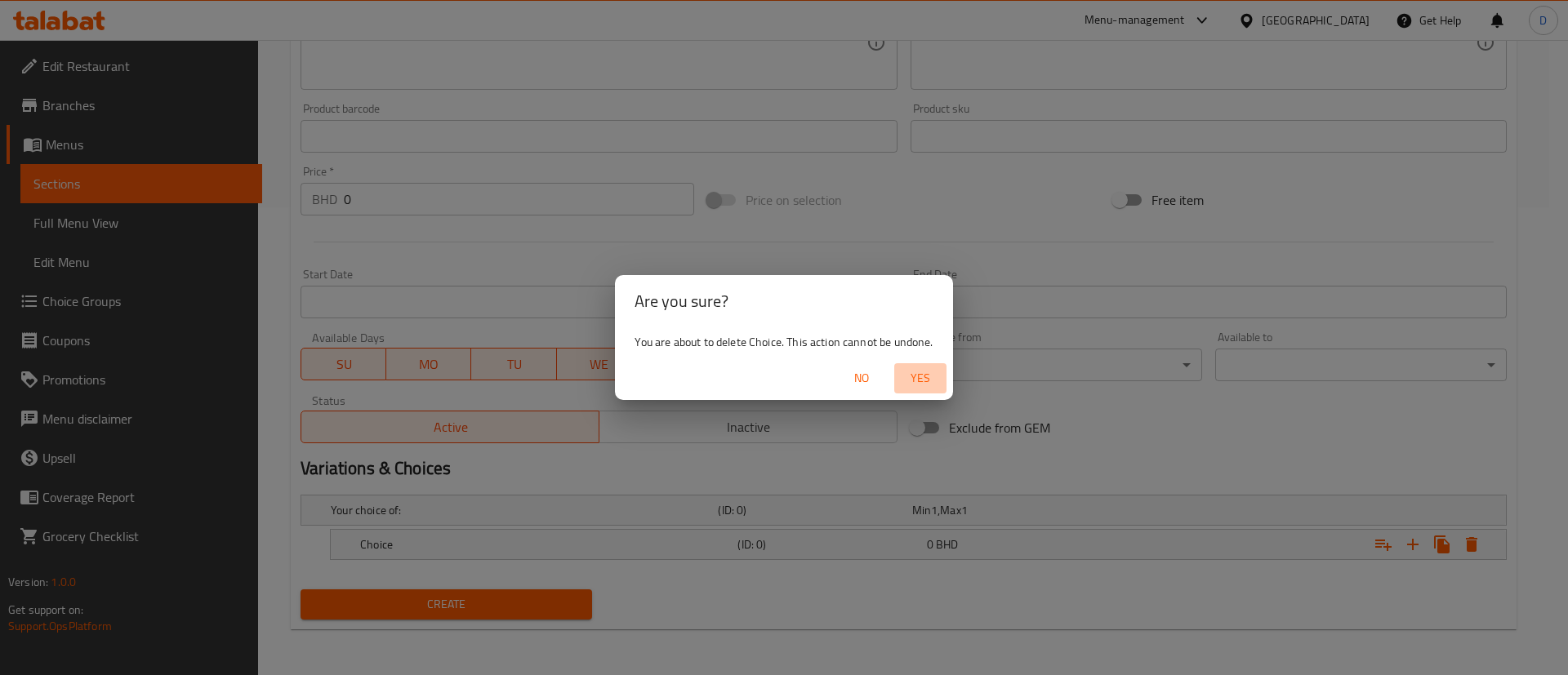
click at [928, 380] on span "Yes" at bounding box center [920, 378] width 39 height 21
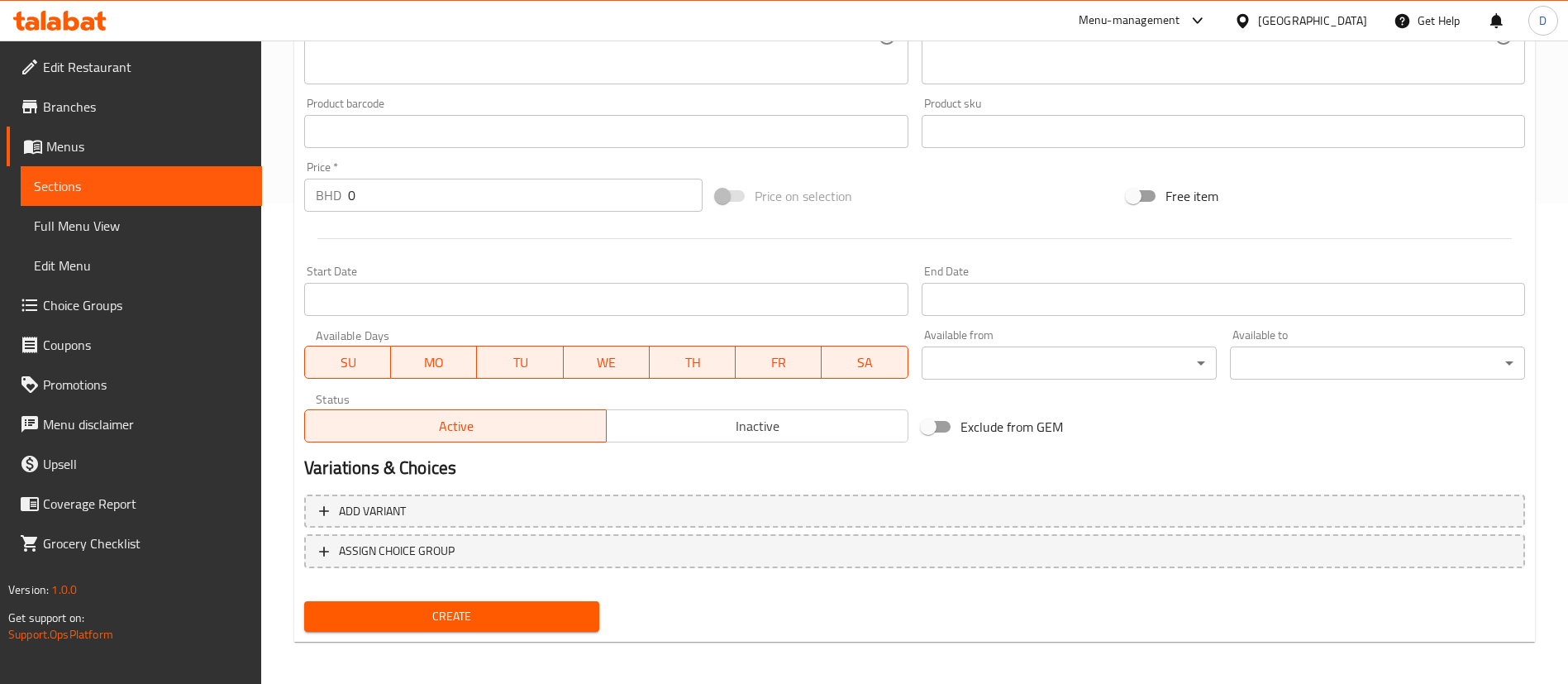
scroll to position [485, 0]
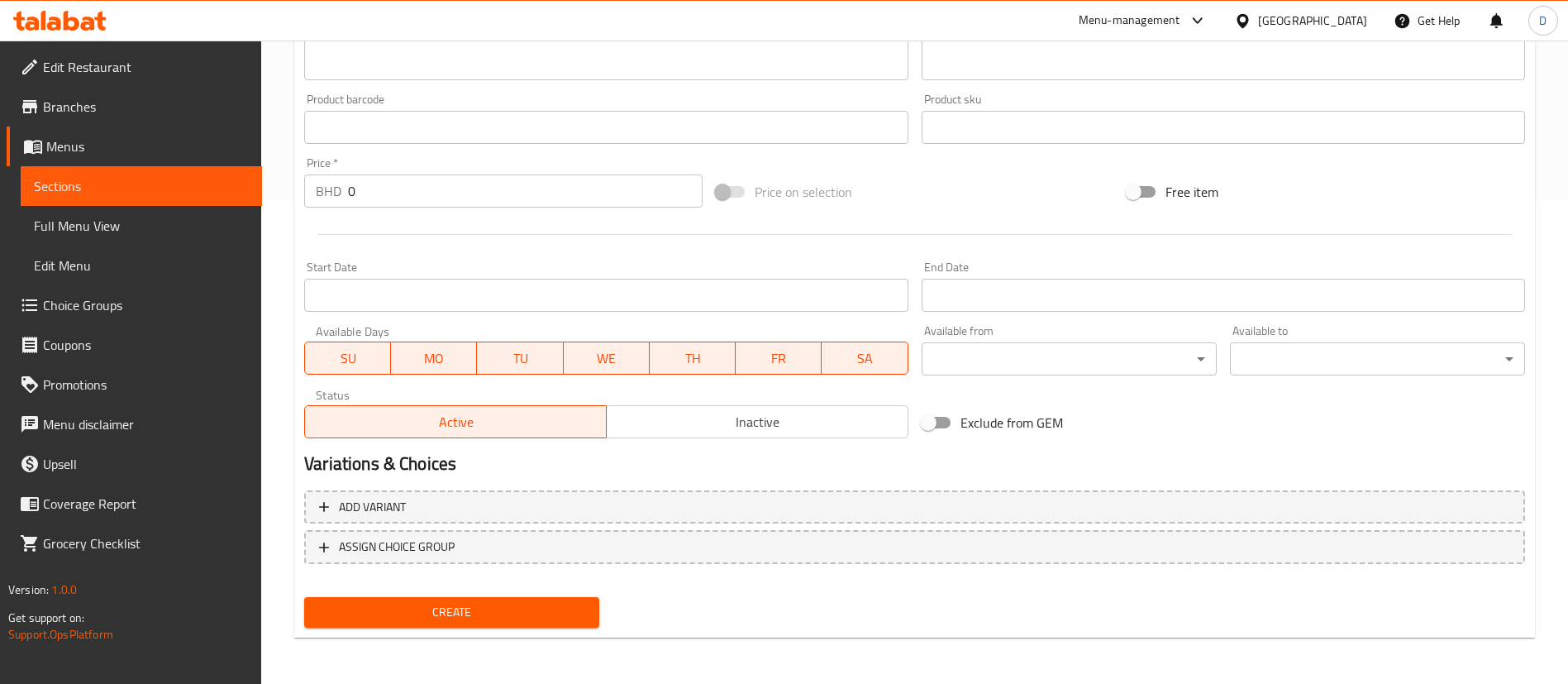
click at [519, 631] on div "Create" at bounding box center [452, 612] width 308 height 44
click at [529, 621] on span "Create" at bounding box center [451, 612] width 269 height 21
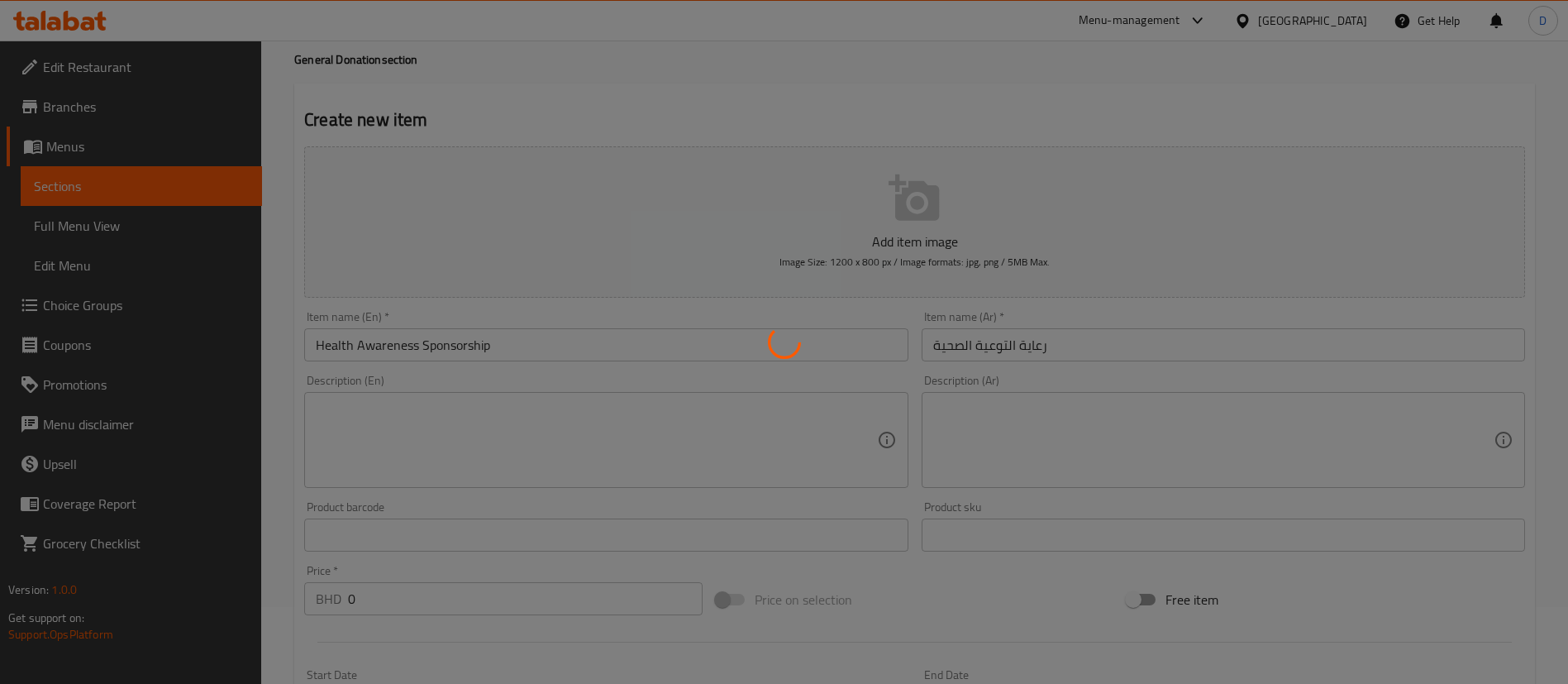
scroll to position [0, 0]
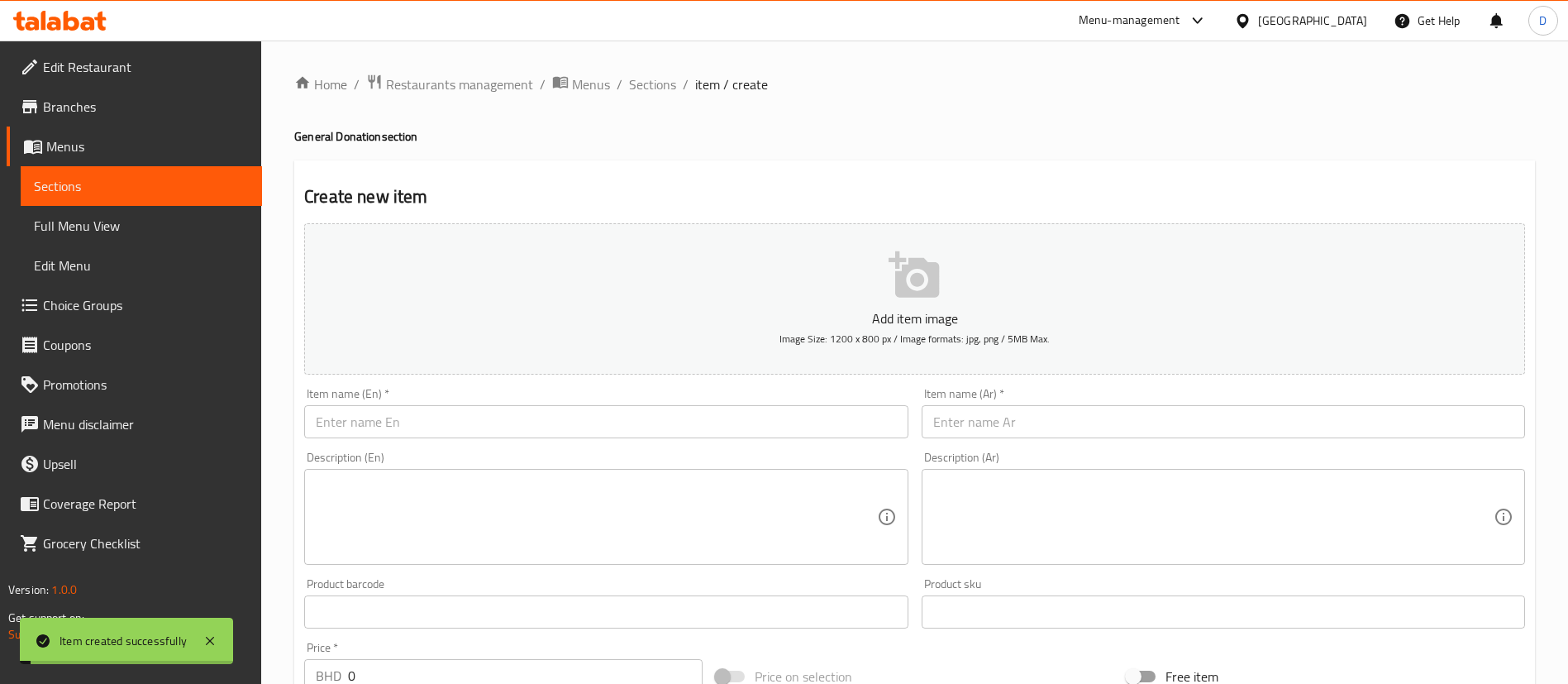
click at [648, 105] on div "Home / Restaurants management / Menus / Sections / item / create General Donati…" at bounding box center [915, 604] width 1241 height 1062
click at [649, 87] on span "Sections" at bounding box center [652, 84] width 47 height 20
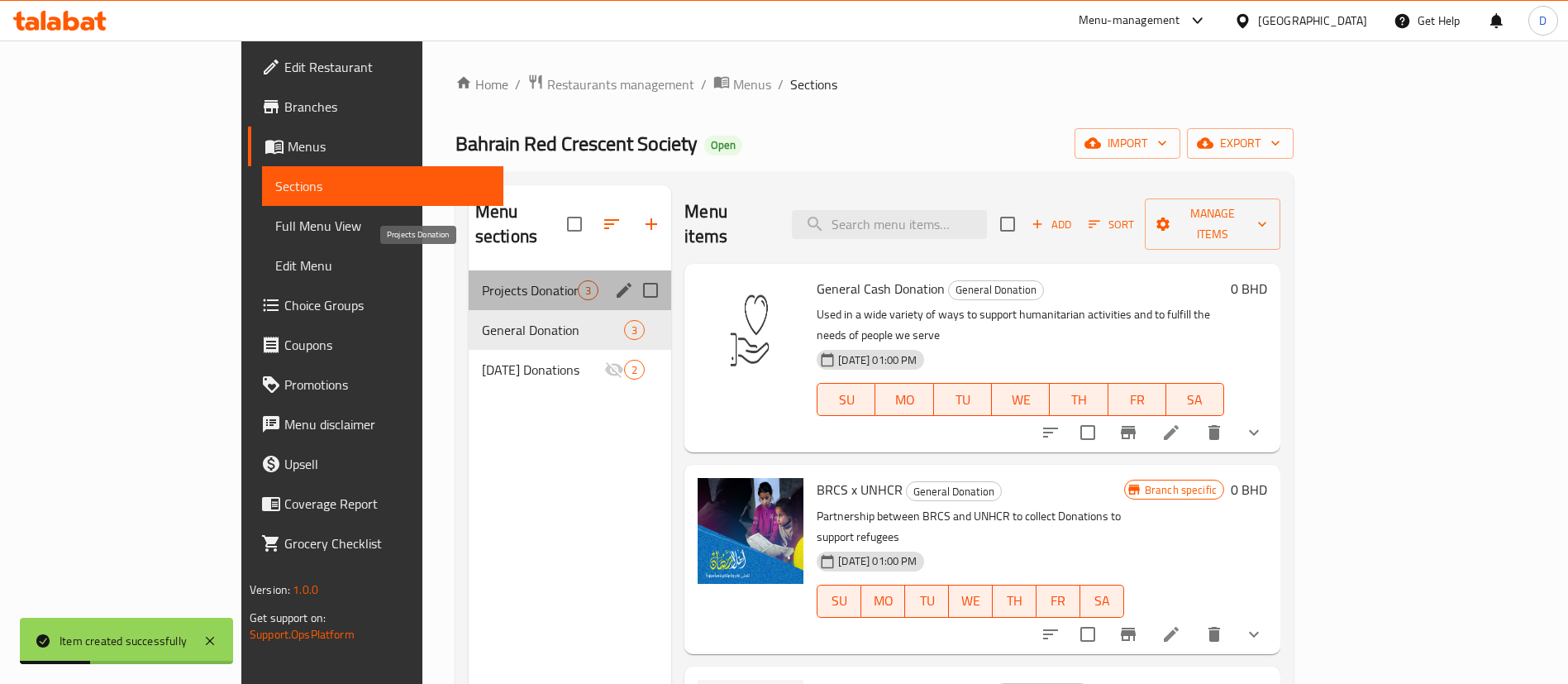
click at [482, 281] on span "Projects Donation" at bounding box center [530, 291] width 96 height 20
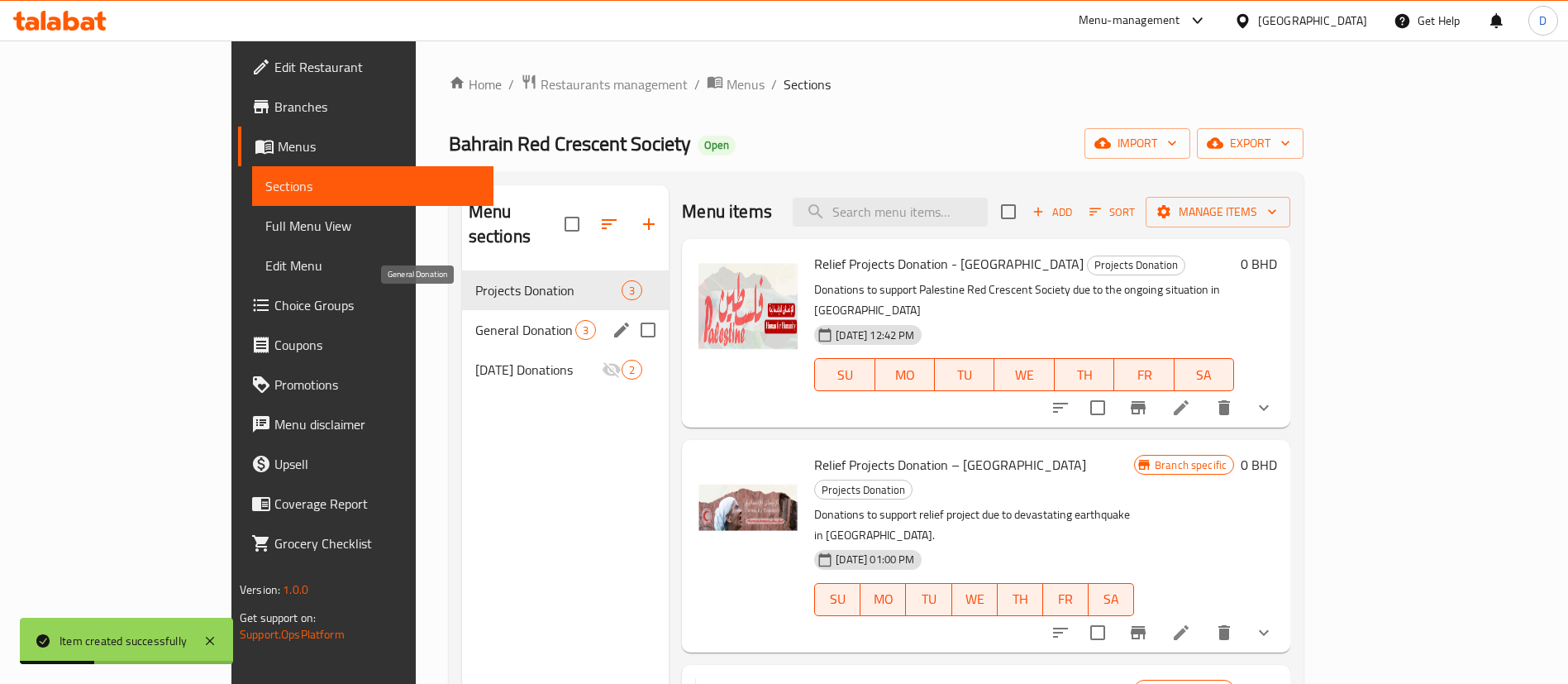
click at [483, 316] on div "General Donation 3" at bounding box center [565, 329] width 207 height 39
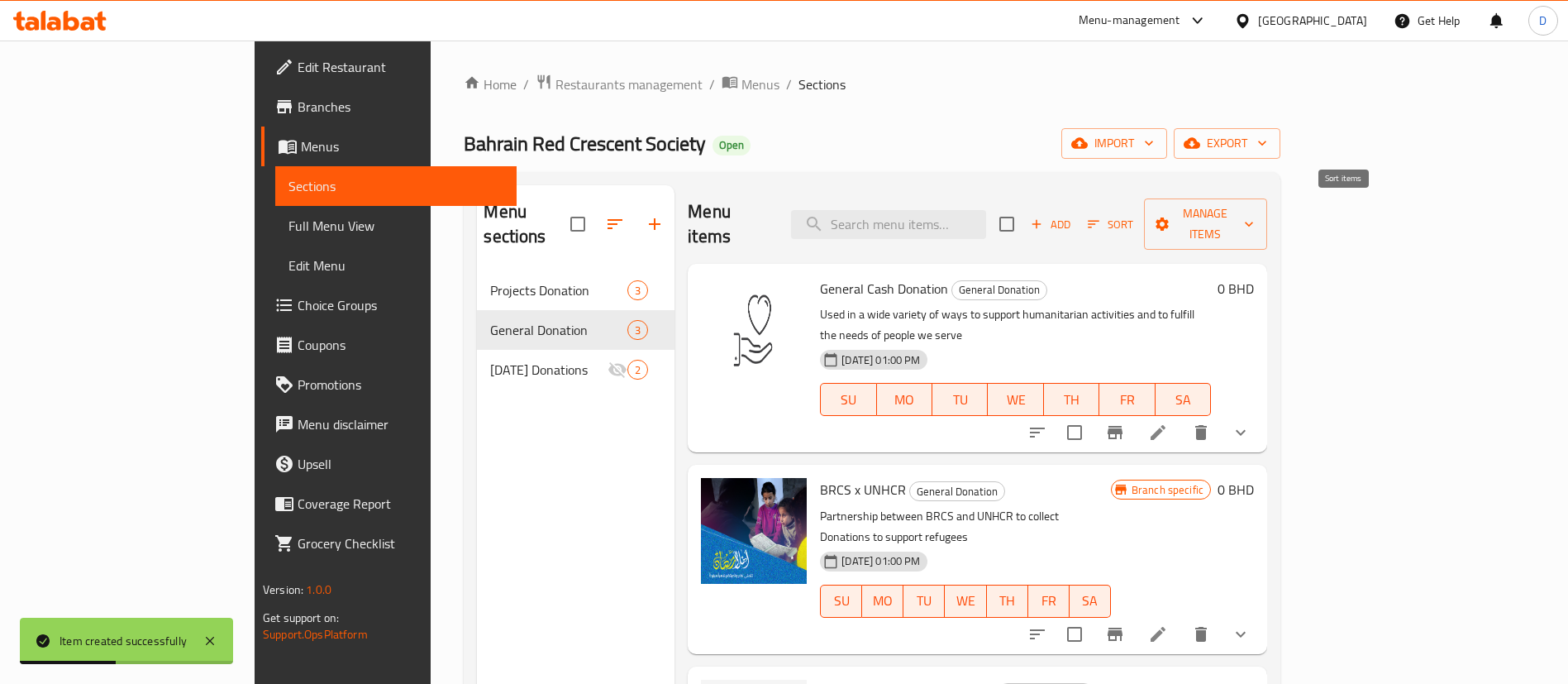
click at [1134, 215] on span "Sort" at bounding box center [1111, 225] width 46 height 19
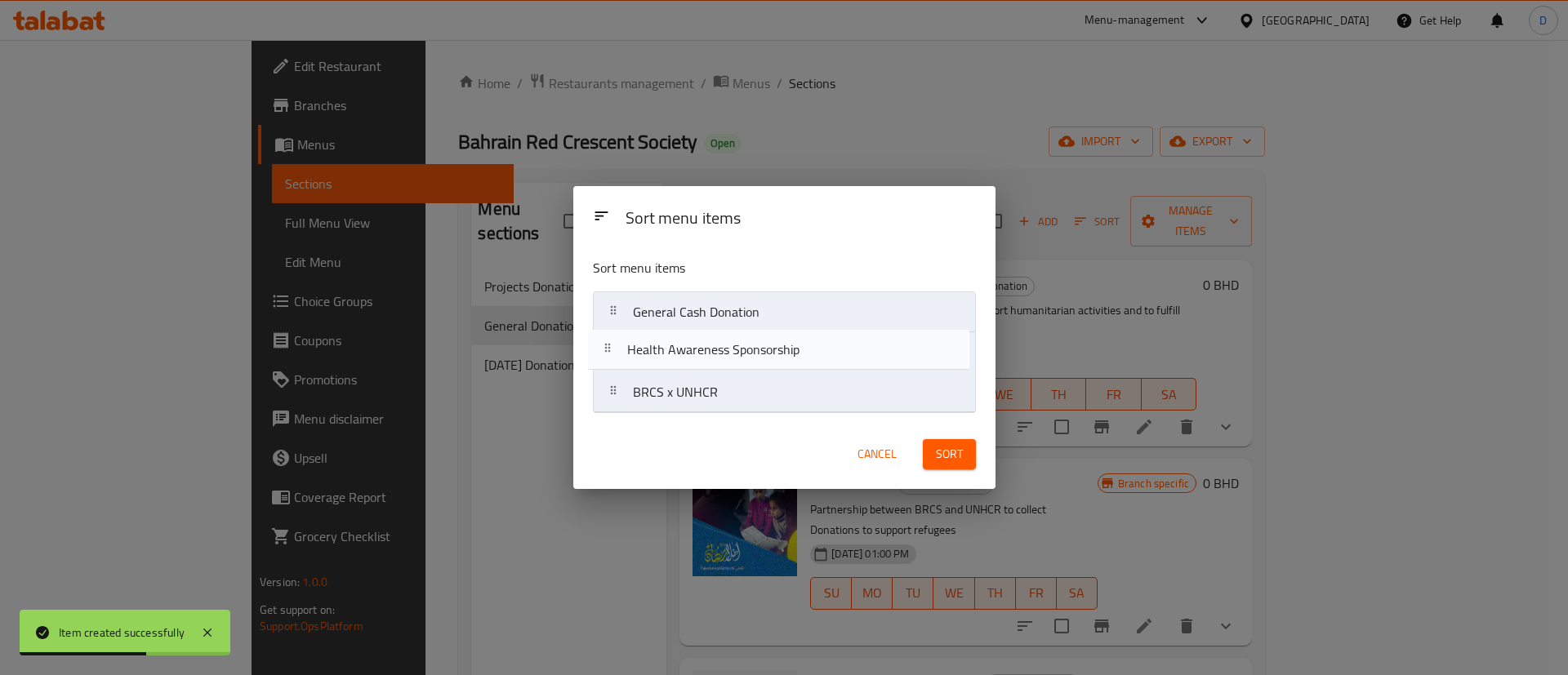
drag, startPoint x: 752, startPoint y: 403, endPoint x: 751, endPoint y: 347, distance: 56.0
click at [744, 349] on nav "General Cash Donation BRCS x UNHCR Health Awareness Sponsorship" at bounding box center [784, 352] width 383 height 121
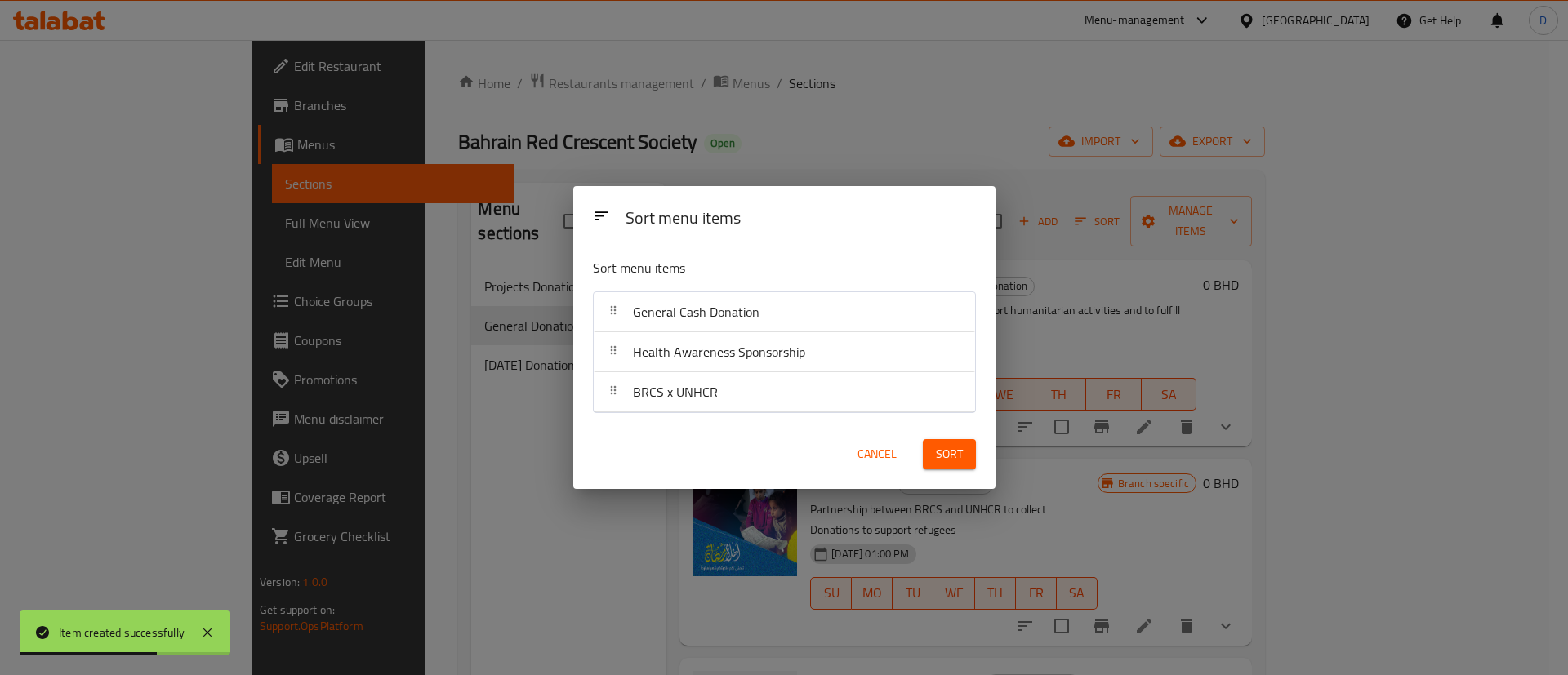
click at [954, 476] on div "Sort" at bounding box center [949, 453] width 72 height 50
click at [951, 462] on span "Sort" at bounding box center [950, 454] width 27 height 21
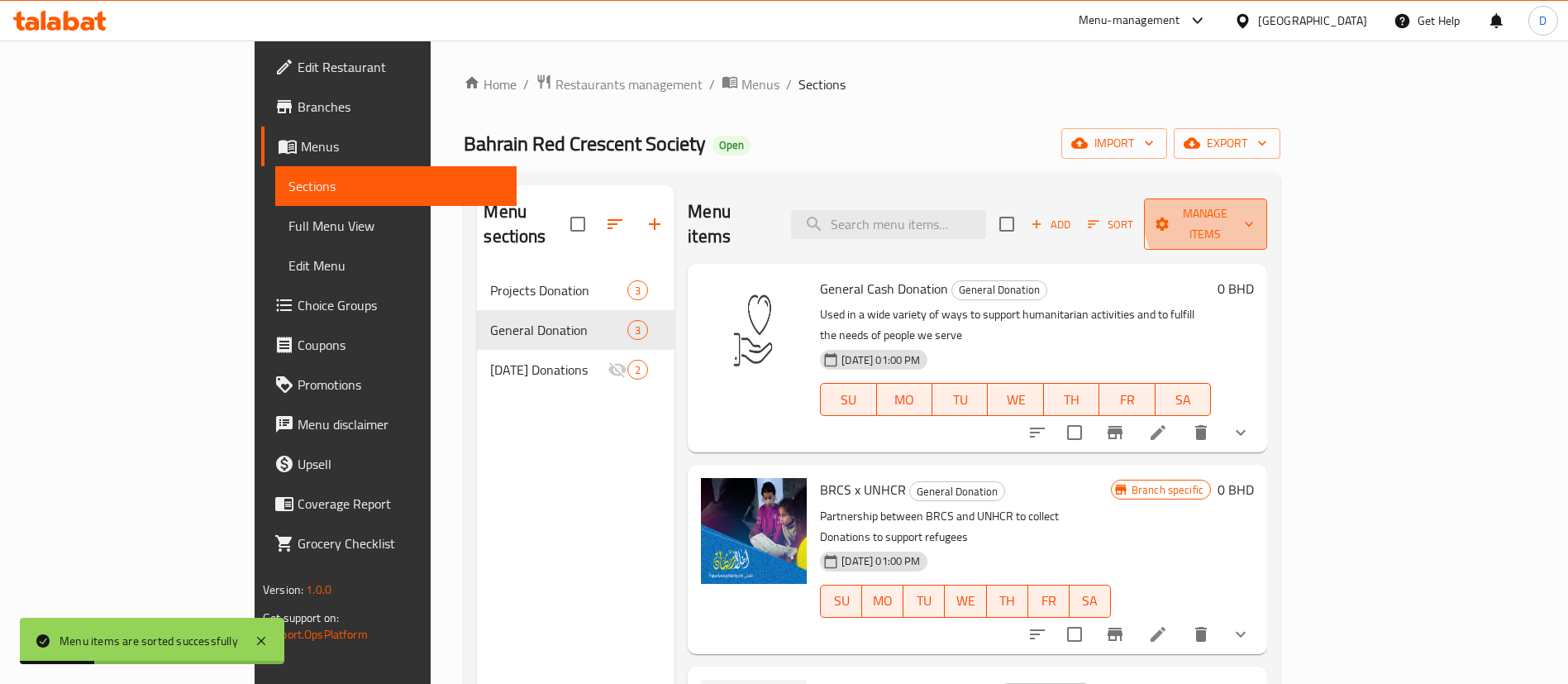
click at [1257, 215] on icon "button" at bounding box center [1249, 224] width 16 height 17
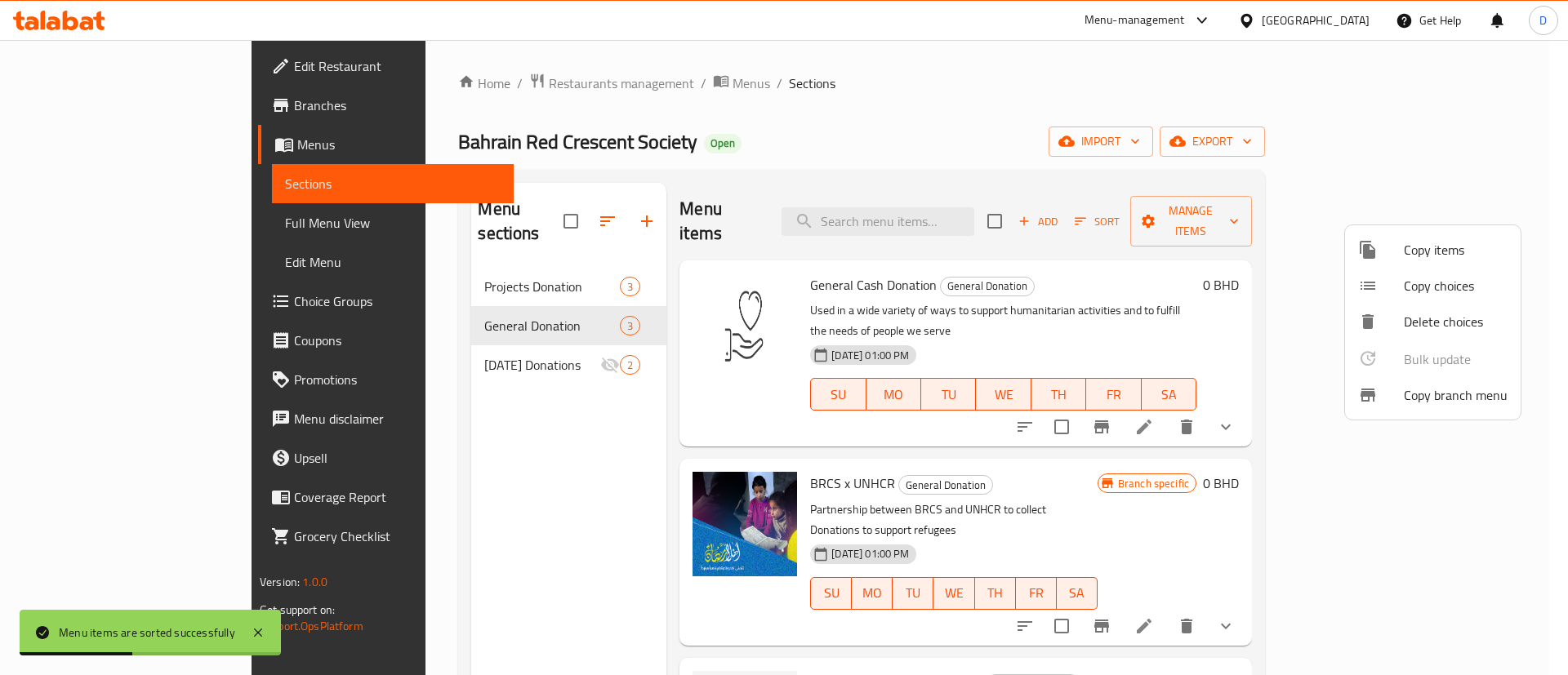
drag, startPoint x: 1466, startPoint y: 245, endPoint x: 1485, endPoint y: 296, distance: 54.4
click at [1485, 296] on ul "Copy items Copy choices Delete choices Bulk update 0 Copy branch menu" at bounding box center [1433, 322] width 176 height 195
click at [1474, 283] on span "Copy choices" at bounding box center [1456, 286] width 104 height 20
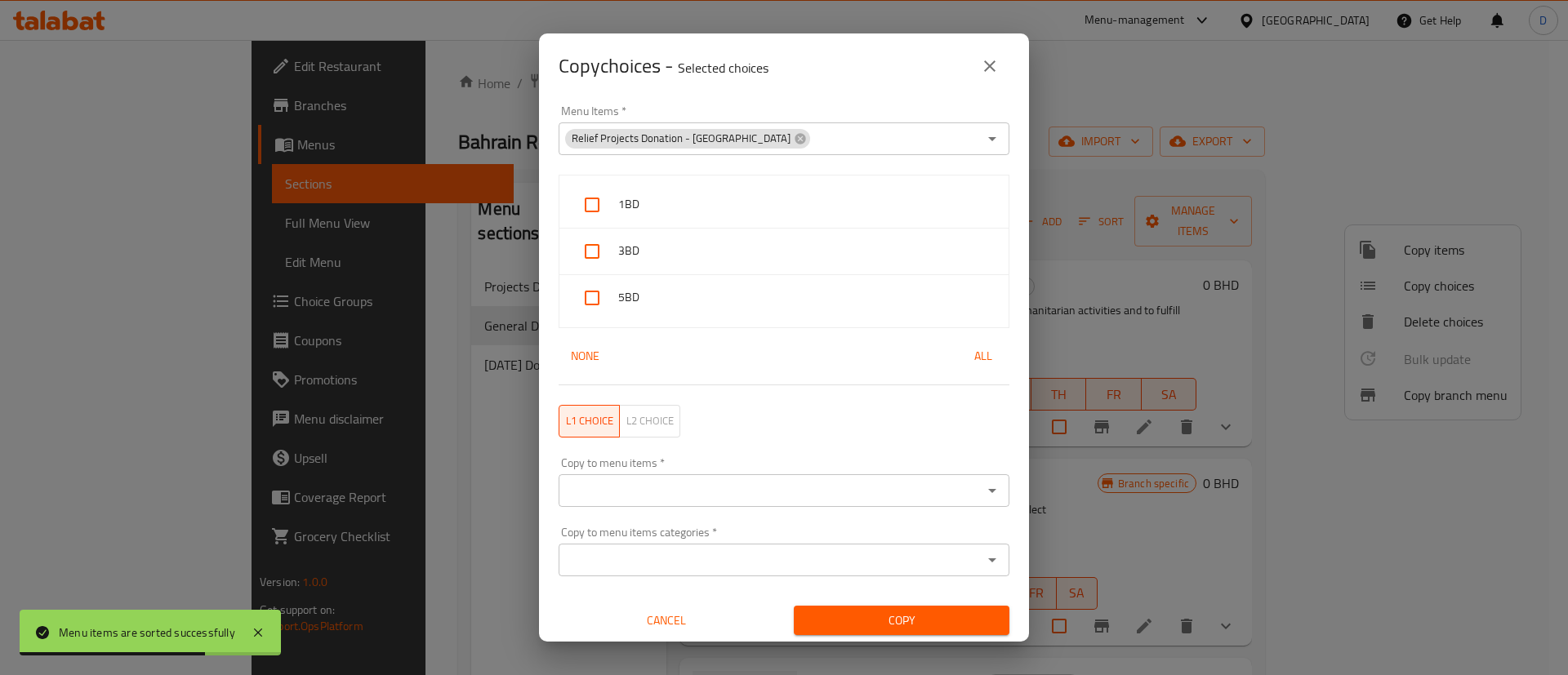
click at [795, 137] on icon at bounding box center [800, 138] width 11 height 11
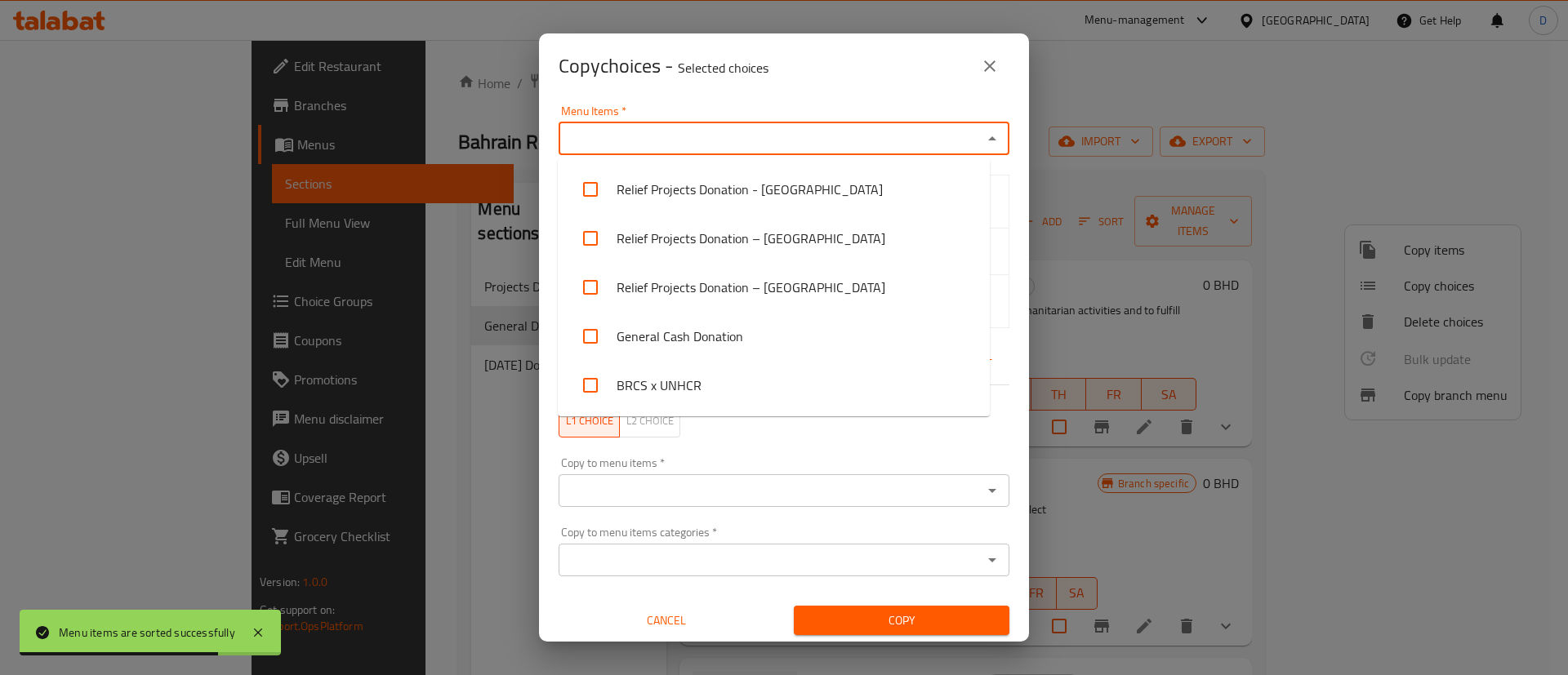
click at [746, 137] on input "Menu Items   *" at bounding box center [770, 138] width 414 height 23
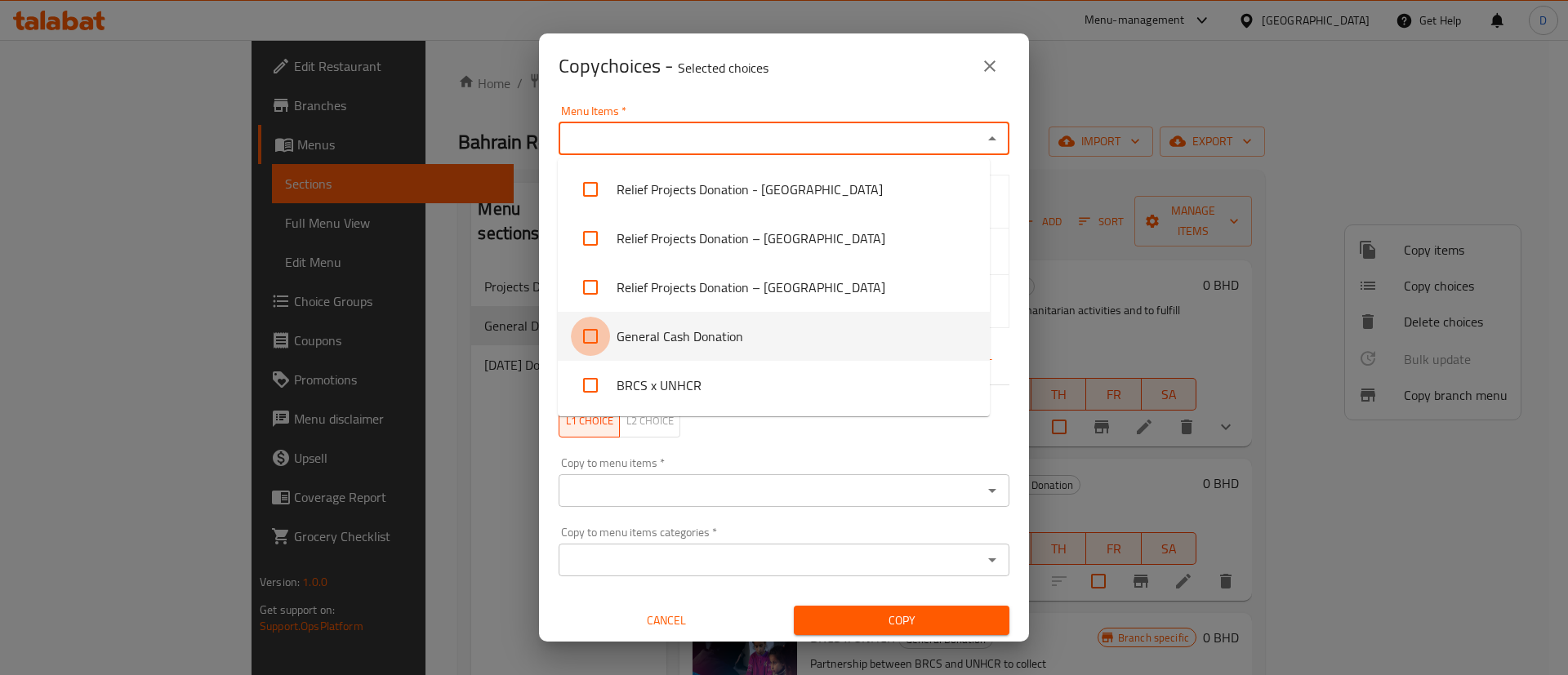
click at [591, 332] on input "checkbox" at bounding box center [590, 336] width 39 height 39
checkbox input "true"
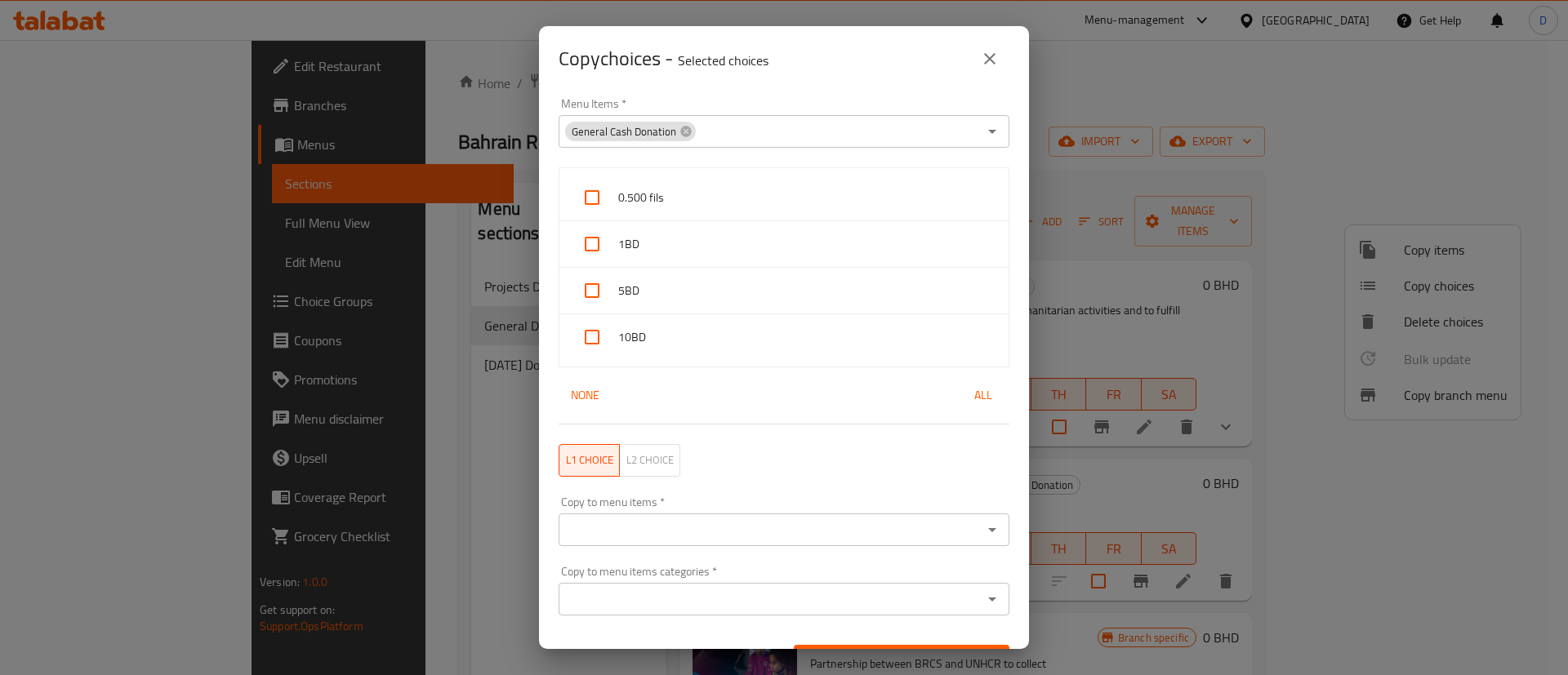
click at [758, 92] on div "Menu Items   * General Cash Donation Menu Items *" at bounding box center [784, 122] width 471 height 70
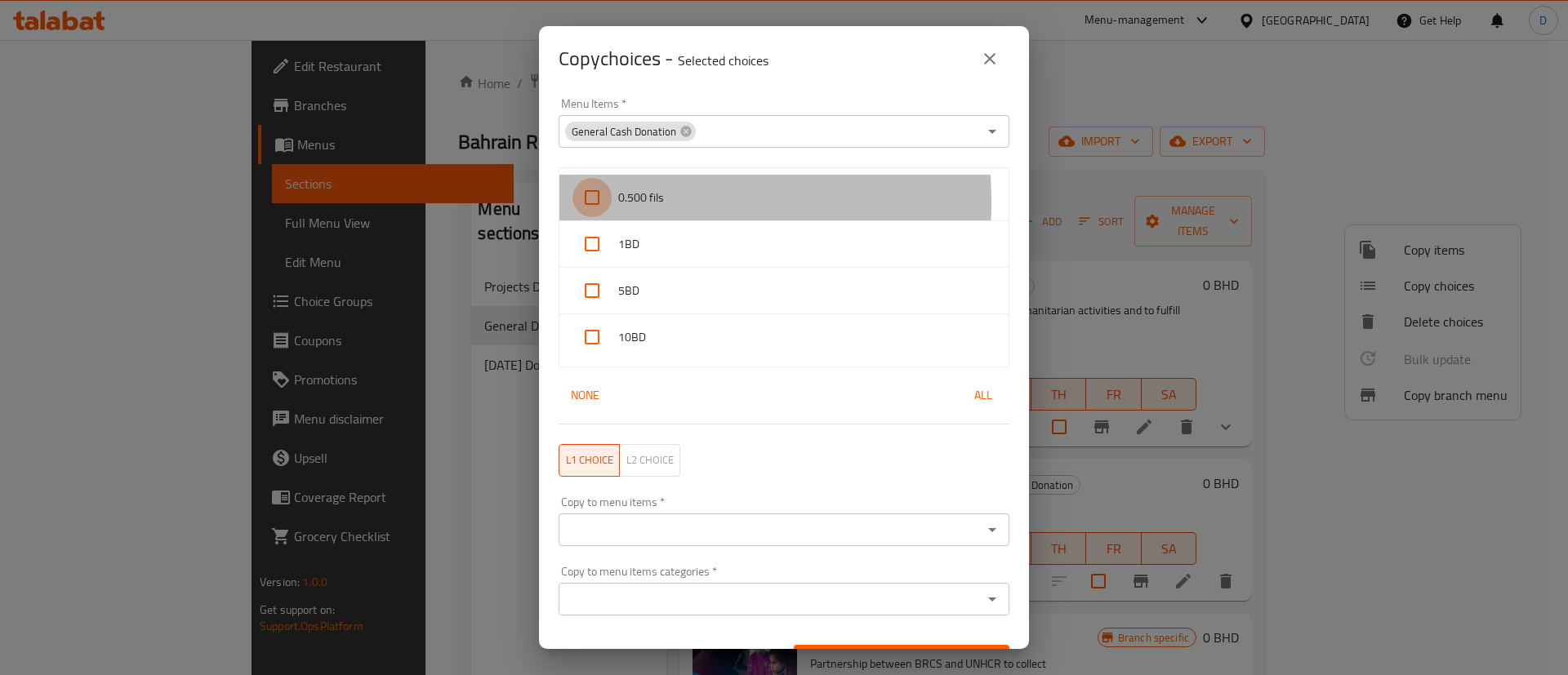
click at [595, 203] on input "checkbox" at bounding box center [591, 197] width 39 height 39
checkbox input "true"
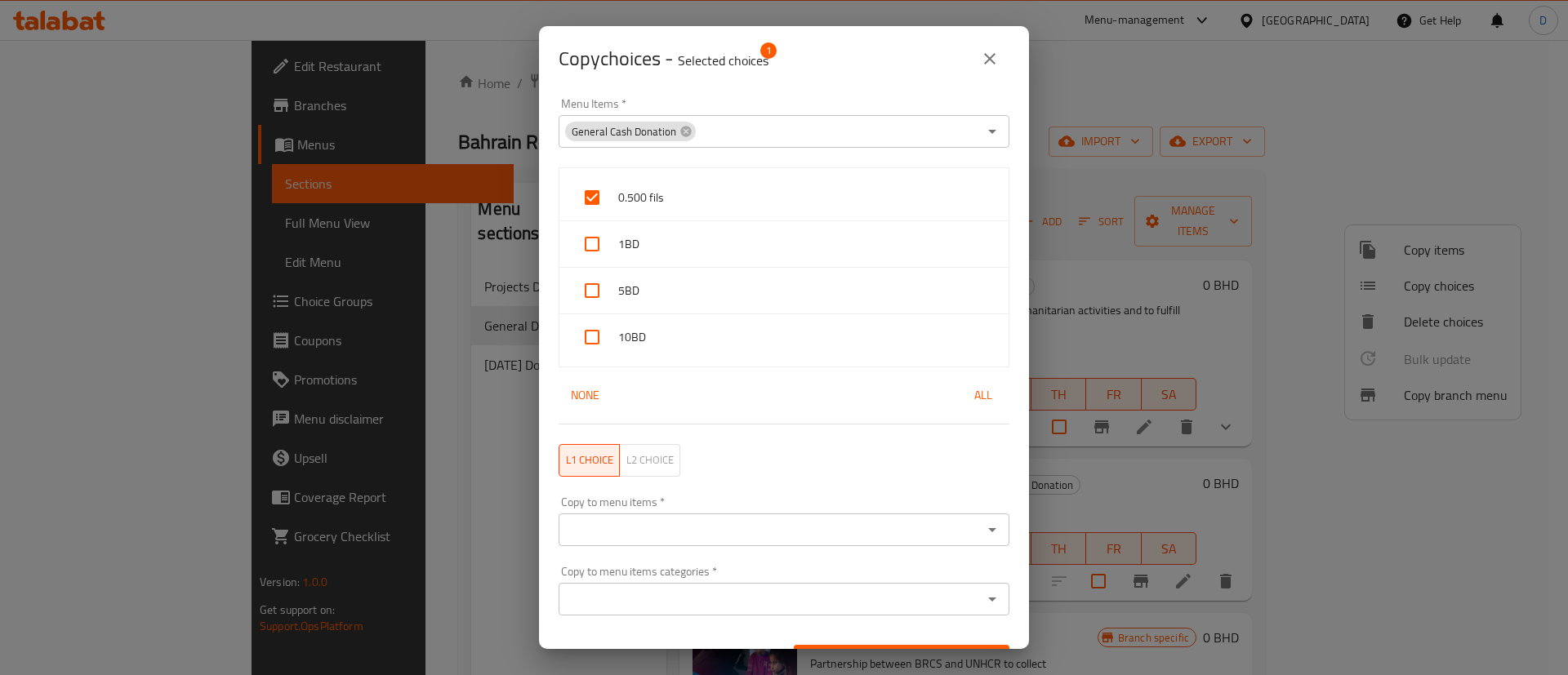
drag, startPoint x: 600, startPoint y: 233, endPoint x: 600, endPoint y: 248, distance: 15.0
click at [600, 235] on input "checkbox" at bounding box center [591, 243] width 39 height 39
checkbox input "true"
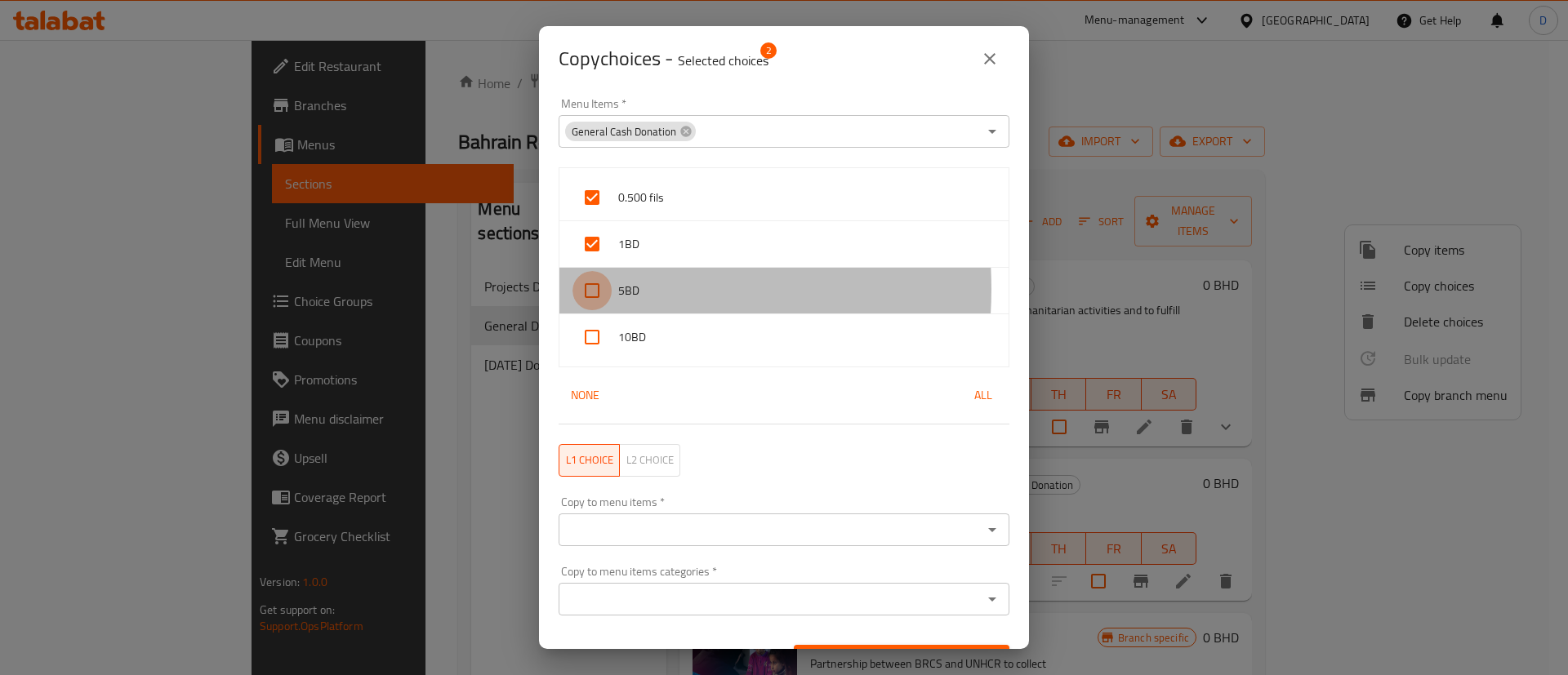
click at [587, 289] on input "checkbox" at bounding box center [591, 290] width 39 height 39
checkbox input "true"
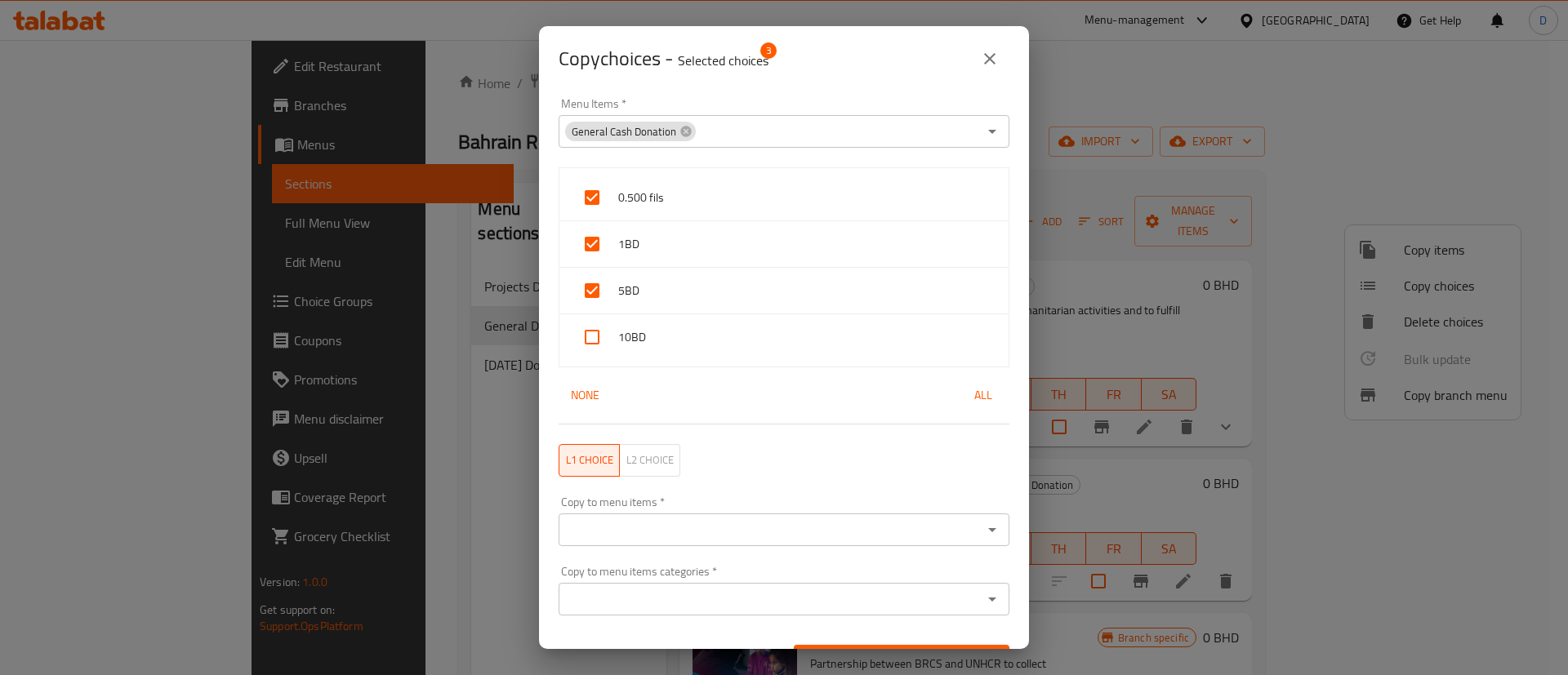
click at [575, 341] on input "checkbox" at bounding box center [591, 337] width 39 height 39
checkbox input "true"
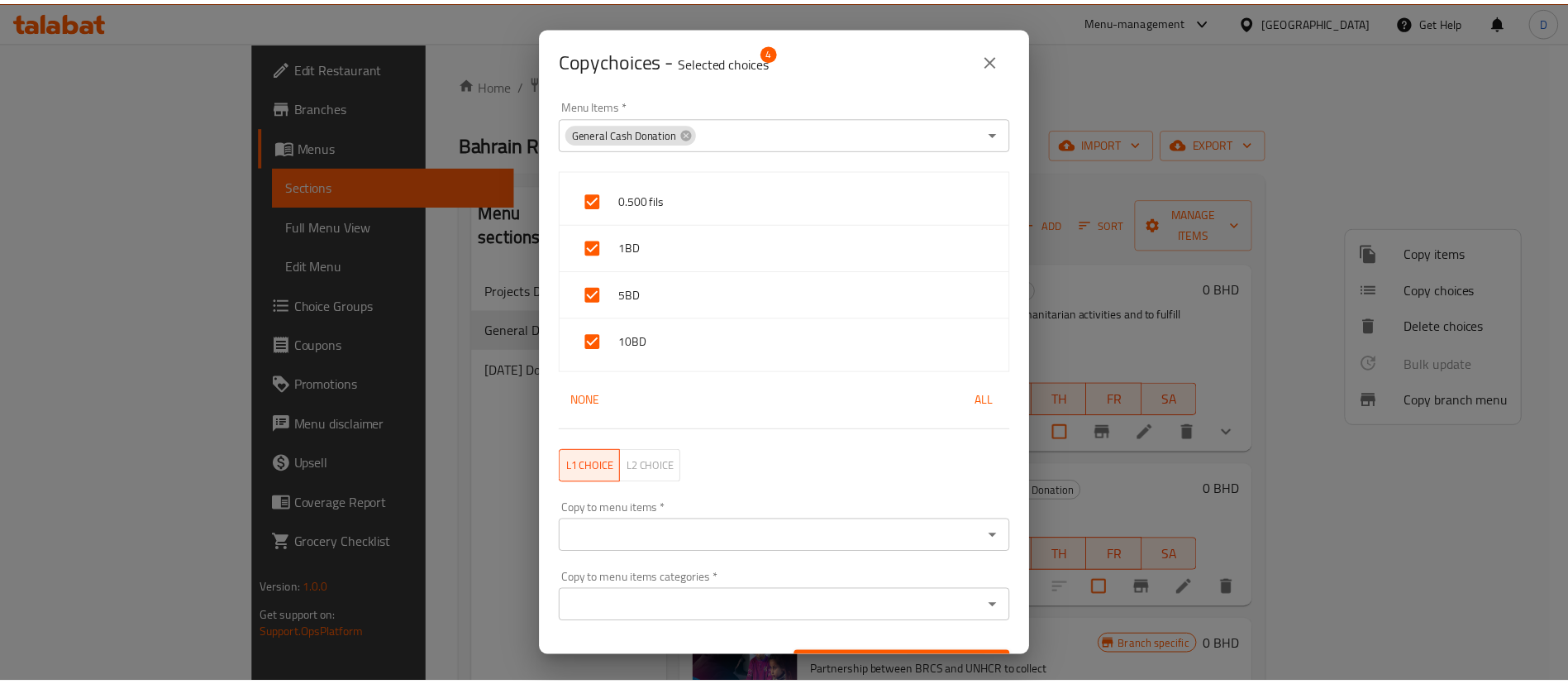
scroll to position [37, 0]
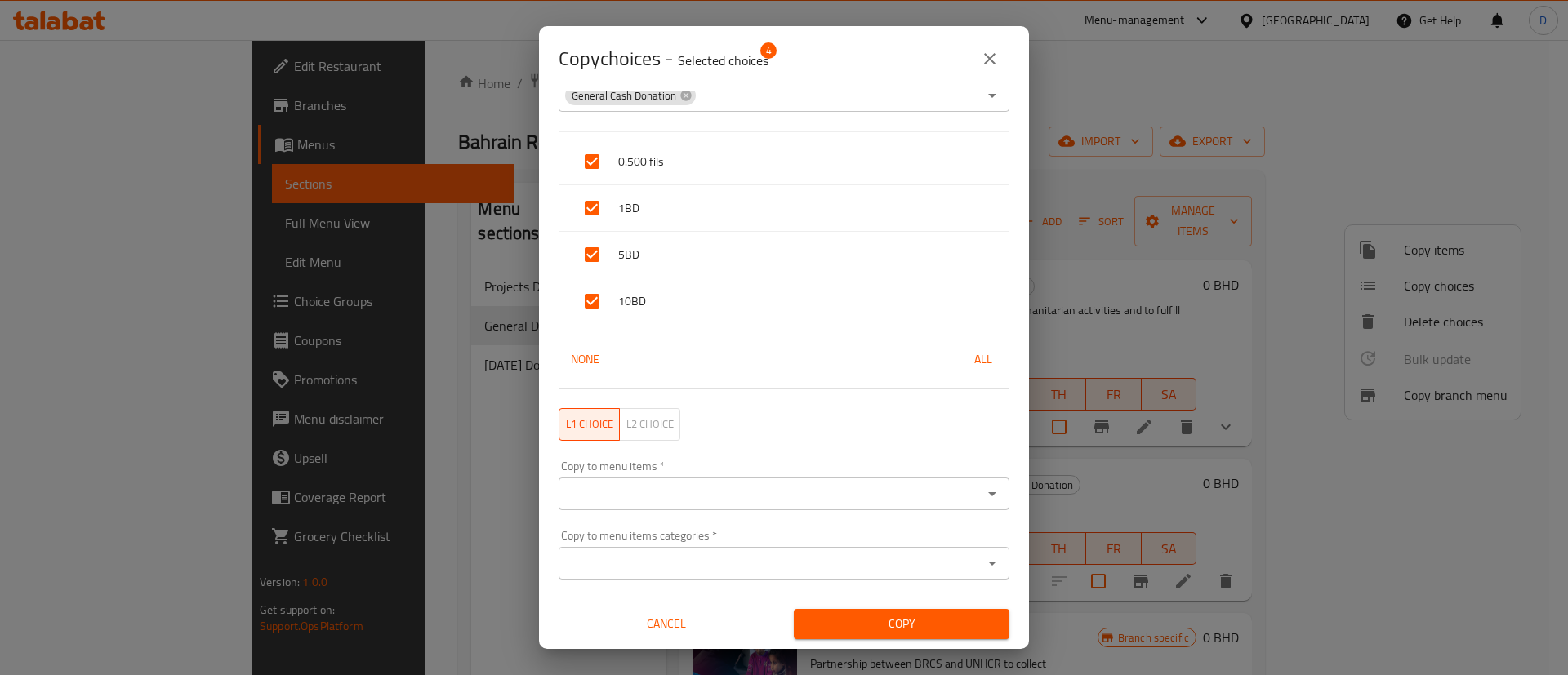
click at [982, 490] on icon "Open" at bounding box center [992, 494] width 20 height 20
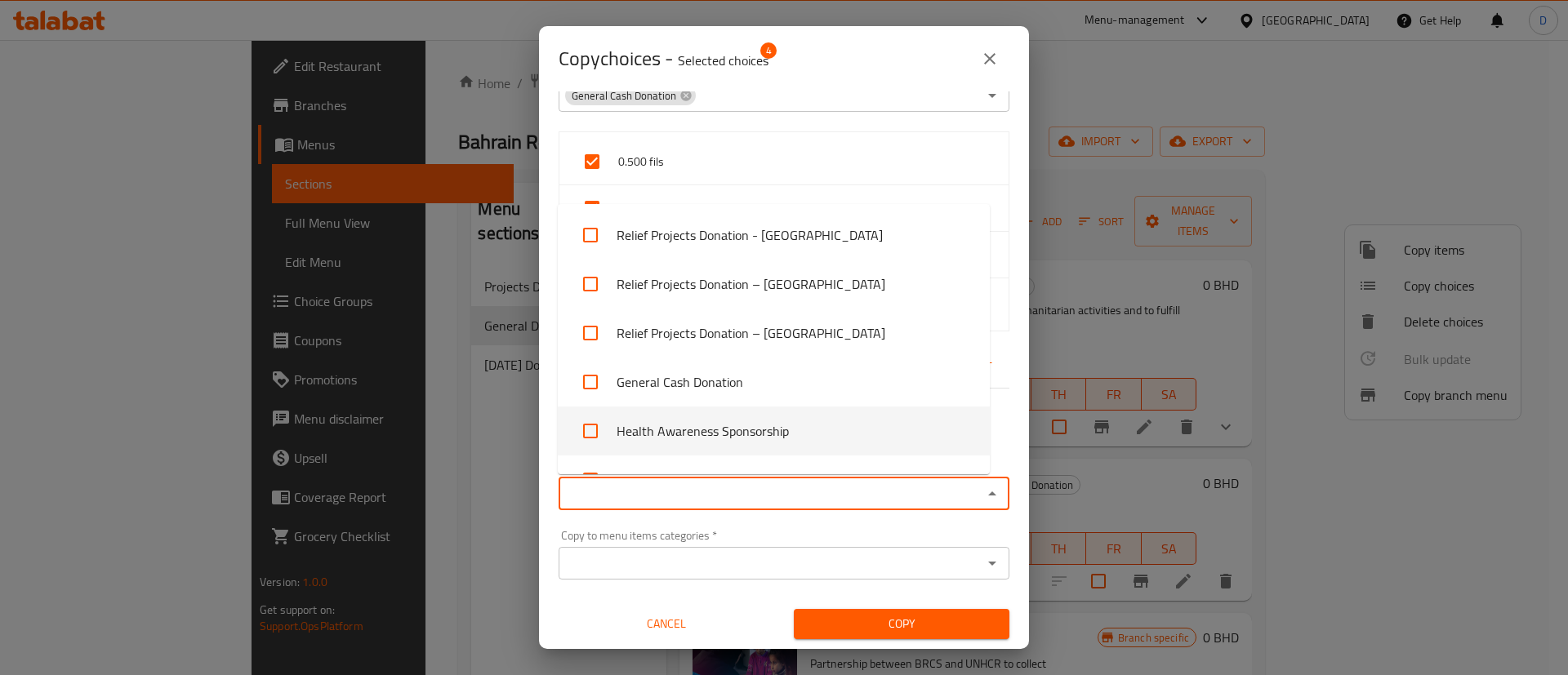
click at [591, 435] on input "checkbox" at bounding box center [590, 431] width 39 height 39
checkbox input "true"
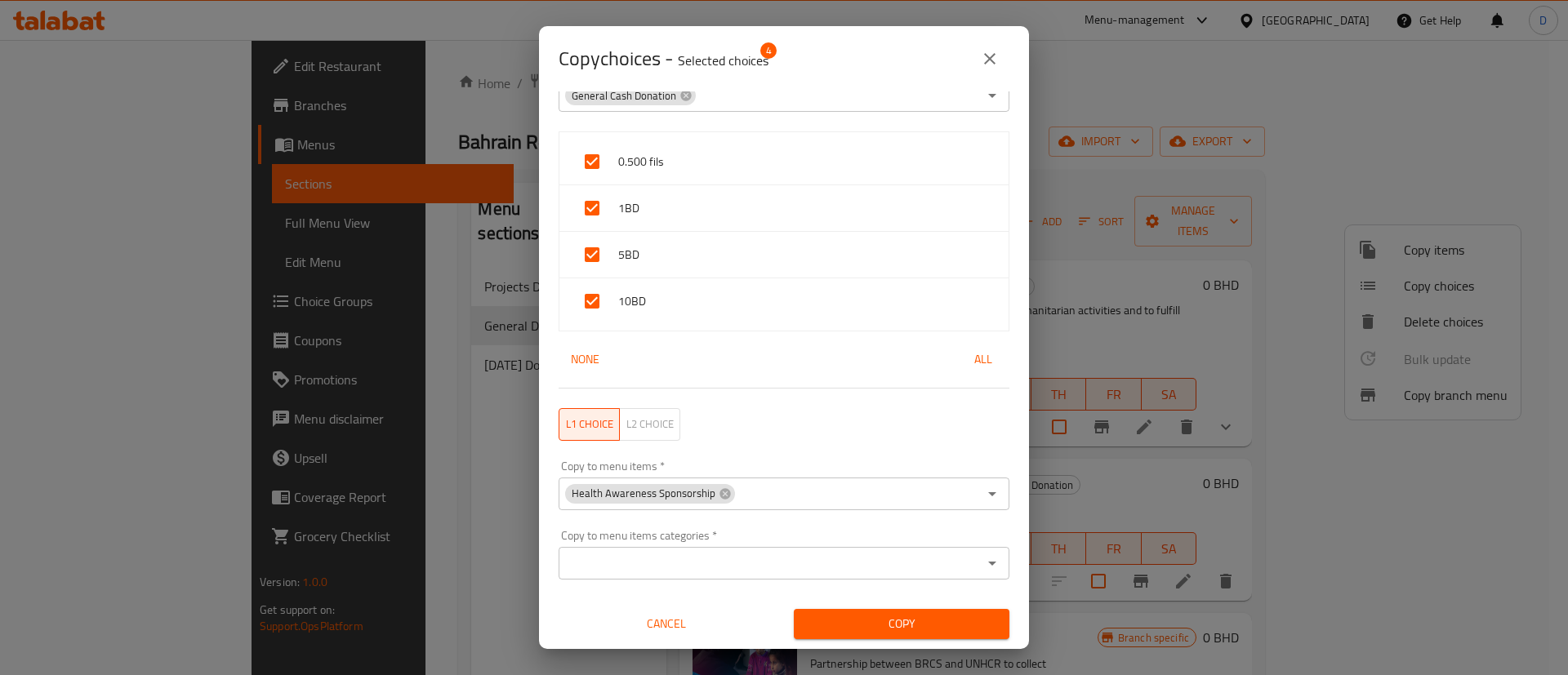
click at [995, 434] on div "L1 choice L2 choice" at bounding box center [784, 424] width 471 height 52
click at [889, 613] on span "Copy" at bounding box center [901, 623] width 189 height 21
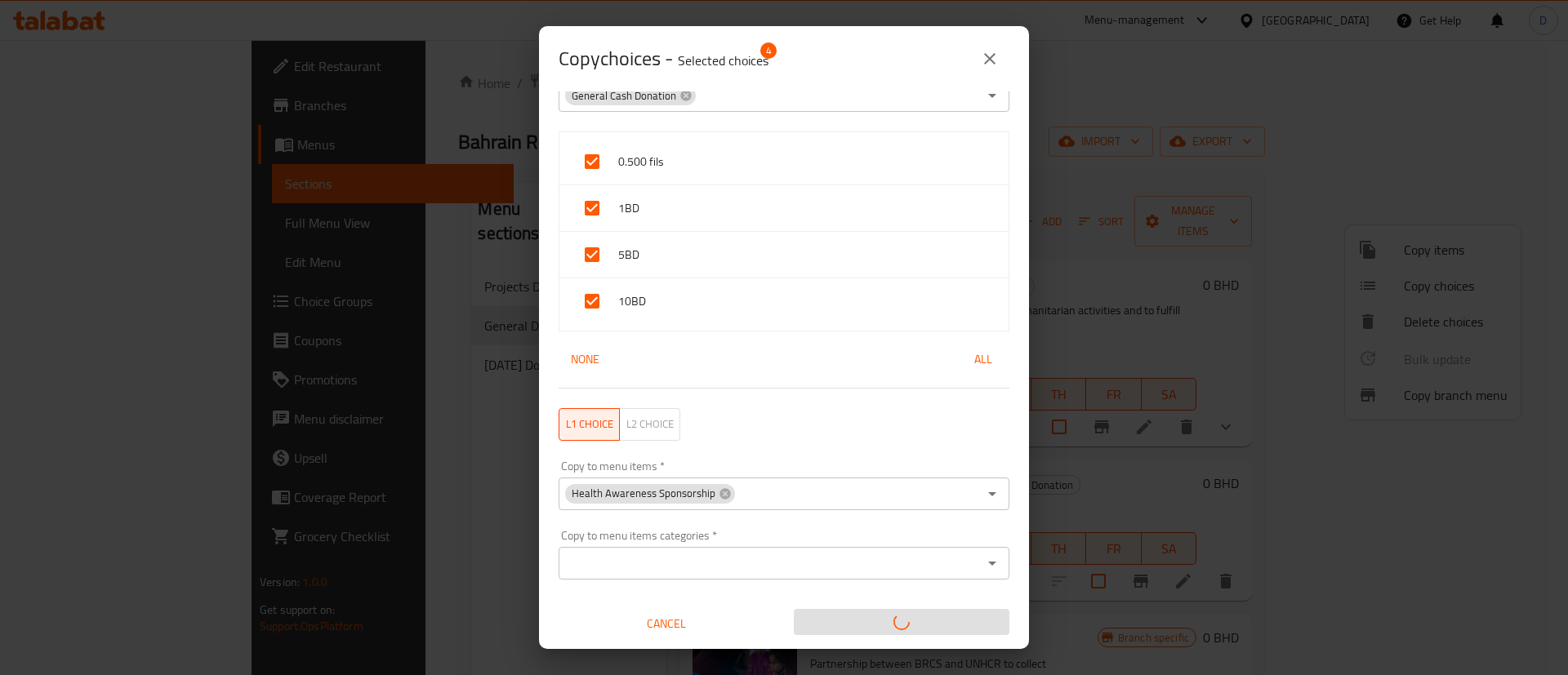
click at [1062, 119] on div "Copy choices - Selected choices 4 Menu Items   * General Cash Donation Menu Ite…" at bounding box center [784, 338] width 1568 height 675
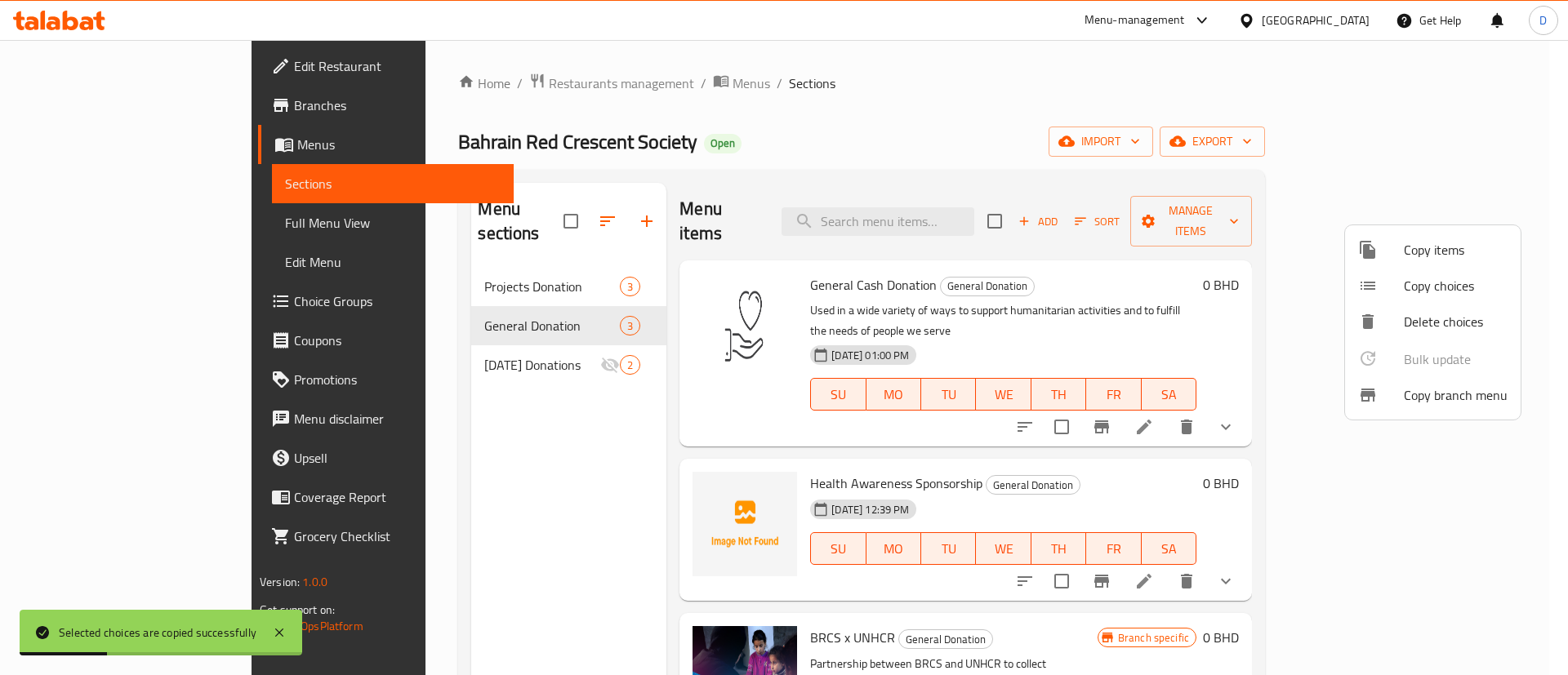
click at [1393, 539] on div at bounding box center [784, 338] width 1568 height 675
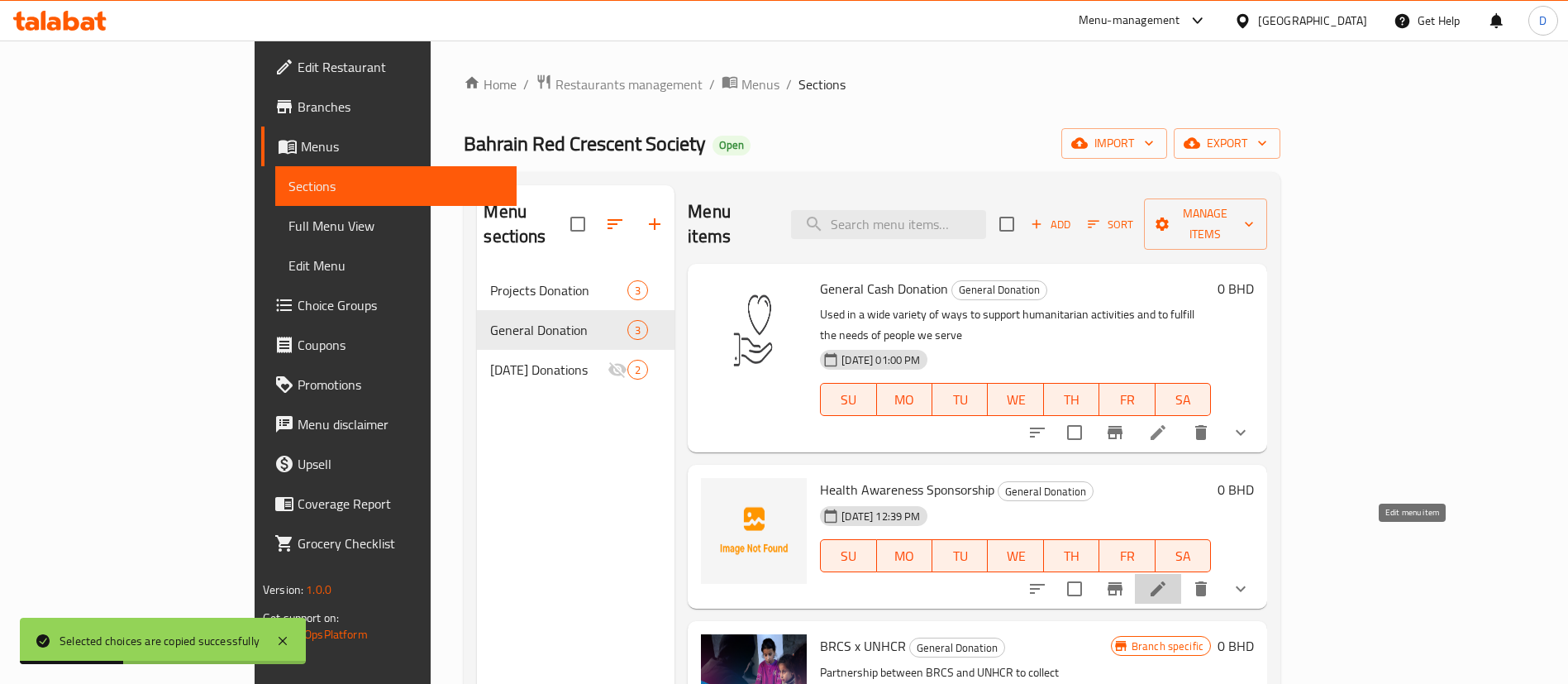
click at [1168, 579] on icon at bounding box center [1158, 589] width 20 height 20
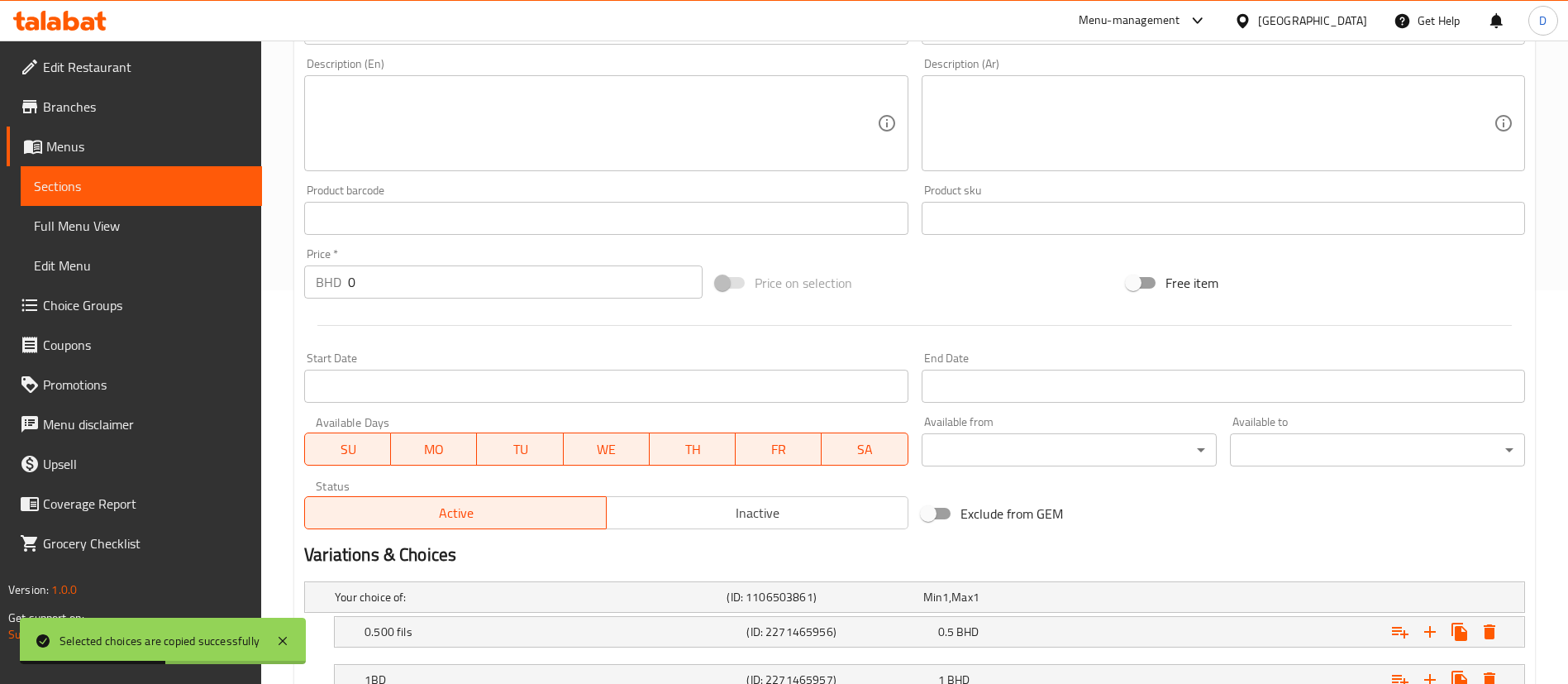
scroll to position [246, 0]
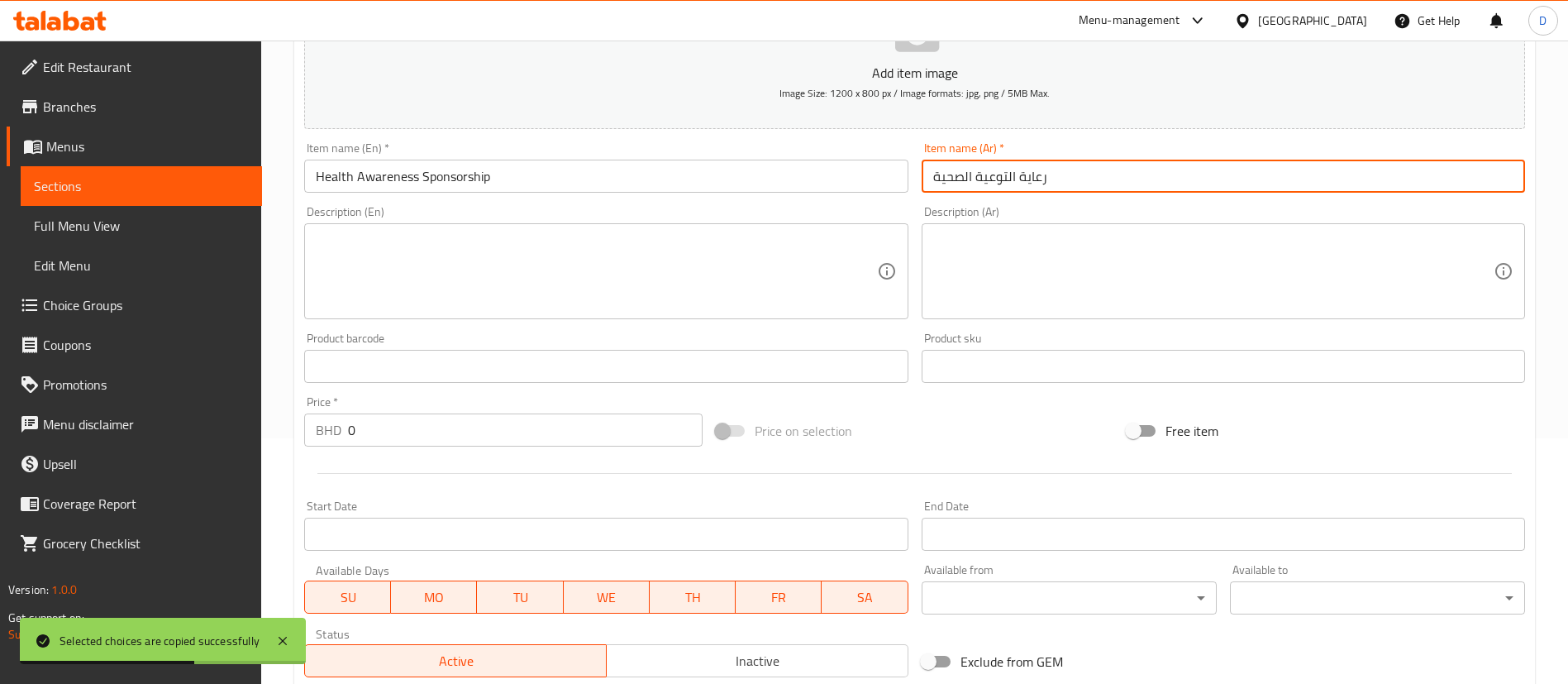
click at [1050, 175] on input "رعاية التوعية الصحية" at bounding box center [1223, 176] width 603 height 33
drag, startPoint x: 1029, startPoint y: 172, endPoint x: 841, endPoint y: 143, distance: 190.2
click at [841, 143] on div "Add item image Image Size: 1200 x 800 px / Image formats: jpg, png / 5MB Max. I…" at bounding box center [915, 327] width 1234 height 713
paste input "مويل مشاريع"
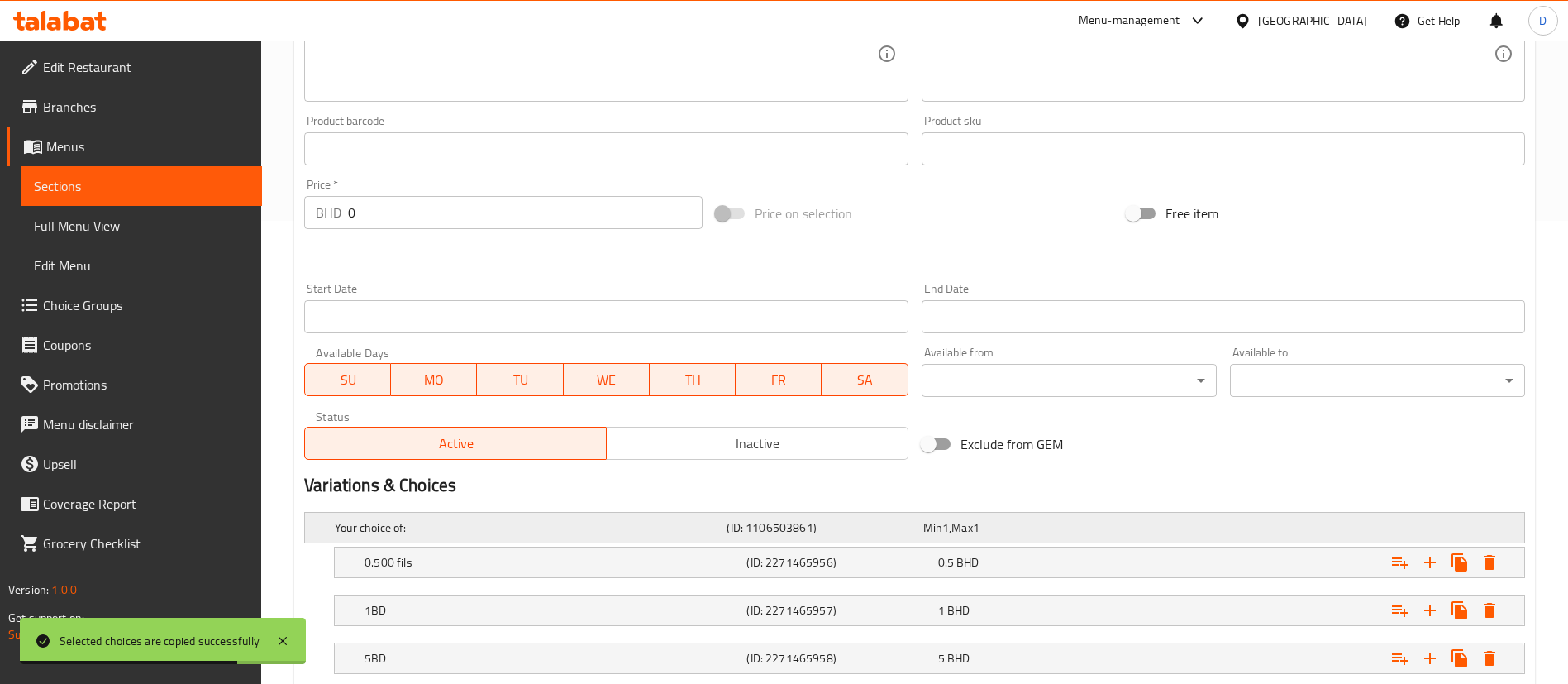
scroll to position [618, 0]
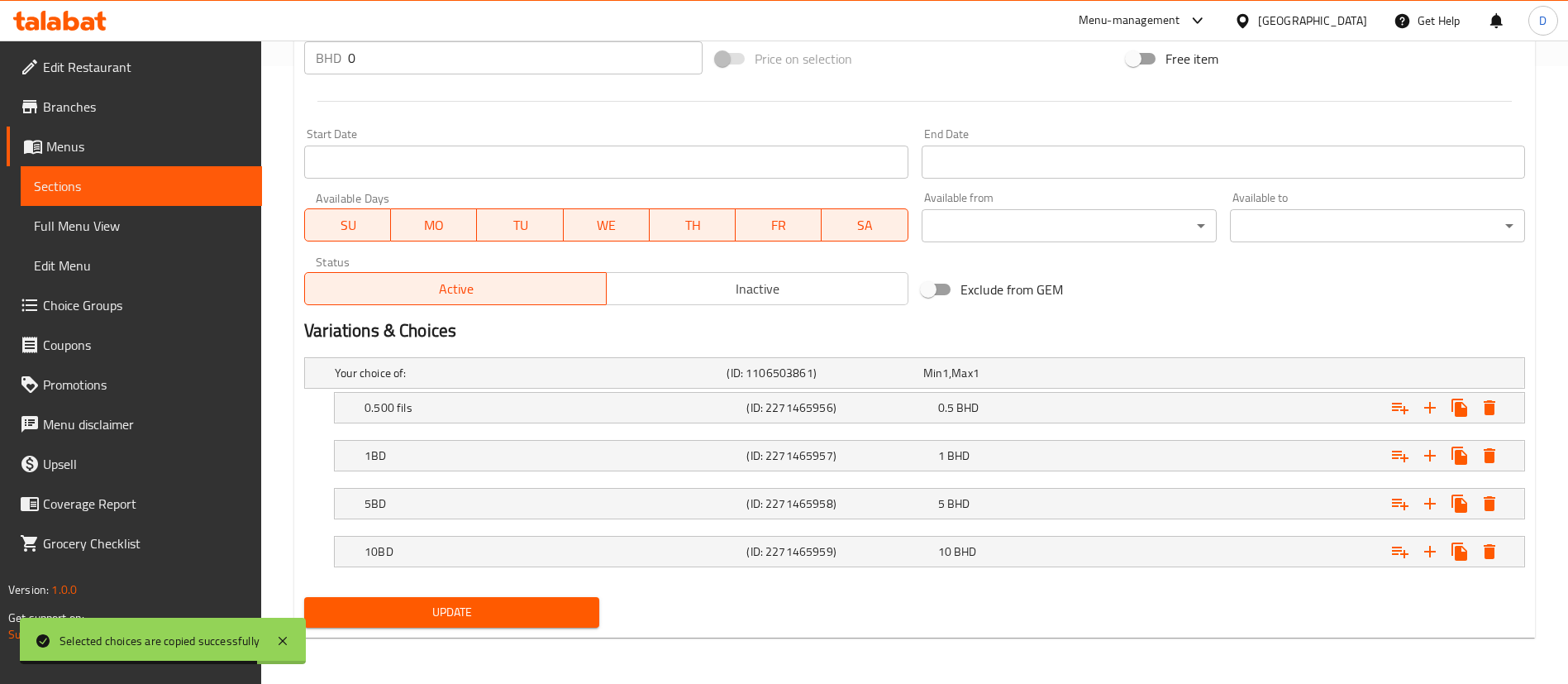
type input "تمويل مشاريع التوعية الصحية"
click at [520, 612] on span "Update" at bounding box center [451, 612] width 269 height 21
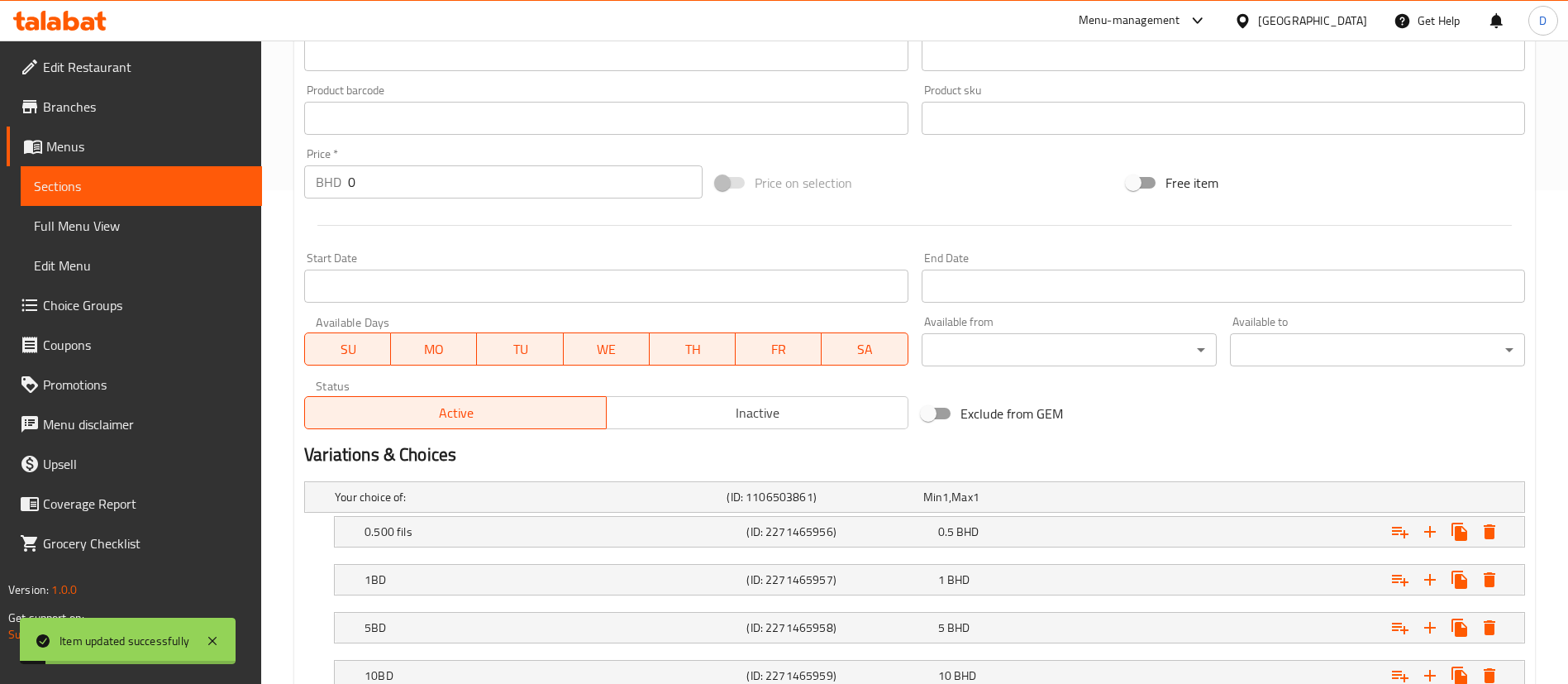
scroll to position [370, 0]
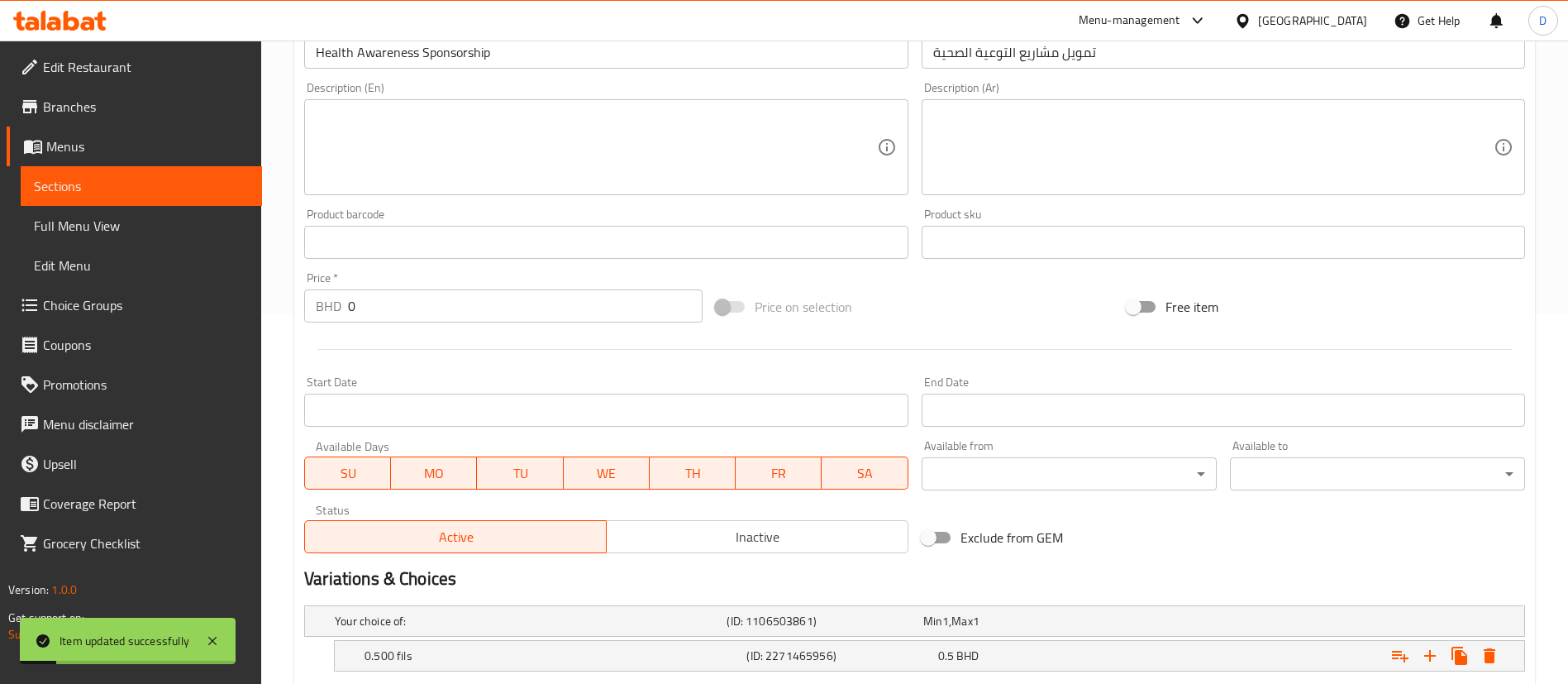
click at [441, 150] on textarea at bounding box center [597, 148] width 561 height 79
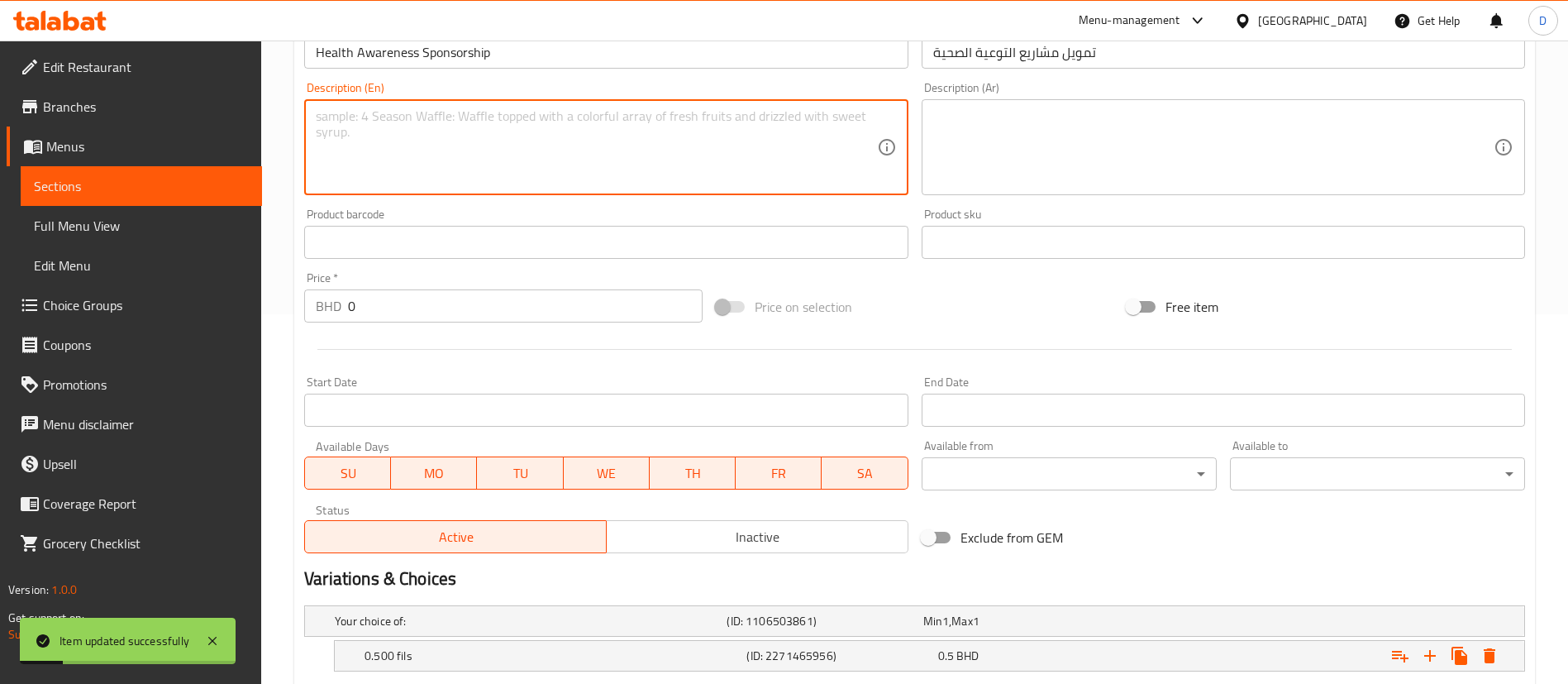
paste textarea "Sponsor Health Awareness events and activities provided to the public"
type textarea "Sponsor Health Awareness events and activities provided to the public"
click at [1036, 135] on textarea at bounding box center [1213, 148] width 561 height 79
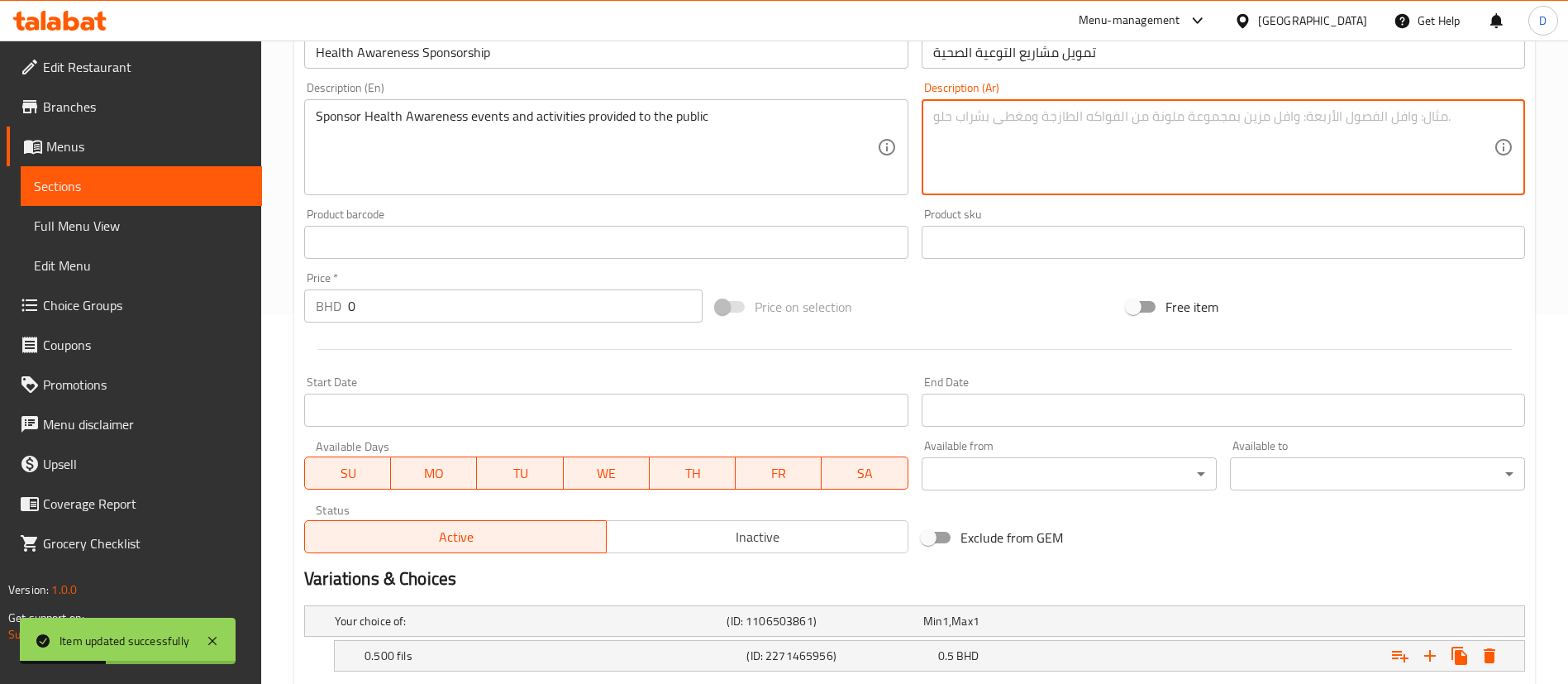
paste textarea "تمويل برامج وفعاليات التوعية الصحية للمجتمع"
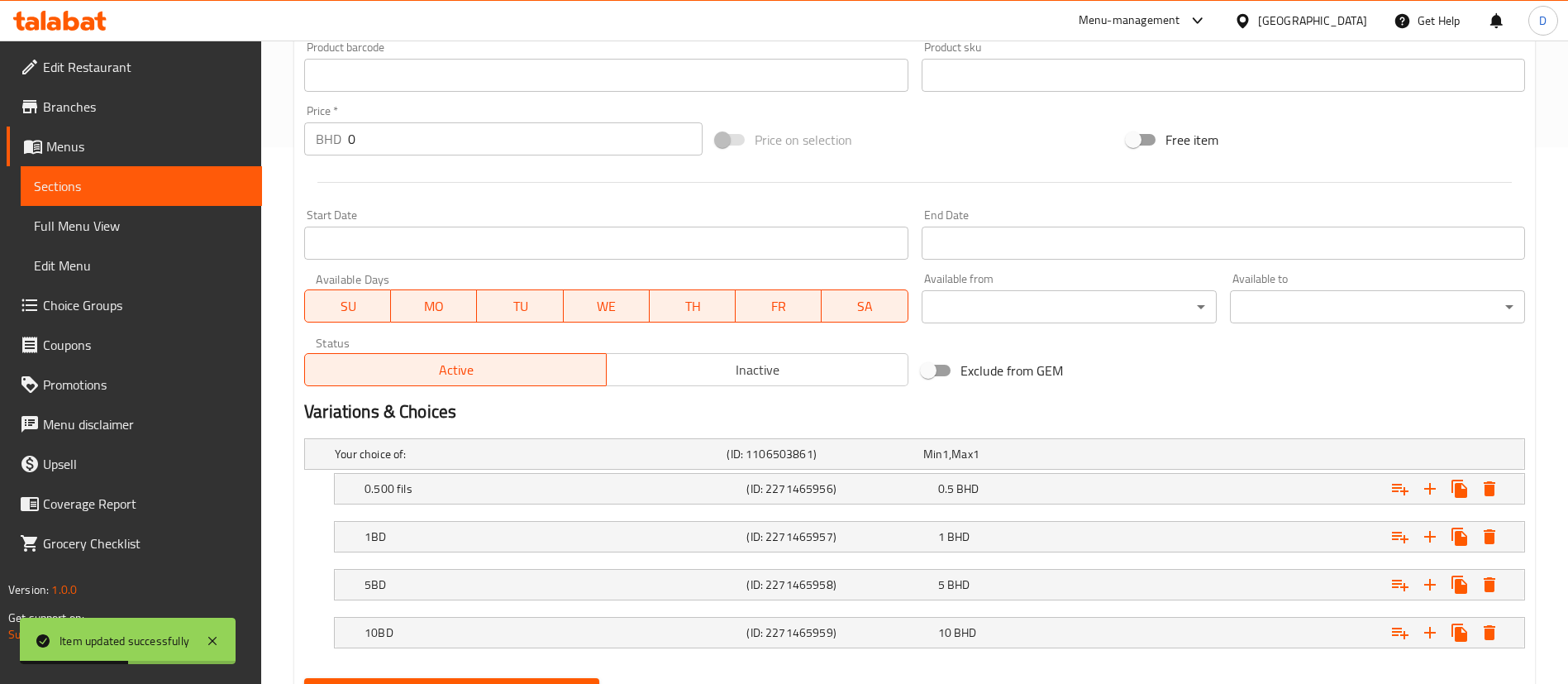
scroll to position [618, 0]
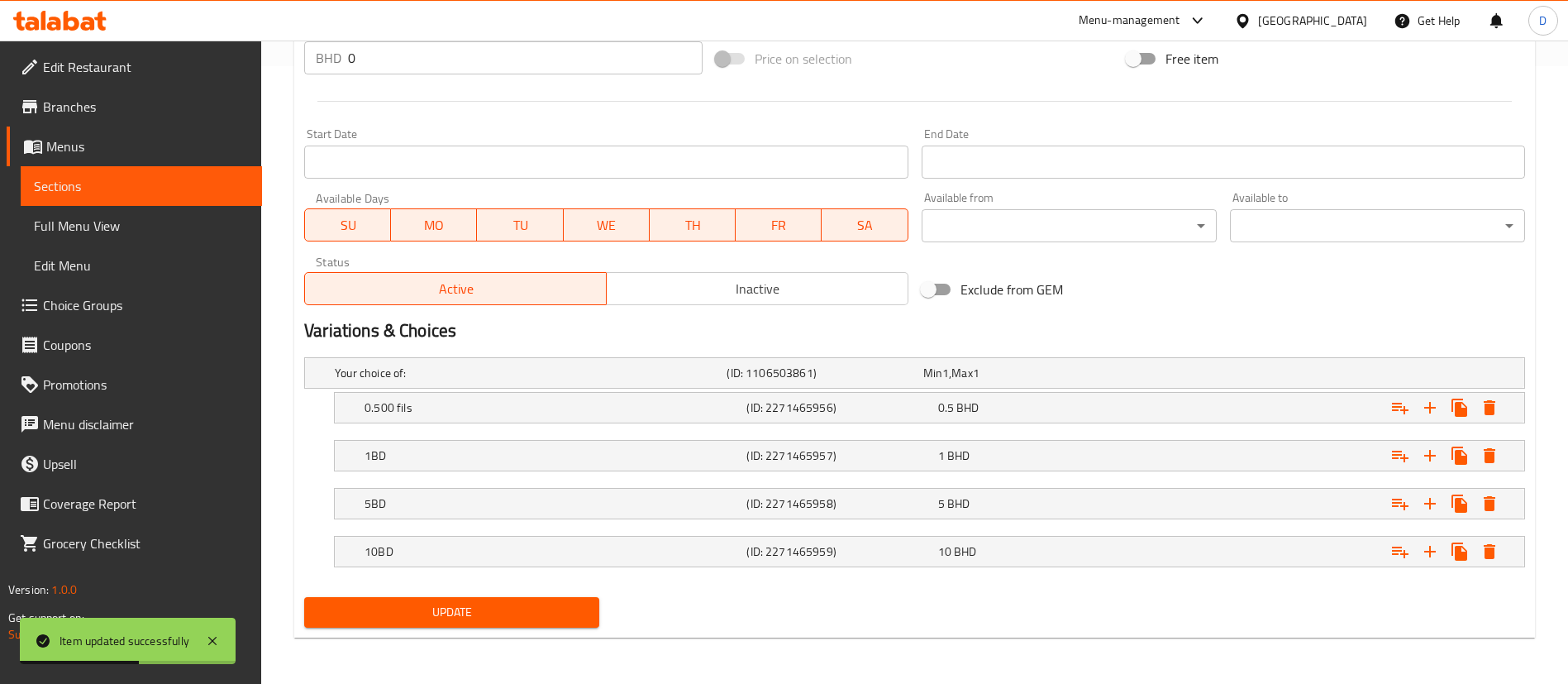
type textarea "تمويل برامج وفعاليات التوعية الصحية للمجتمع"
drag, startPoint x: 532, startPoint y: 609, endPoint x: 531, endPoint y: 597, distance: 12.0
click at [532, 606] on span "Update" at bounding box center [451, 612] width 269 height 21
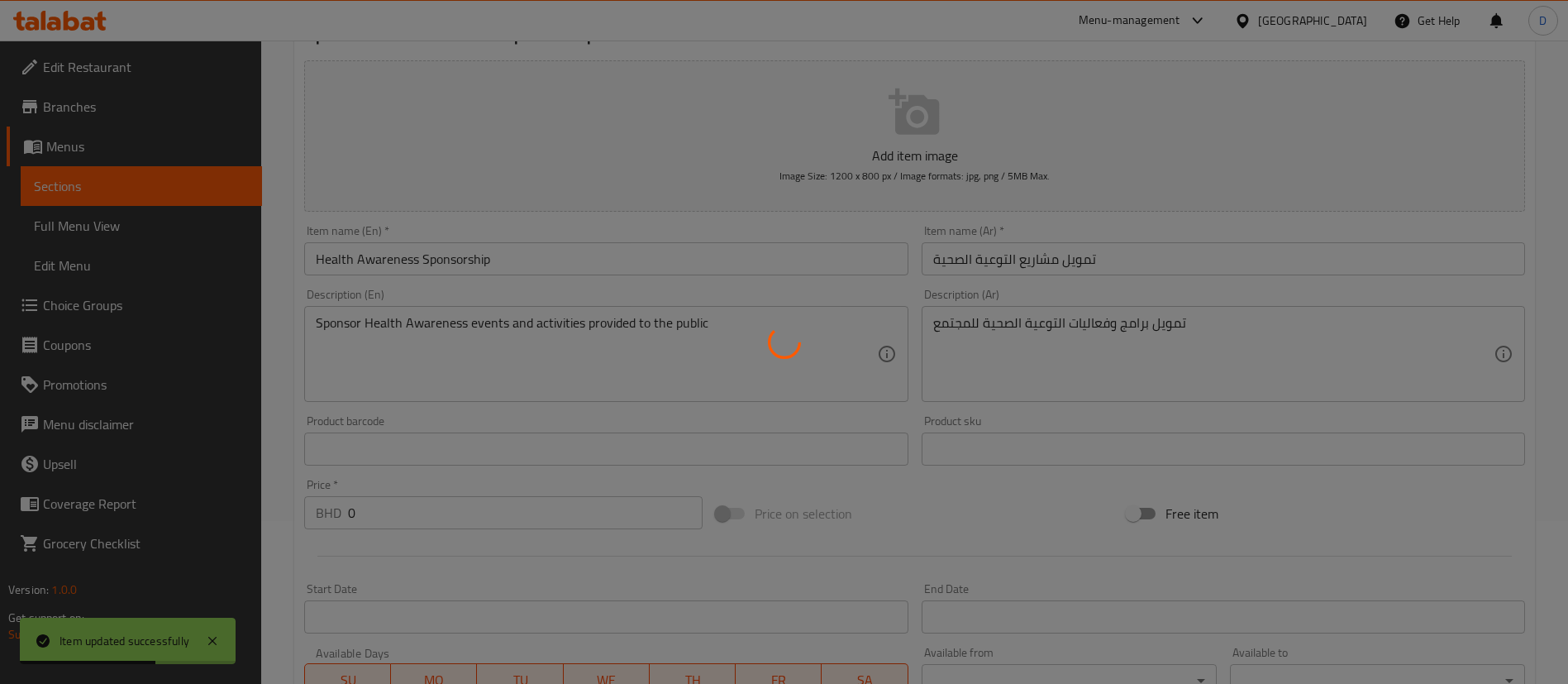
scroll to position [0, 0]
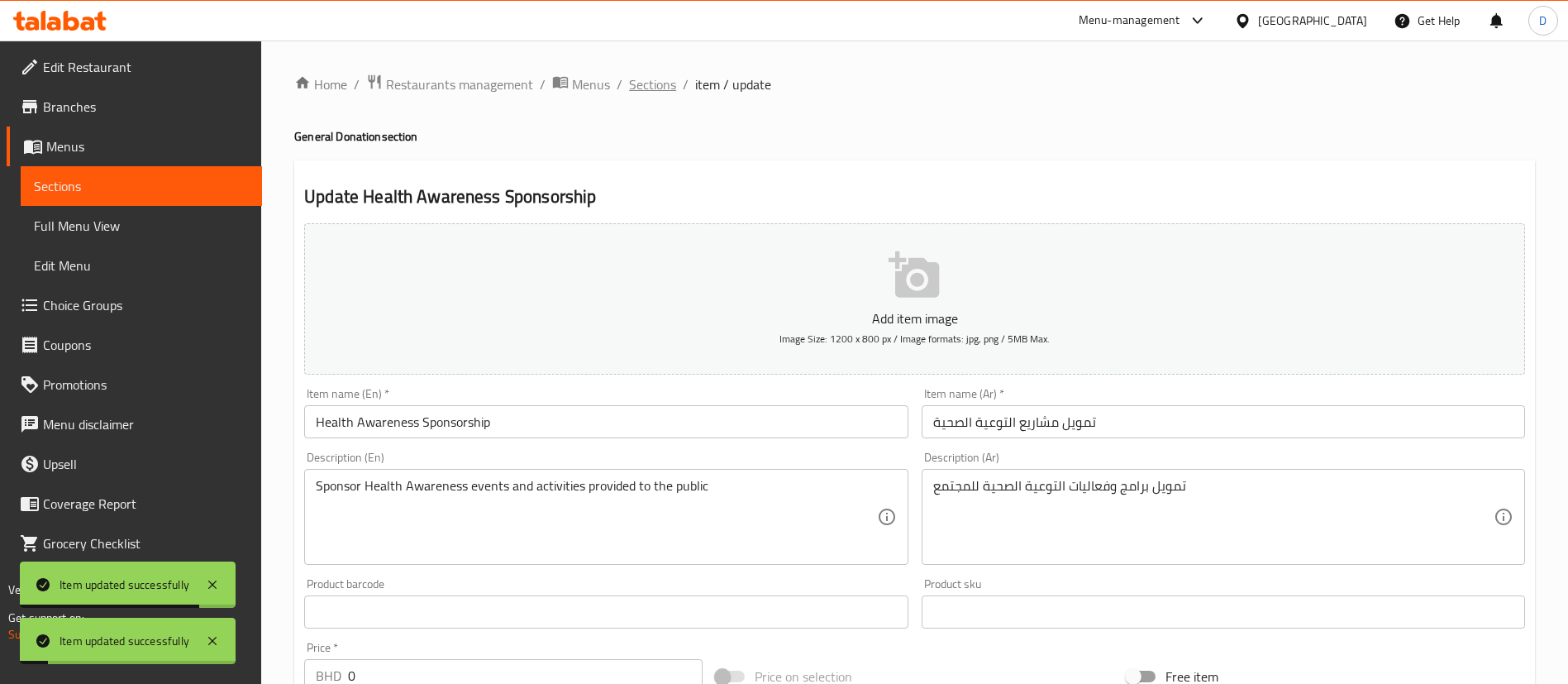
click at [652, 81] on span "Sections" at bounding box center [652, 84] width 47 height 20
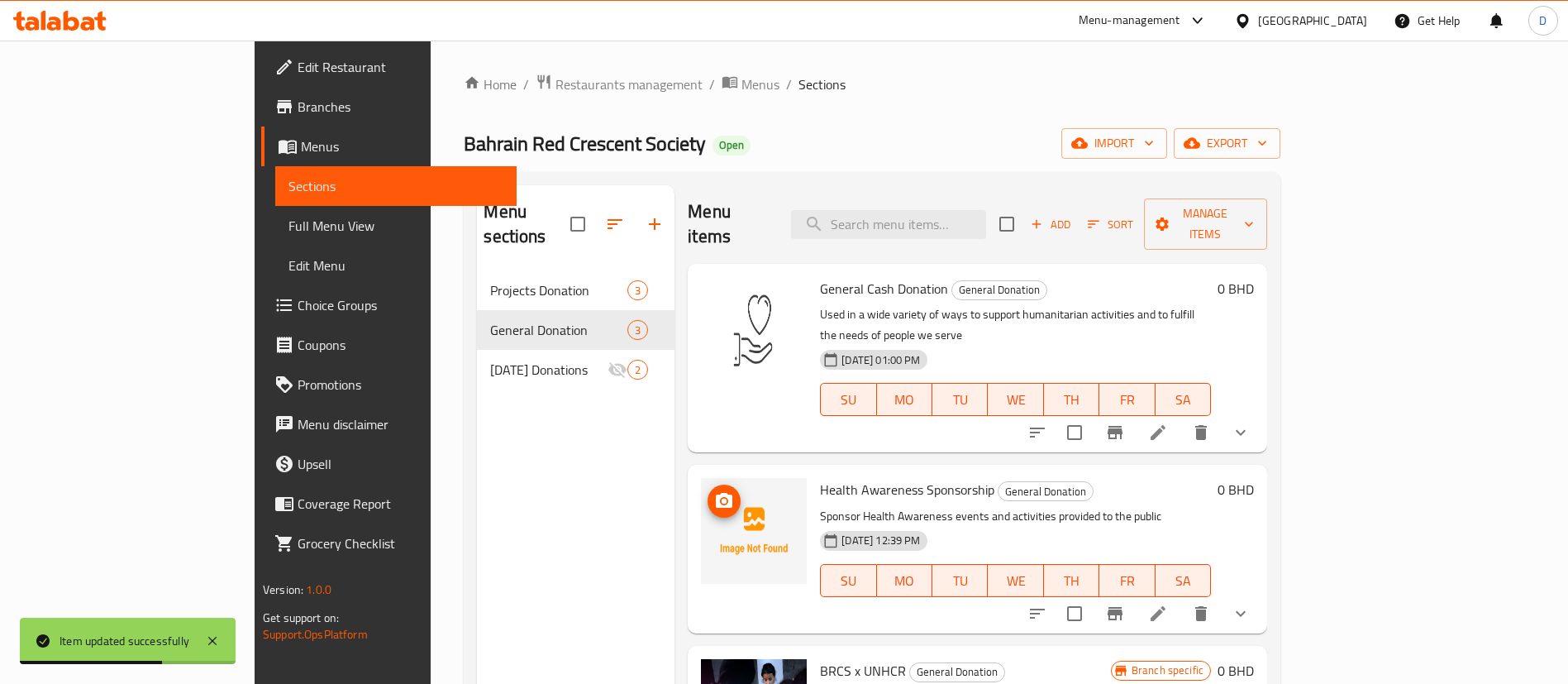
click at [716, 493] on icon "upload picture" at bounding box center [724, 501] width 16 height 15
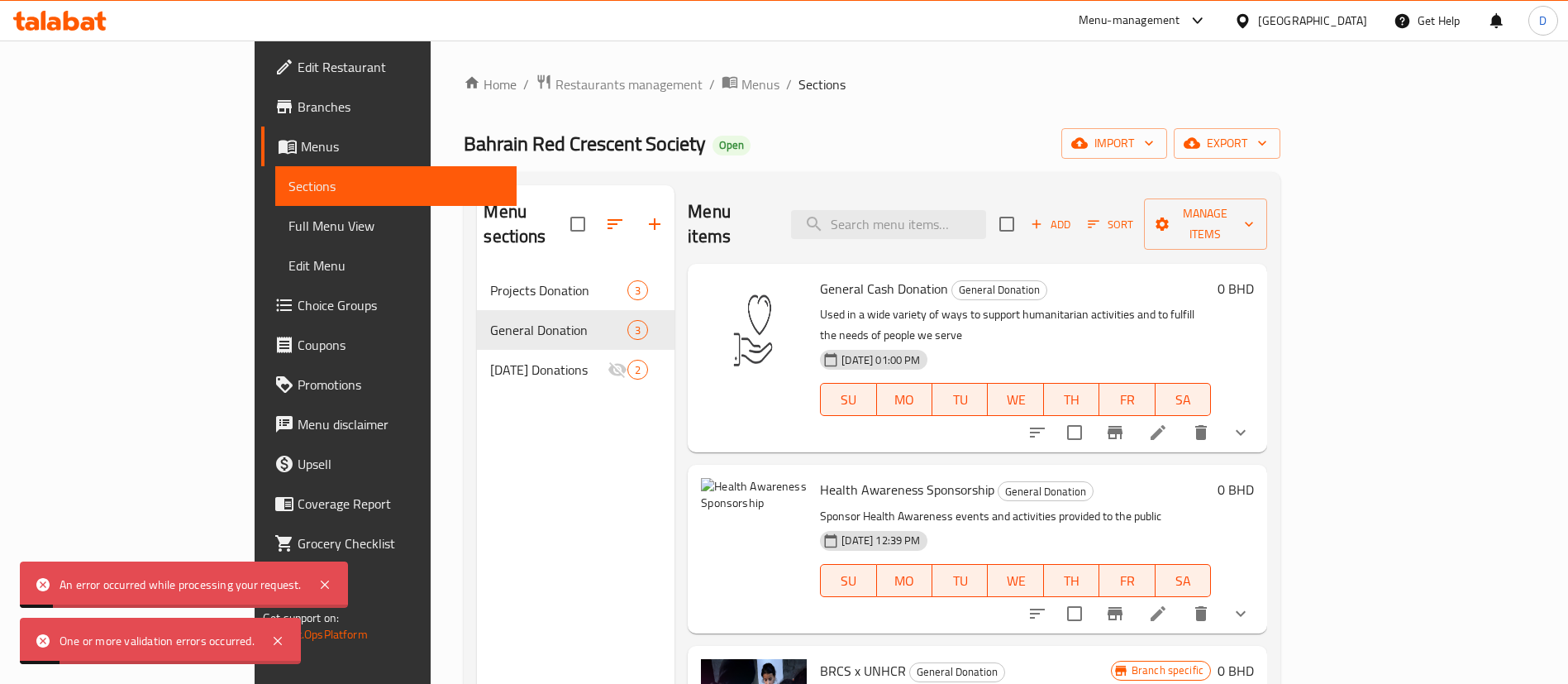
scroll to position [124, 0]
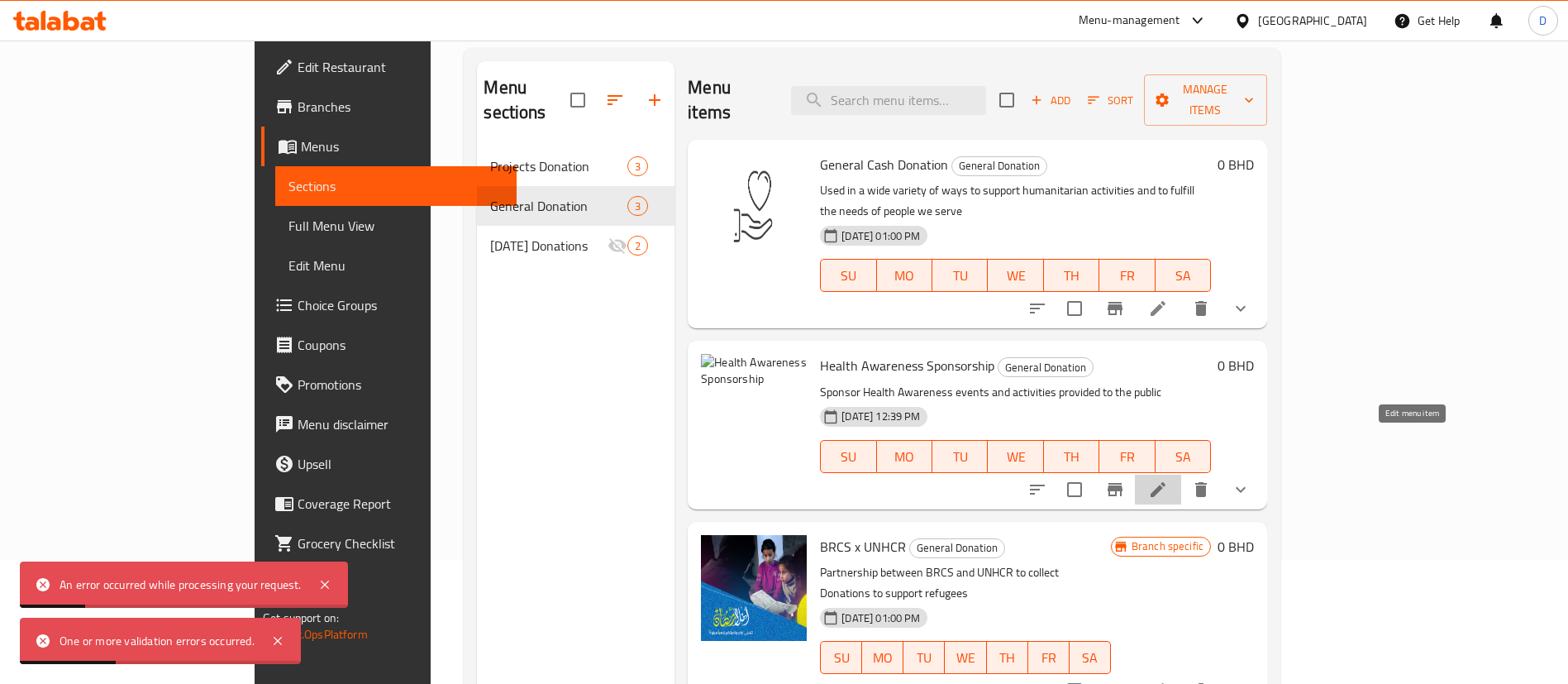
click at [1168, 480] on icon at bounding box center [1158, 490] width 20 height 20
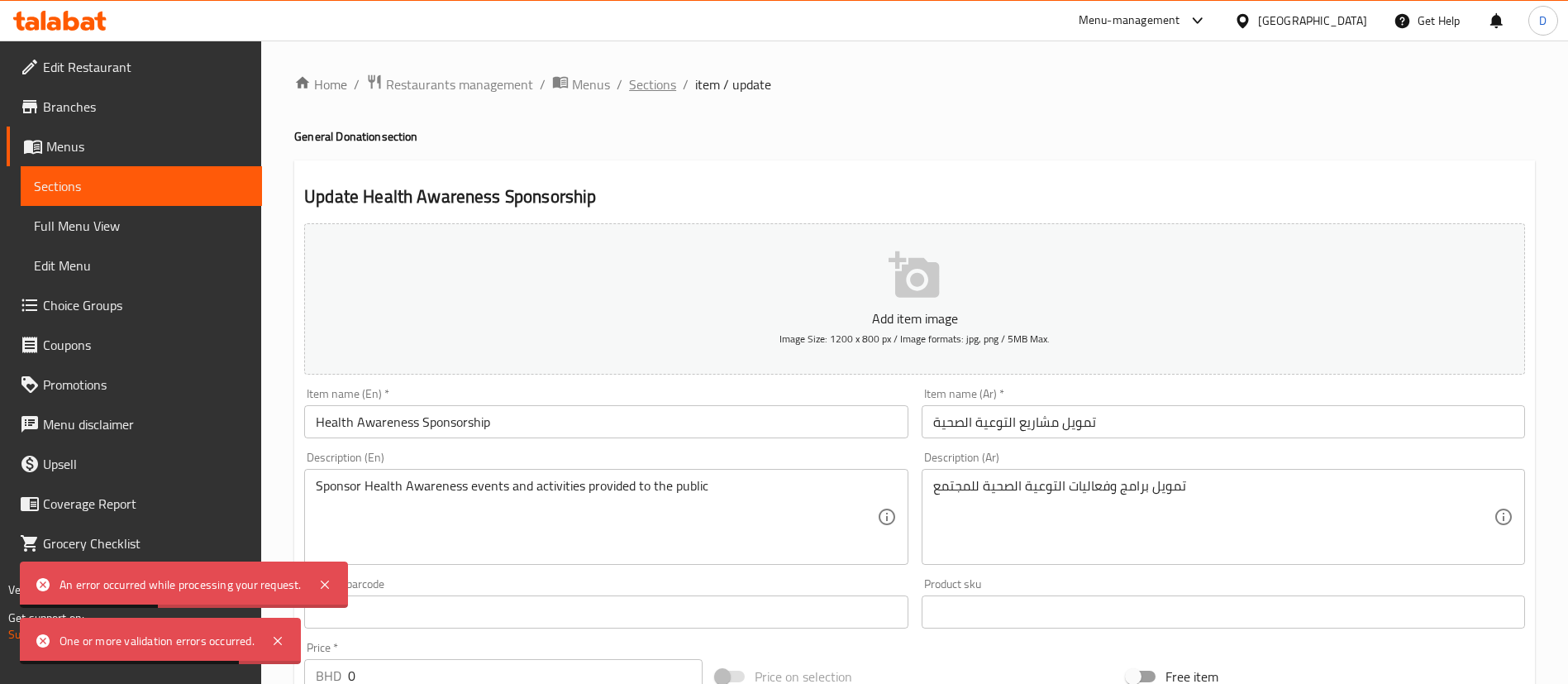
click at [658, 80] on span "Sections" at bounding box center [652, 84] width 47 height 20
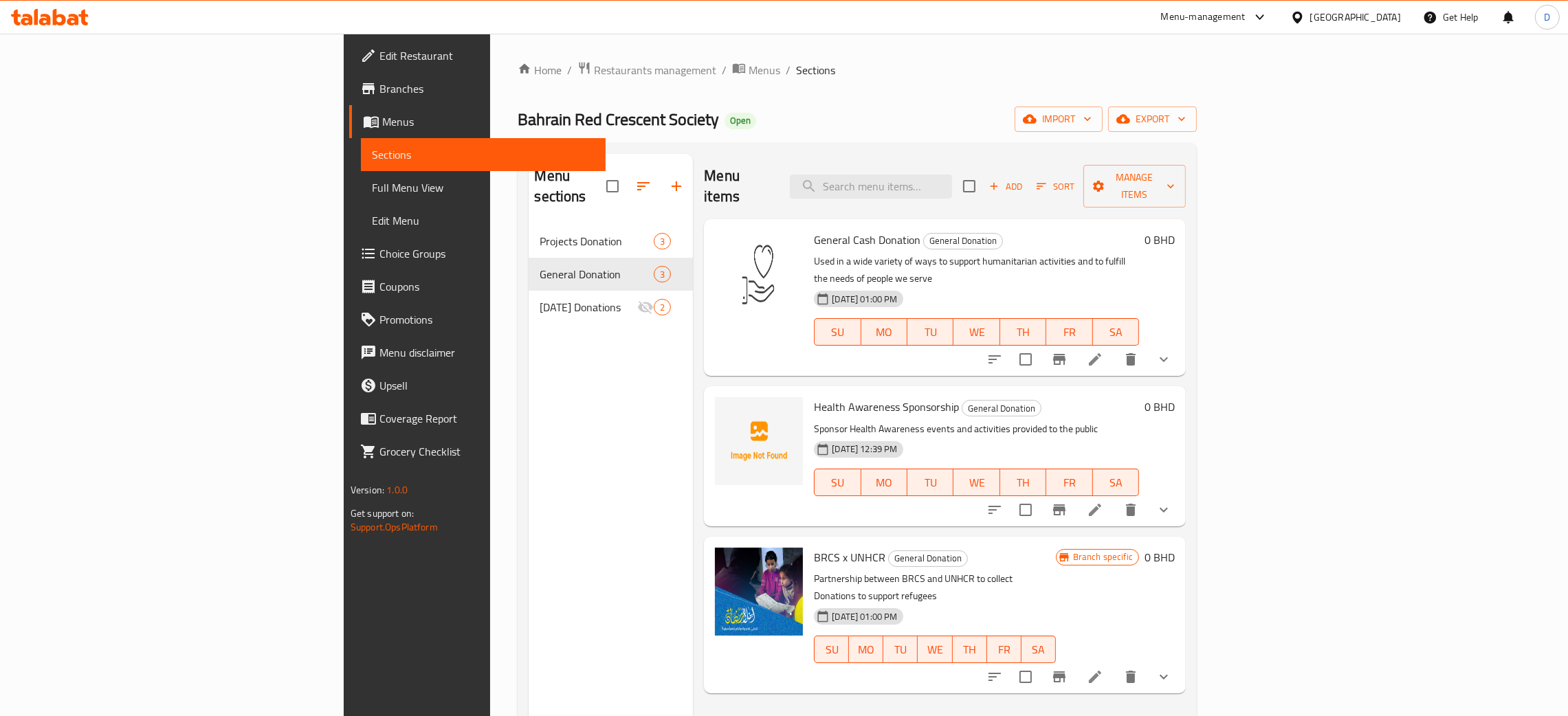
click at [517, 101] on div "Home / Restaurants management / Menus / Sections [GEOGRAPHIC_DATA] Red Crescent…" at bounding box center [856, 471] width 679 height 820
drag, startPoint x: 290, startPoint y: 126, endPoint x: 497, endPoint y: 125, distance: 207.0
click at [517, 125] on h2 "Bahrain Red Crescent Society Open" at bounding box center [636, 120] width 238 height 22
copy span "Bahrain Red Crescent Society"
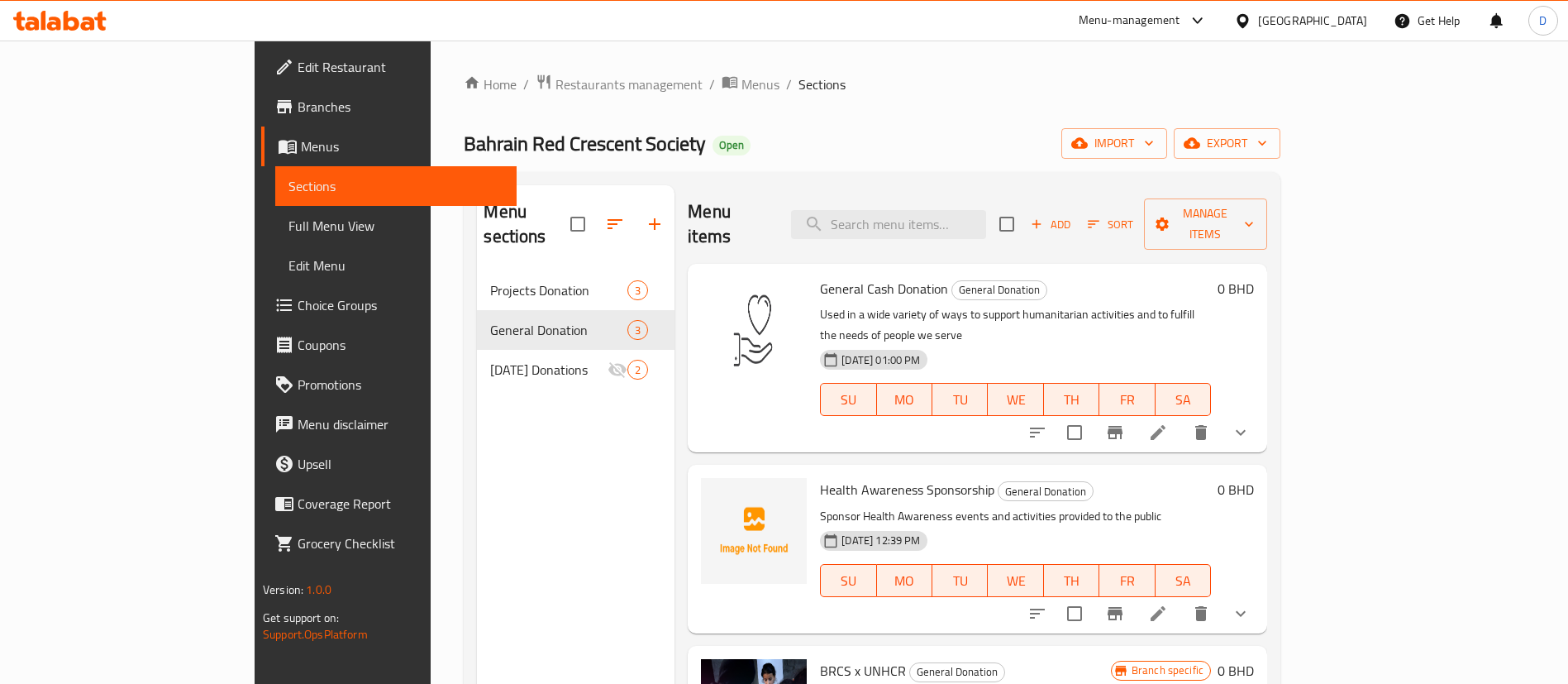
click at [798, 82] on span "Sections" at bounding box center [821, 84] width 47 height 20
click at [555, 79] on span "Restaurants management" at bounding box center [629, 84] width 148 height 20
